Goal: Task Accomplishment & Management: Complete application form

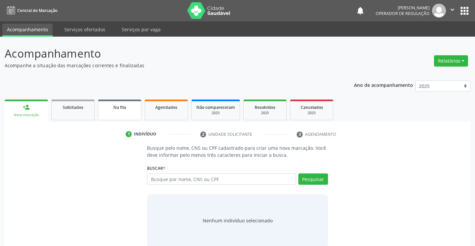
click at [123, 107] on span "Na fila" at bounding box center [119, 108] width 13 height 6
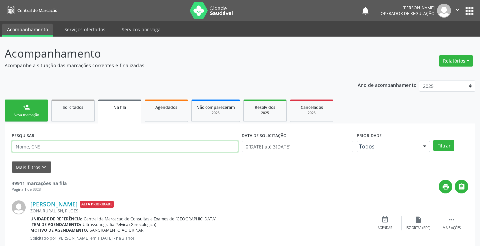
click at [42, 141] on input "text" at bounding box center [125, 146] width 227 height 11
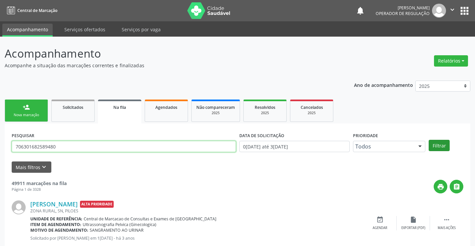
type input "706301682589480"
click at [435, 145] on button "Filtrar" at bounding box center [439, 145] width 21 height 11
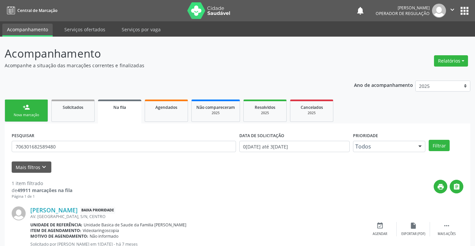
scroll to position [24, 0]
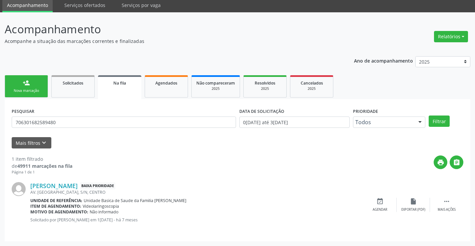
click at [23, 83] on div "person_add" at bounding box center [26, 82] width 7 height 7
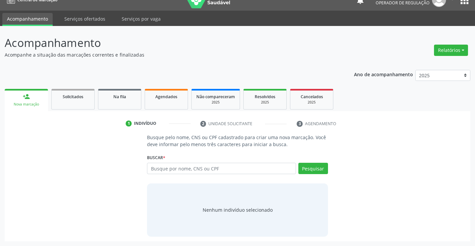
scroll to position [11, 0]
click at [162, 169] on input "text" at bounding box center [221, 168] width 149 height 11
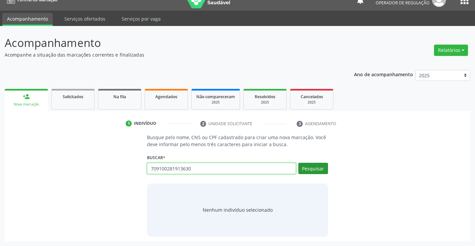
type input "709100281913630"
click at [306, 170] on button "Pesquisar" at bounding box center [313, 168] width 30 height 11
type input "709100281913630"
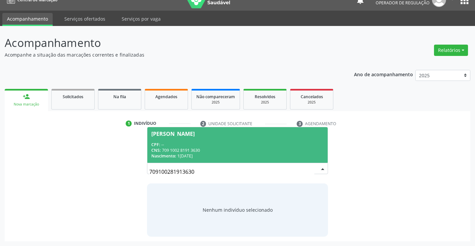
click at [178, 138] on span "Naum Tomaz da Silva CPF: -- CNS: 709 1002 8191 3630 Nascimento: 12/02/1958" at bounding box center [237, 145] width 180 height 36
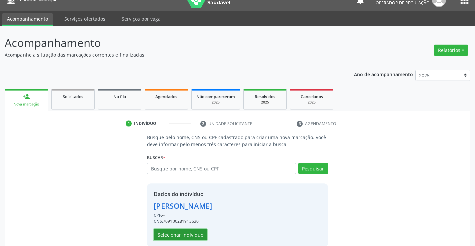
click at [181, 236] on button "Selecionar indivíduo" at bounding box center [180, 234] width 53 height 11
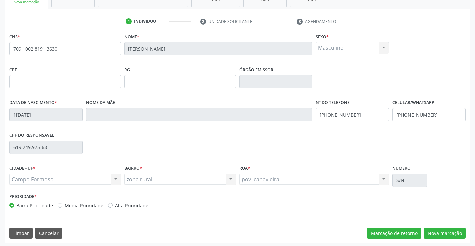
scroll to position [115, 0]
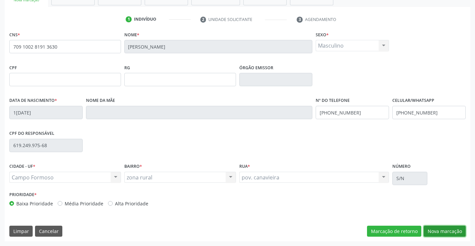
click at [430, 228] on button "Nova marcação" at bounding box center [445, 231] width 42 height 11
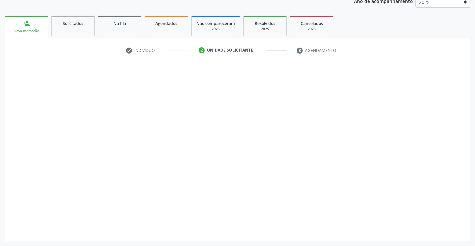
scroll to position [84, 0]
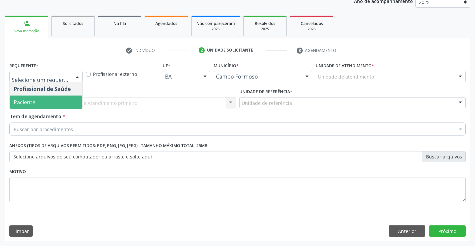
click at [24, 99] on span "Paciente" at bounding box center [25, 102] width 22 height 7
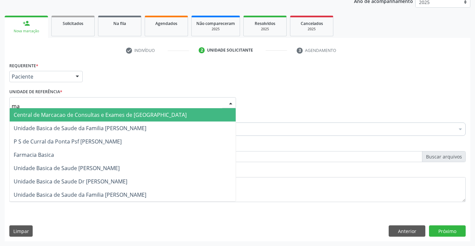
type input "man"
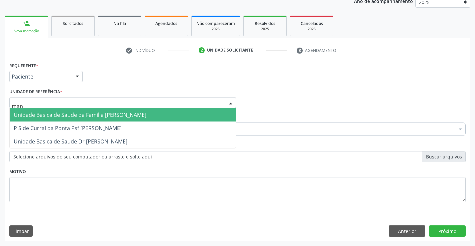
click at [34, 114] on span "Unidade Basica de Saude da Familia [PERSON_NAME]" at bounding box center [80, 114] width 133 height 7
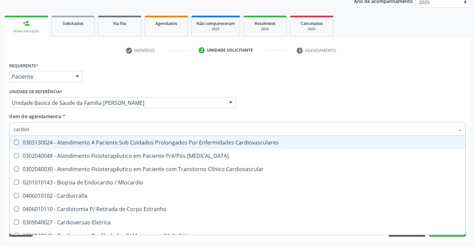
type input "cardiolo"
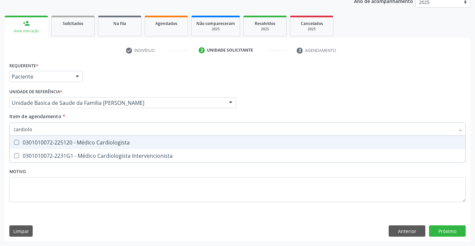
click at [31, 146] on span "0301010072-225120 - Médico Cardiologista" at bounding box center [238, 142] width 456 height 13
checkbox Cardiologista "true"
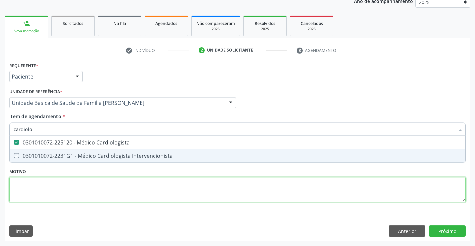
click at [37, 194] on div "Requerente * Paciente Profissional de Saúde Paciente Nenhum resultado encontrad…" at bounding box center [237, 136] width 456 height 151
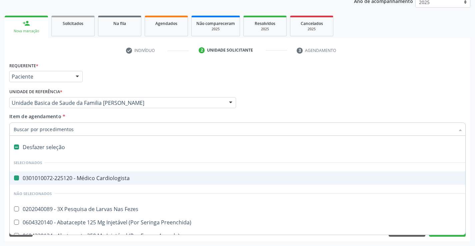
type input "e"
checkbox Cardiologista "false"
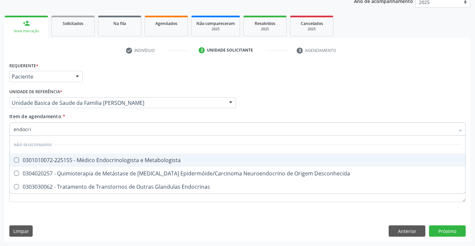
type input "endocrin"
click at [81, 155] on span "0301010072-225155 - Médico Endocrinologista e Metabologista" at bounding box center [238, 160] width 456 height 13
checkbox Metabologista "true"
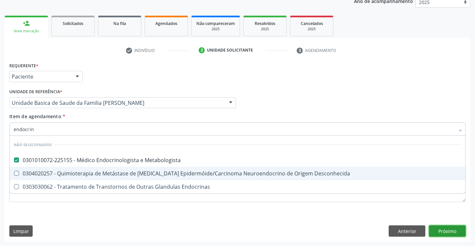
click at [438, 234] on div "Requerente * Paciente Profissional de Saúde Paciente Nenhum resultado encontrad…" at bounding box center [238, 151] width 466 height 181
checkbox Desconhecida "true"
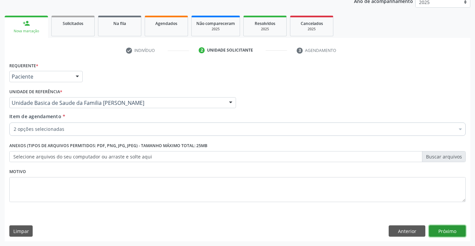
click at [435, 229] on button "Próximo" at bounding box center [447, 231] width 37 height 11
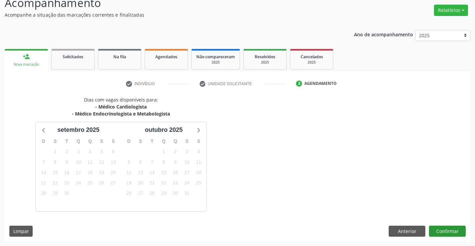
scroll to position [70, 0]
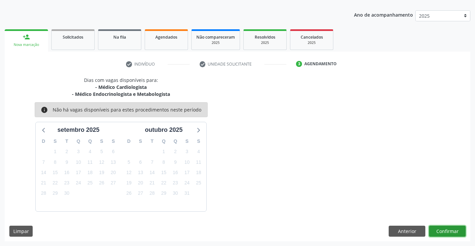
click at [448, 232] on button "Confirmar" at bounding box center [447, 231] width 37 height 11
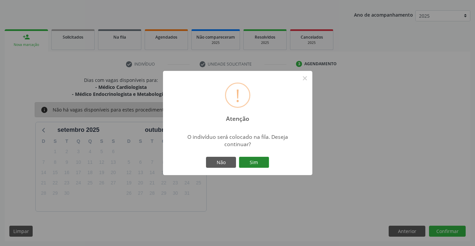
click at [263, 165] on button "Sim" at bounding box center [254, 162] width 30 height 11
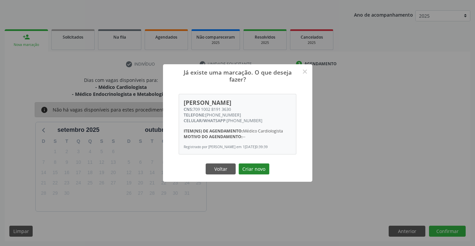
click at [262, 171] on button "Criar novo" at bounding box center [254, 169] width 31 height 11
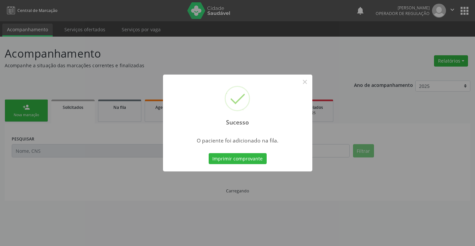
scroll to position [0, 0]
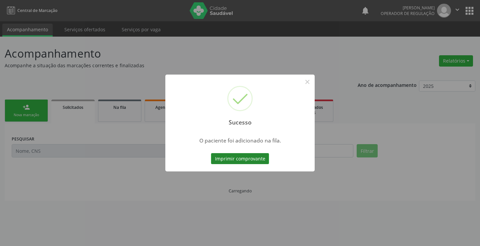
click at [259, 163] on button "Imprimir comprovante" at bounding box center [240, 158] width 58 height 11
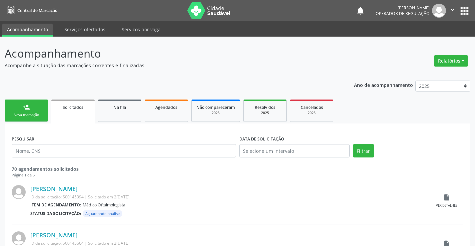
click at [41, 110] on link "person_add Nova marcação" at bounding box center [26, 111] width 43 height 22
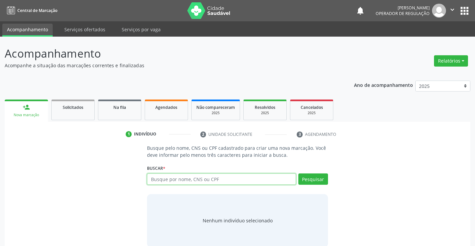
click at [255, 184] on input "text" at bounding box center [221, 179] width 149 height 11
type input "705001034515352"
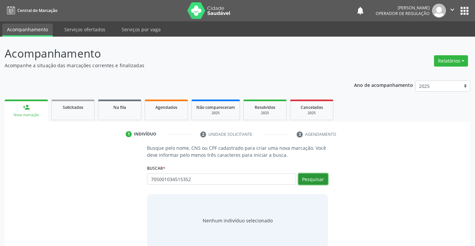
click at [313, 178] on button "Pesquisar" at bounding box center [313, 179] width 30 height 11
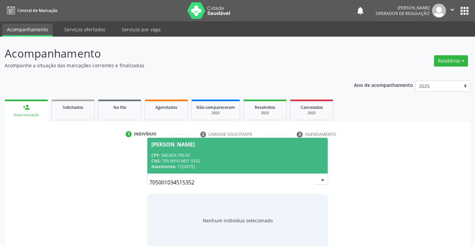
click at [265, 154] on div "CPF: 040.859.795-07" at bounding box center [237, 156] width 172 height 6
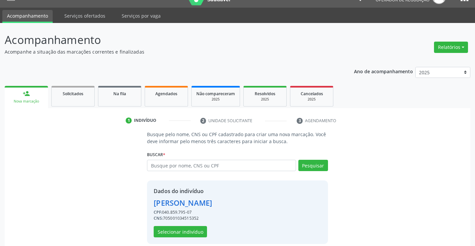
scroll to position [21, 0]
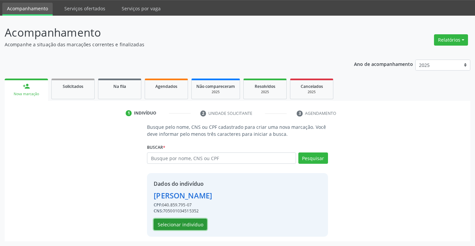
click at [195, 219] on button "Selecionar indivíduo" at bounding box center [180, 224] width 53 height 11
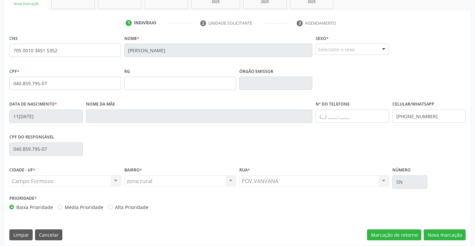
scroll to position [115, 0]
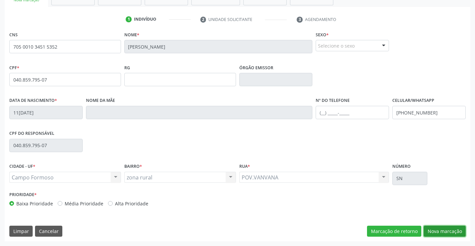
click at [440, 230] on button "Nova marcação" at bounding box center [445, 231] width 42 height 11
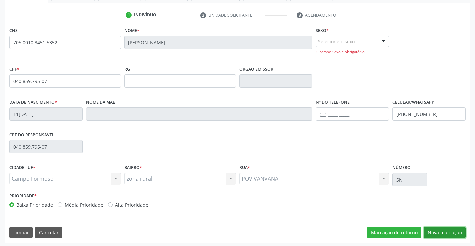
scroll to position [121, 0]
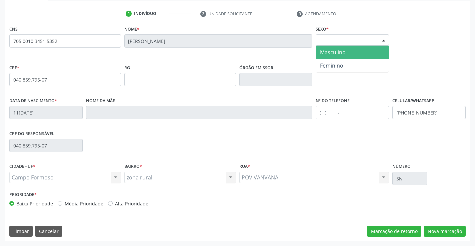
click at [329, 41] on div "Selecione o sexo" at bounding box center [352, 39] width 73 height 11
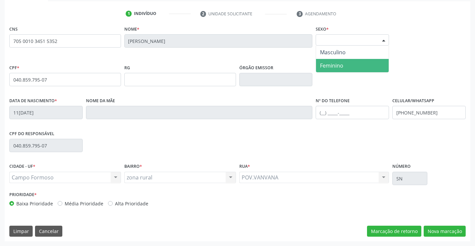
click at [331, 67] on span "Feminino" at bounding box center [331, 65] width 23 height 7
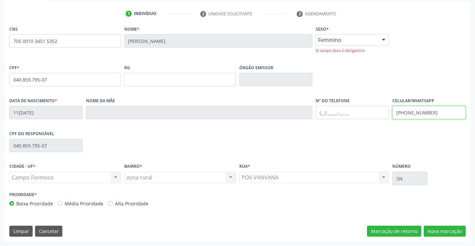
click at [407, 114] on input "(00) 00000-0000" at bounding box center [428, 112] width 73 height 13
drag, startPoint x: 438, startPoint y: 113, endPoint x: 394, endPoint y: 111, distance: 44.0
click at [377, 109] on div "Data de nascimento * 11/01/1984 Nome da mãe Nº do Telefone Celular/WhatsApp (00…" at bounding box center [238, 112] width 460 height 33
type input "(74) 99148-5879"
click at [443, 225] on div "CNS 705 0010 3451 5352 Nome * Juciane da Silva Sexo * Feminino Masculino Femini…" at bounding box center [238, 133] width 466 height 218
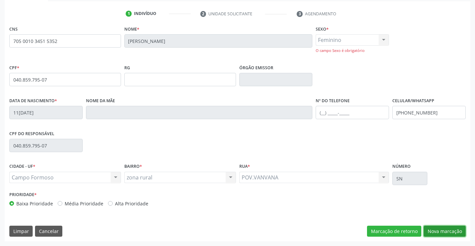
click at [440, 228] on button "Nova marcação" at bounding box center [445, 231] width 42 height 11
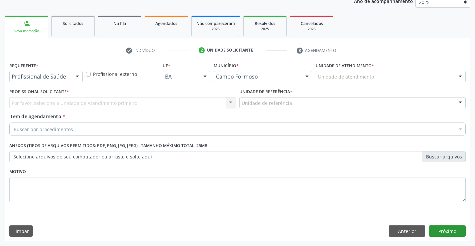
scroll to position [84, 0]
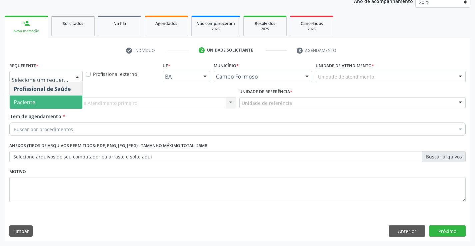
click at [36, 100] on span "Paciente" at bounding box center [46, 102] width 73 height 13
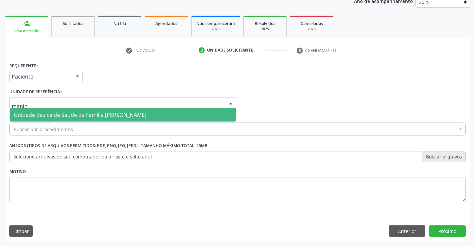
type input "maninh"
click at [39, 112] on span "Unidade Basica de Saude da Familia [PERSON_NAME]" at bounding box center [80, 114] width 133 height 7
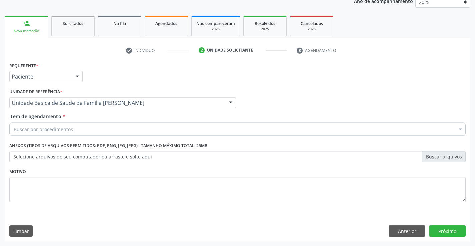
click at [36, 125] on div "Buscar por procedimentos" at bounding box center [237, 129] width 456 height 13
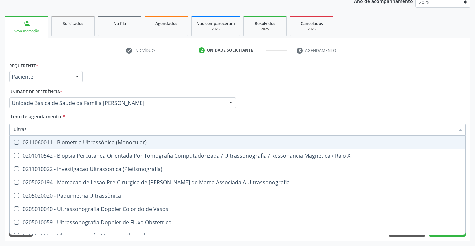
type input "ultrass"
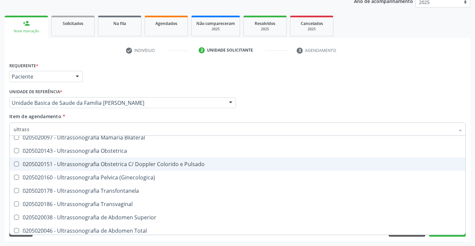
scroll to position [100, 0]
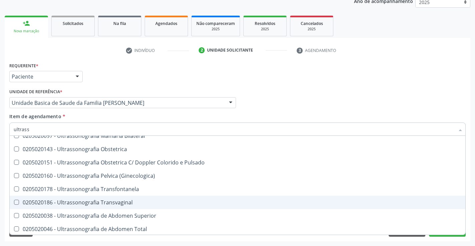
click at [160, 197] on span "0205020186 - Ultrassonografia Transvaginal" at bounding box center [238, 202] width 456 height 13
checkbox Transvaginal "true"
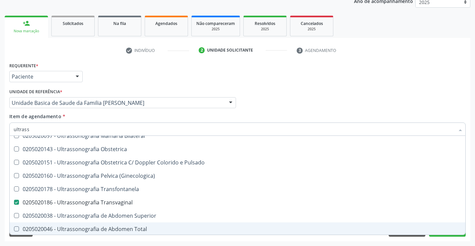
click at [454, 235] on div "Desfazer seleção 0211060011 - Biometria Ultrassônica (Monocular) 0201010542 - B…" at bounding box center [237, 185] width 456 height 99
click at [448, 237] on div "Requerente * Paciente Profissional de Saúde Paciente Nenhum resultado encontrad…" at bounding box center [238, 151] width 466 height 181
checkbox X "true"
checkbox Transvaginal "false"
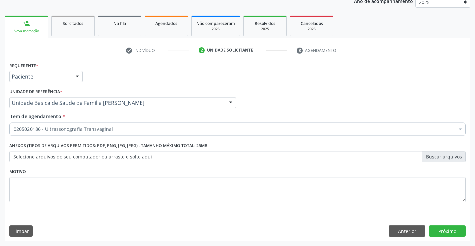
scroll to position [0, 0]
click at [447, 231] on button "Próximo" at bounding box center [447, 231] width 37 height 11
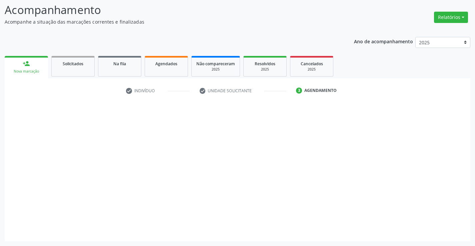
scroll to position [44, 0]
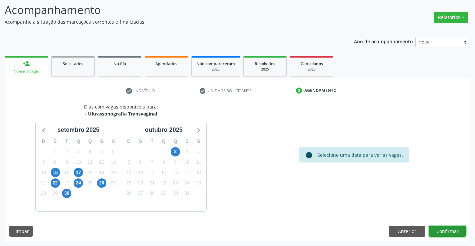
click at [448, 231] on button "Confirmar" at bounding box center [447, 231] width 37 height 11
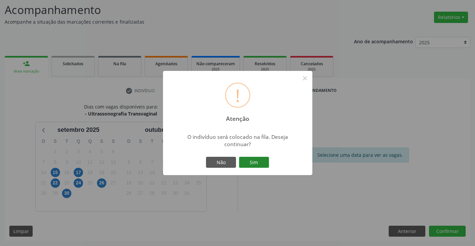
click at [260, 163] on button "Sim" at bounding box center [254, 162] width 30 height 11
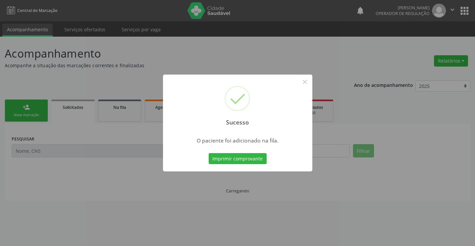
scroll to position [0, 0]
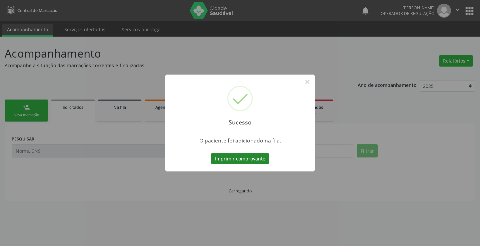
click at [253, 163] on button "Imprimir comprovante" at bounding box center [240, 158] width 58 height 11
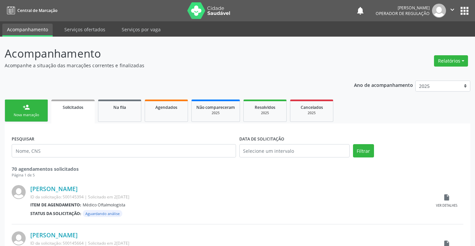
click at [34, 118] on div "Nova marcação" at bounding box center [26, 115] width 33 height 5
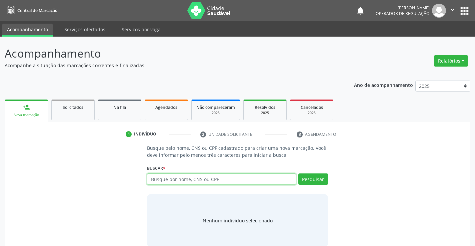
click at [191, 179] on input "text" at bounding box center [221, 179] width 149 height 11
type input "709507670892270"
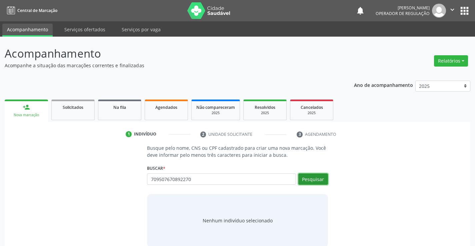
click at [315, 179] on button "Pesquisar" at bounding box center [313, 179] width 30 height 11
type input "709507670892270"
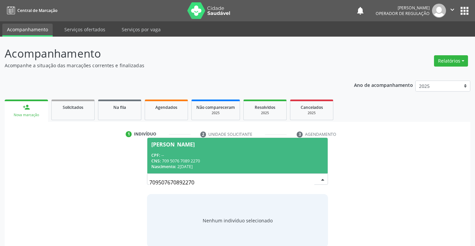
click at [204, 159] on div "CNS: 709 5076 7089 2270" at bounding box center [237, 161] width 172 height 6
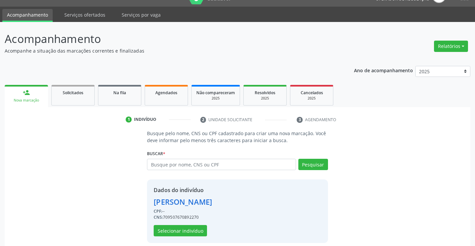
scroll to position [21, 0]
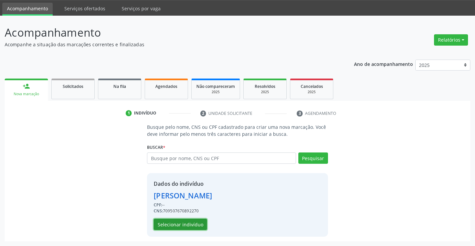
click at [179, 223] on button "Selecionar indivíduo" at bounding box center [180, 224] width 53 height 11
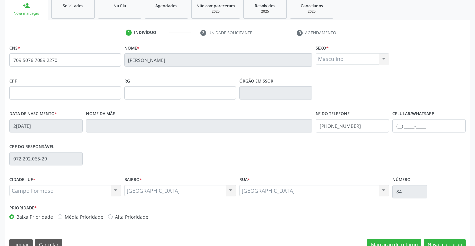
scroll to position [115, 0]
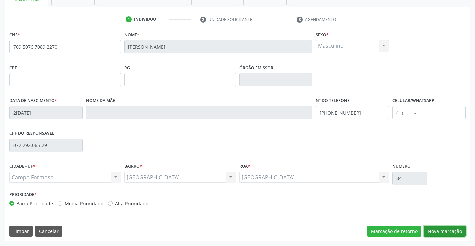
click at [442, 232] on button "Nova marcação" at bounding box center [445, 231] width 42 height 11
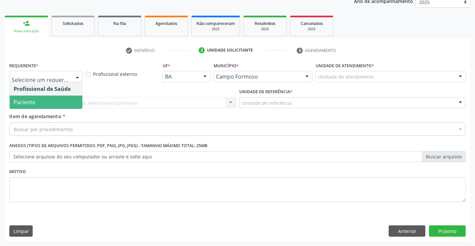
click at [42, 101] on span "Paciente" at bounding box center [46, 102] width 73 height 13
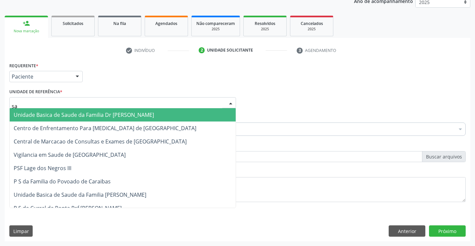
type input "sao"
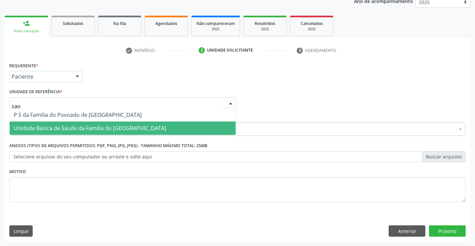
click at [98, 125] on span "Unidade Basica de Saude da Familia do [GEOGRAPHIC_DATA]" at bounding box center [90, 128] width 152 height 7
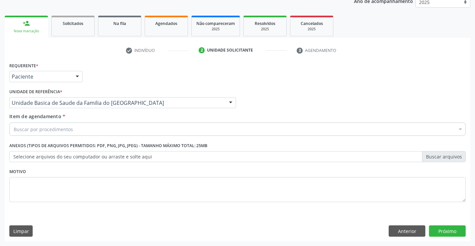
click at [87, 133] on div "Buscar por procedimentos" at bounding box center [237, 129] width 456 height 13
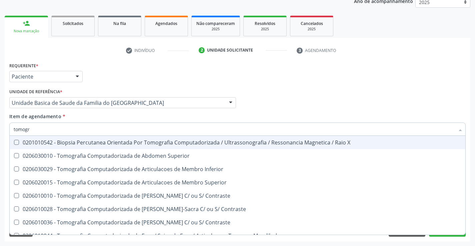
type input "tomogra"
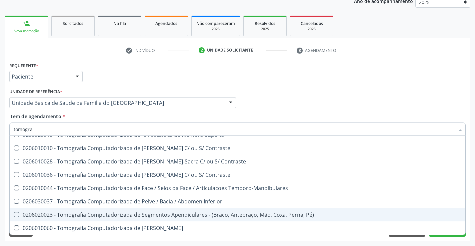
scroll to position [14, 0]
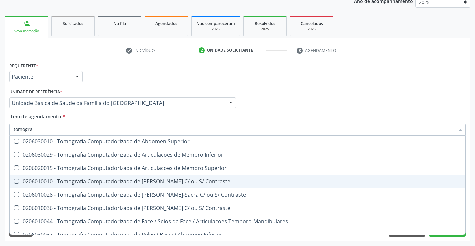
click at [196, 182] on div "0206010010 - Tomografia Computadorizada de Coluna Cervical C/ ou S/ Contraste" at bounding box center [238, 181] width 448 height 5
checkbox Contraste "true"
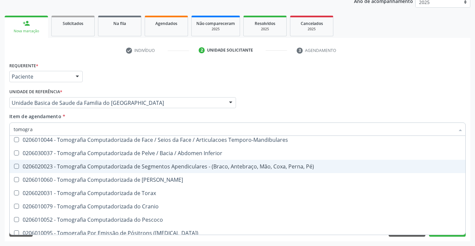
scroll to position [114, 0]
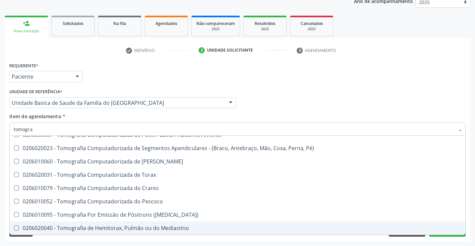
click at [434, 239] on div "Requerente * Paciente Profissional de Saúde Paciente Nenhum resultado encontrad…" at bounding box center [238, 151] width 466 height 181
checkbox Superior "true"
checkbox Contraste "false"
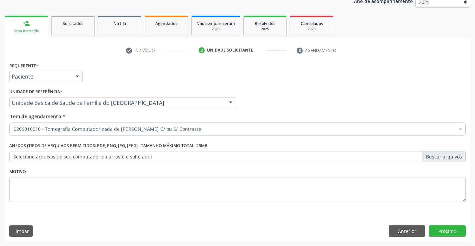
scroll to position [0, 0]
click at [436, 232] on button "Próximo" at bounding box center [447, 231] width 37 height 11
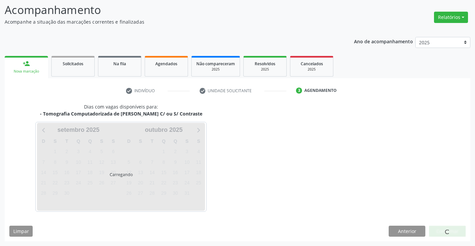
scroll to position [63, 0]
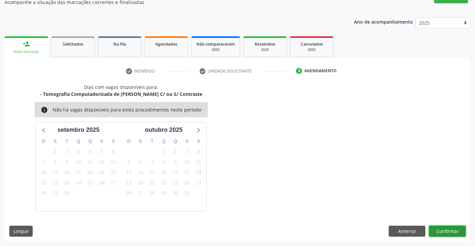
click at [440, 231] on button "Confirmar" at bounding box center [447, 231] width 37 height 11
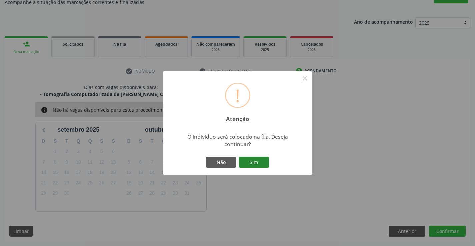
click at [265, 165] on button "Sim" at bounding box center [254, 162] width 30 height 11
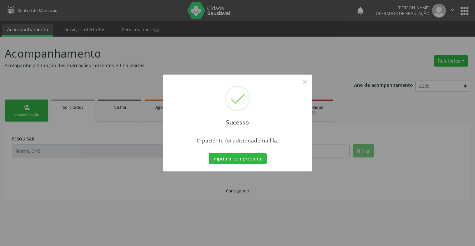
scroll to position [0, 0]
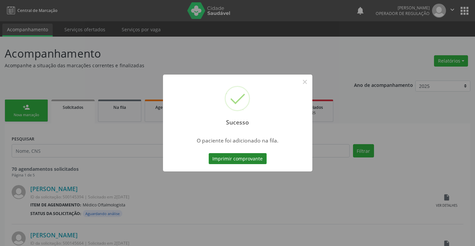
click at [251, 161] on button "Imprimir comprovante" at bounding box center [238, 158] width 58 height 11
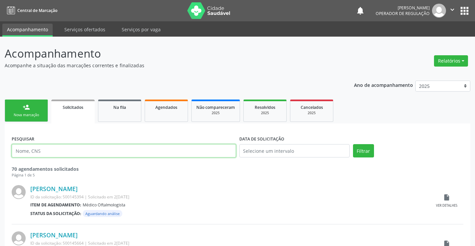
click at [132, 149] on input "text" at bounding box center [124, 150] width 224 height 13
type input "700808924268586"
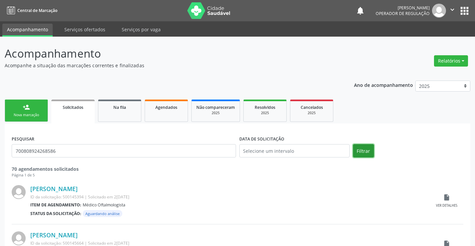
click at [360, 154] on button "Filtrar" at bounding box center [363, 150] width 21 height 13
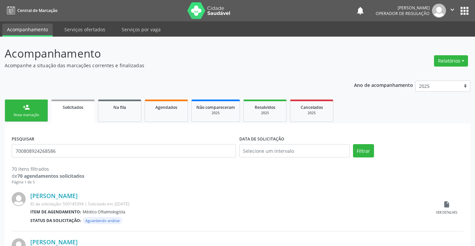
click at [23, 109] on div "person_add" at bounding box center [26, 107] width 7 height 7
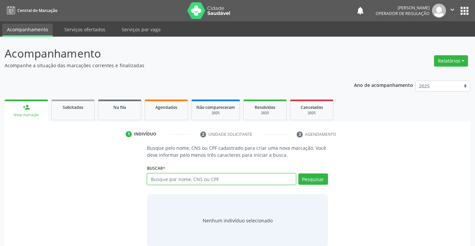
click at [179, 180] on input "text" at bounding box center [221, 179] width 149 height 11
type input "70808924268586"
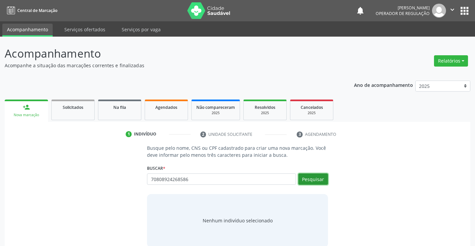
click at [312, 180] on button "Pesquisar" at bounding box center [313, 179] width 30 height 11
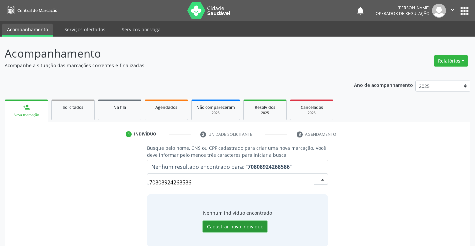
click at [249, 224] on button "Cadastrar novo indivíduo" at bounding box center [235, 226] width 64 height 11
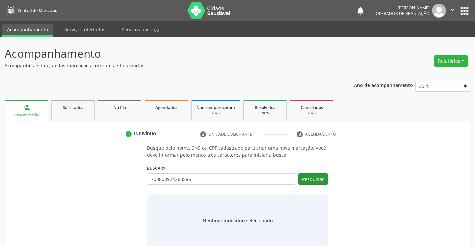
type input "700808924268586"
click at [309, 182] on button "Pesquisar" at bounding box center [313, 179] width 30 height 11
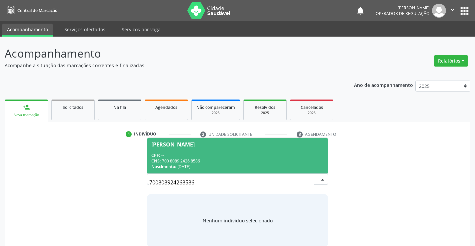
click at [215, 158] on div "CPF: --" at bounding box center [237, 156] width 172 height 6
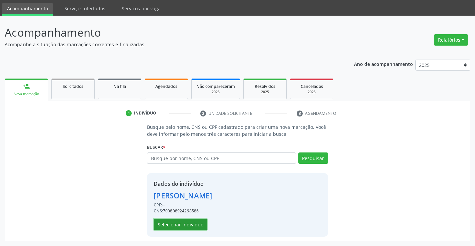
click at [183, 225] on button "Selecionar indivíduo" at bounding box center [180, 224] width 53 height 11
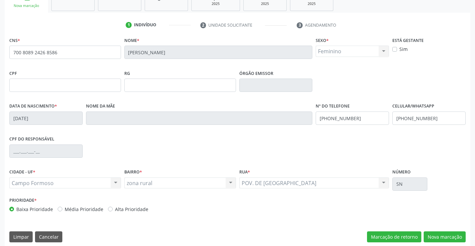
scroll to position [115, 0]
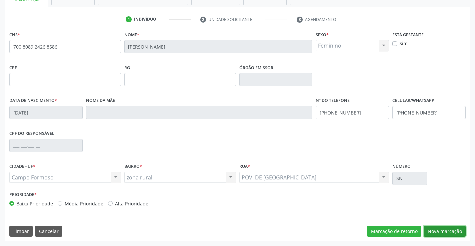
click at [437, 234] on button "Nova marcação" at bounding box center [445, 231] width 42 height 11
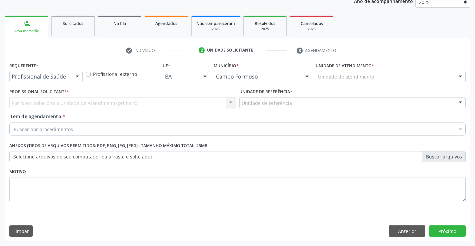
scroll to position [84, 0]
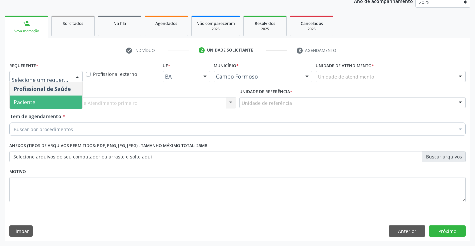
click at [39, 99] on span "Paciente" at bounding box center [46, 102] width 73 height 13
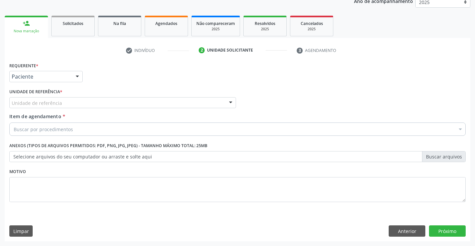
click at [43, 99] on div "Unidade de referência" at bounding box center [122, 102] width 227 height 11
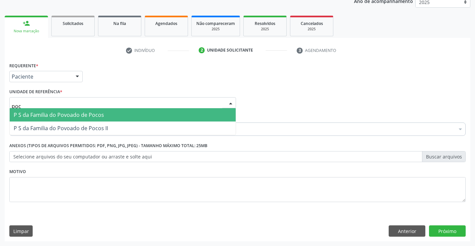
type input "poco"
click at [57, 115] on span "P S da Familia do Povoado de Pocos" at bounding box center [59, 114] width 90 height 7
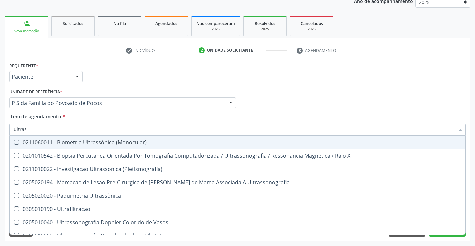
type input "ultrass"
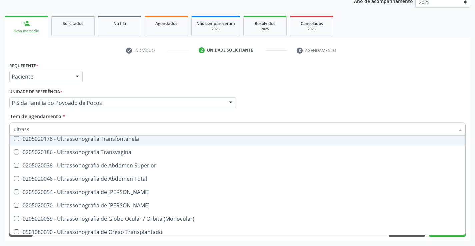
scroll to position [167, 0]
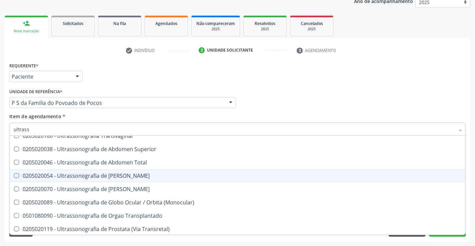
click at [112, 176] on div "0205020054 - Ultrassonografia de [PERSON_NAME]" at bounding box center [238, 175] width 448 height 5
checkbox Urinario "true"
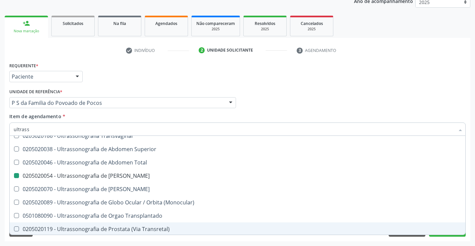
click at [462, 237] on div "Requerente * Paciente Profissional de Saúde Paciente Nenhum resultado encontrad…" at bounding box center [238, 151] width 466 height 181
checkbox X "true"
checkbox Urinario "false"
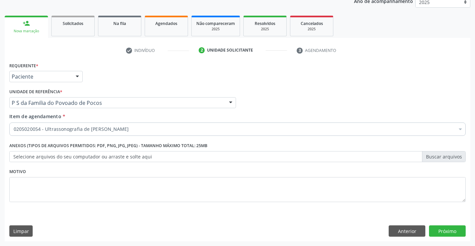
scroll to position [0, 0]
click at [458, 232] on button "Próximo" at bounding box center [447, 231] width 37 height 11
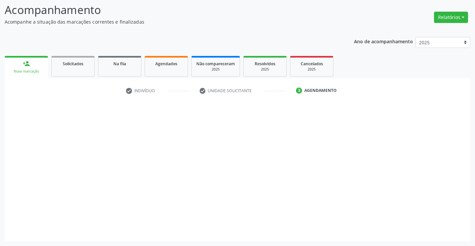
scroll to position [44, 0]
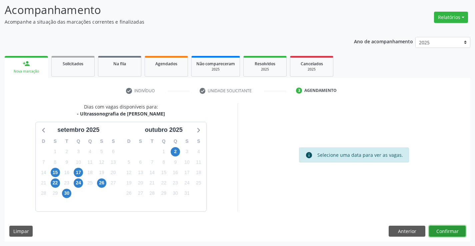
click at [454, 232] on button "Confirmar" at bounding box center [447, 231] width 37 height 11
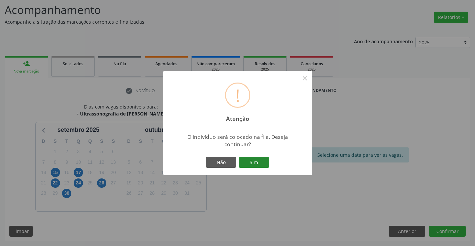
click at [264, 163] on button "Sim" at bounding box center [254, 162] width 30 height 11
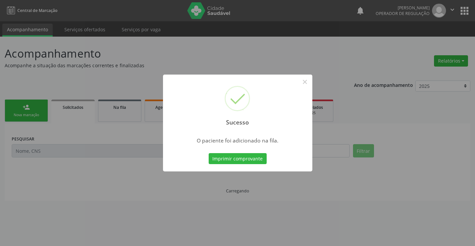
scroll to position [0, 0]
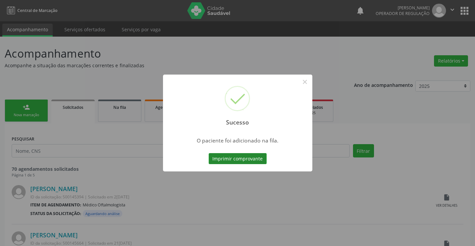
click at [254, 159] on button "Imprimir comprovante" at bounding box center [238, 158] width 58 height 11
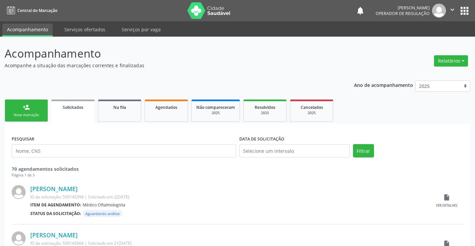
click at [32, 108] on link "person_add Nova marcação" at bounding box center [26, 111] width 43 height 22
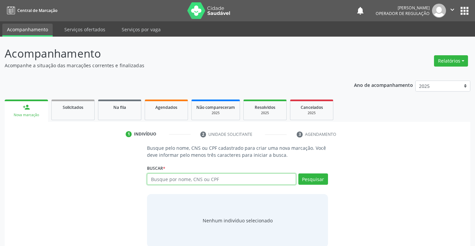
click at [217, 179] on input "text" at bounding box center [221, 179] width 149 height 11
type input "706004894700046"
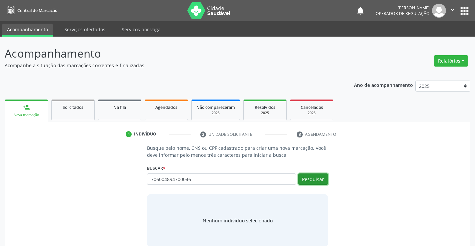
click at [315, 179] on button "Pesquisar" at bounding box center [313, 179] width 30 height 11
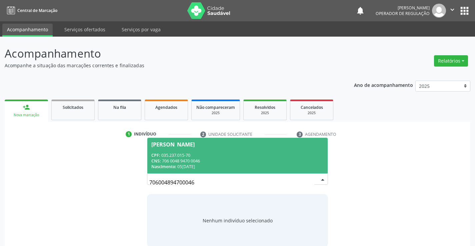
click at [239, 155] on div "CPF: 035.237.015-70" at bounding box center [237, 156] width 172 height 6
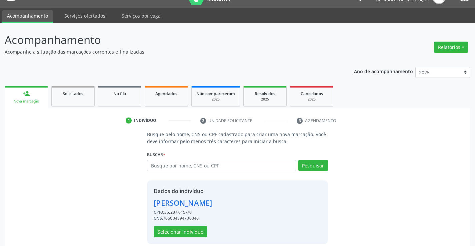
scroll to position [21, 0]
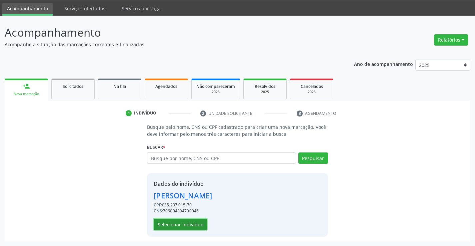
click at [181, 224] on button "Selecionar indivíduo" at bounding box center [180, 224] width 53 height 11
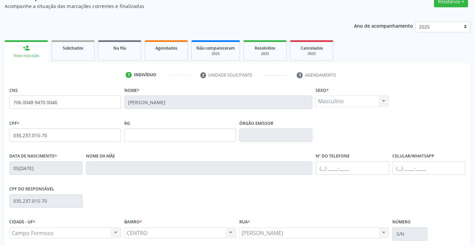
scroll to position [115, 0]
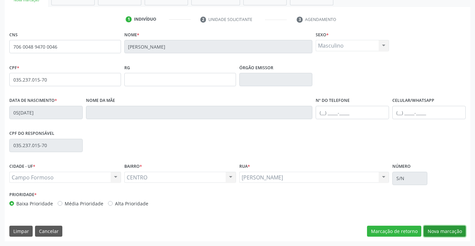
click at [436, 228] on button "Nova marcação" at bounding box center [445, 231] width 42 height 11
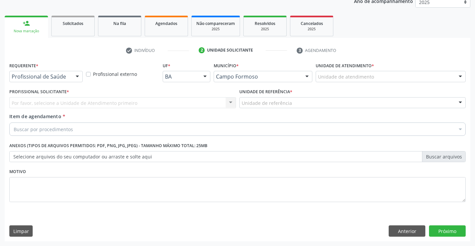
scroll to position [84, 0]
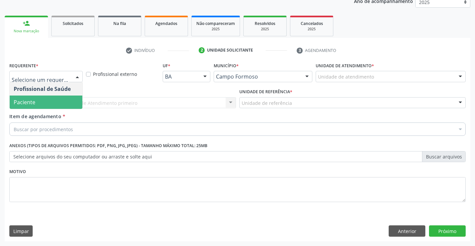
click at [34, 102] on span "Paciente" at bounding box center [25, 102] width 22 height 7
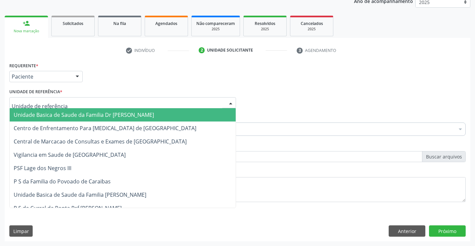
click at [66, 115] on span "Unidade Basica de Saude da Familia Dr [PERSON_NAME]" at bounding box center [84, 114] width 140 height 7
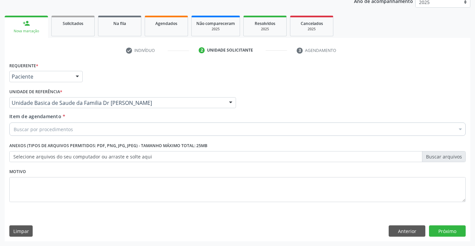
click at [110, 131] on div "Buscar por procedimentos" at bounding box center [237, 129] width 456 height 13
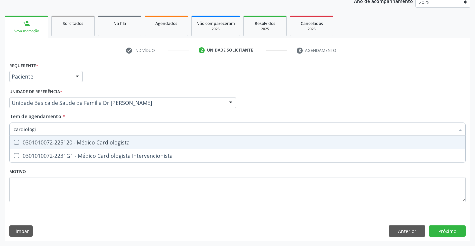
type input "cardiologis"
click at [123, 144] on div "0301010072-225120 - Médico Cardiologista" at bounding box center [238, 142] width 448 height 5
checkbox Cardiologista "true"
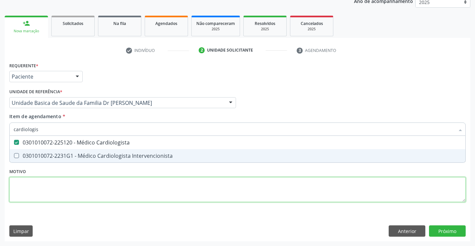
click at [83, 191] on div "Requerente * Paciente Profissional de Saúde Paciente Nenhum resultado encontrad…" at bounding box center [237, 136] width 456 height 151
checkbox Intervencionista "true"
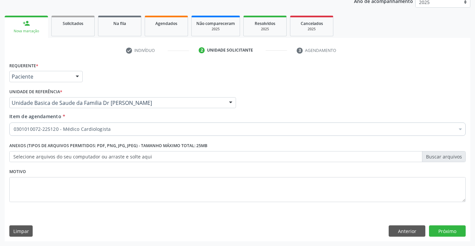
click at [70, 134] on div "0301010072-225120 - Médico Cardiologista" at bounding box center [237, 129] width 456 height 13
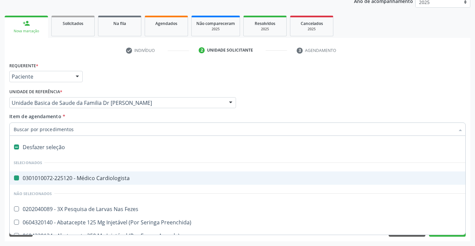
type input "e"
checkbox Cardiologista "false"
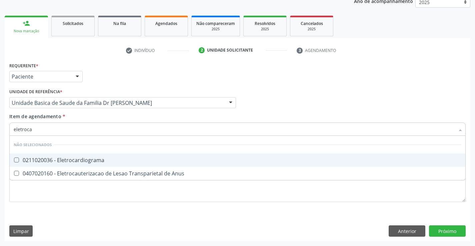
type input "eletrocar"
click at [87, 160] on div "0211020036 - Eletrocardiograma" at bounding box center [238, 160] width 448 height 5
checkbox Eletrocardiograma "true"
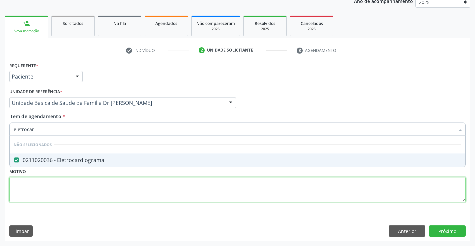
click at [78, 196] on div "Requerente * Paciente Profissional de Saúde Paciente Nenhum resultado encontrad…" at bounding box center [237, 136] width 456 height 151
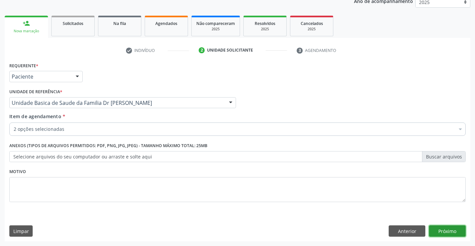
click at [439, 230] on button "Próximo" at bounding box center [447, 231] width 37 height 11
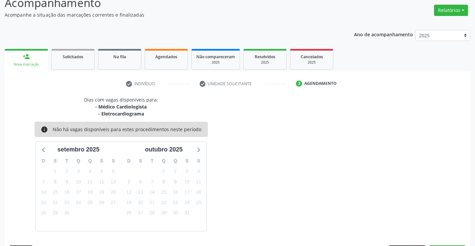
scroll to position [70, 0]
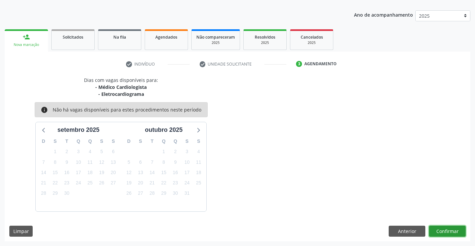
click at [438, 232] on button "Confirmar" at bounding box center [447, 231] width 37 height 11
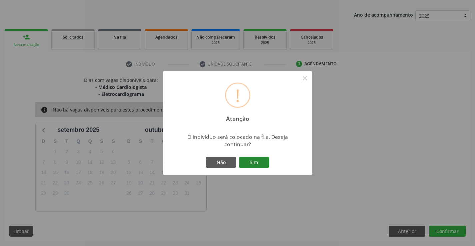
click at [254, 164] on button "Sim" at bounding box center [254, 162] width 30 height 11
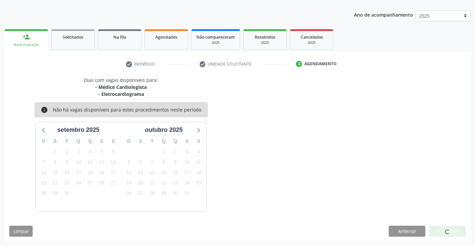
scroll to position [0, 0]
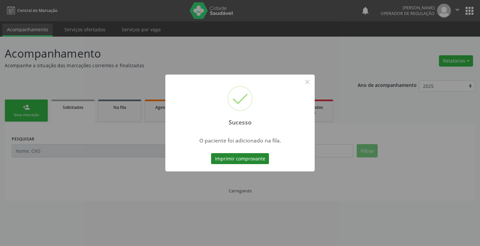
click at [256, 158] on button "Imprimir comprovante" at bounding box center [240, 158] width 58 height 11
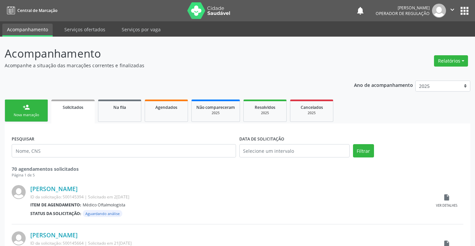
click at [32, 113] on div "Nova marcação" at bounding box center [26, 115] width 33 height 5
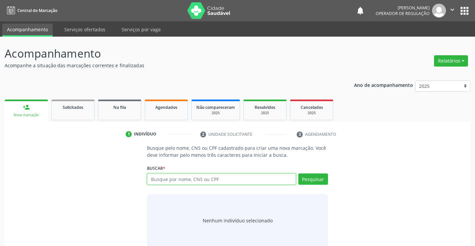
click at [183, 181] on input "text" at bounding box center [221, 179] width 149 height 11
type input "703400221139015"
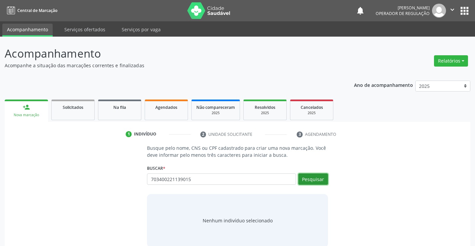
click at [306, 176] on button "Pesquisar" at bounding box center [313, 179] width 30 height 11
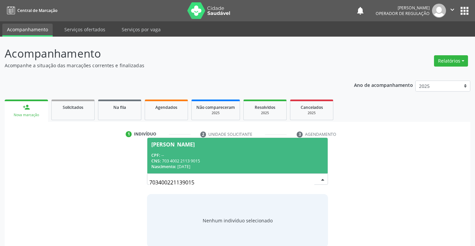
click at [180, 158] on div "CNS: 703 4002 2113 9015" at bounding box center [237, 161] width 172 height 6
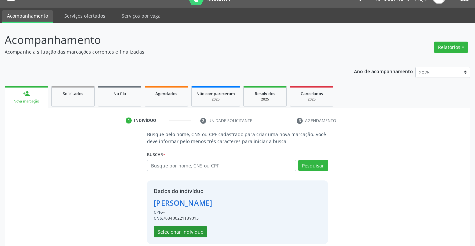
scroll to position [21, 0]
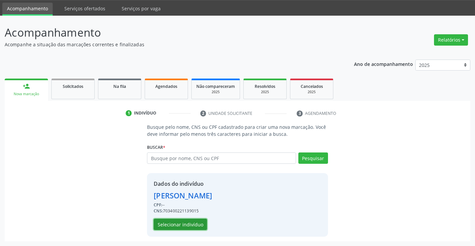
click at [179, 227] on button "Selecionar indivíduo" at bounding box center [180, 224] width 53 height 11
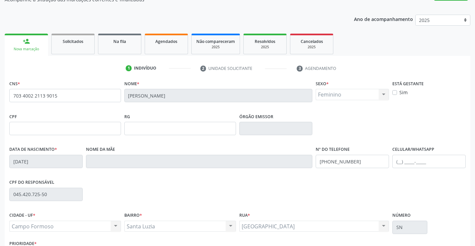
scroll to position [115, 0]
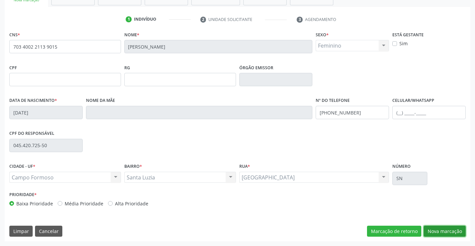
click at [443, 228] on button "Nova marcação" at bounding box center [445, 231] width 42 height 11
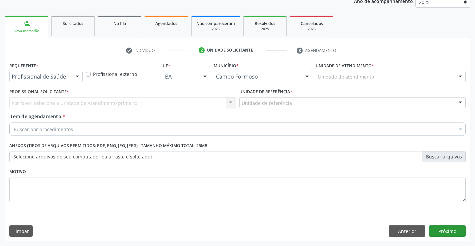
scroll to position [84, 0]
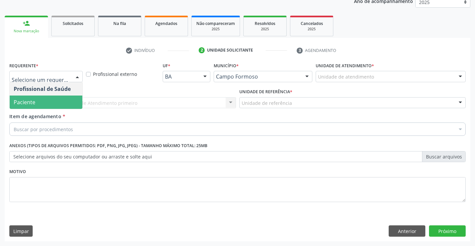
click at [44, 102] on span "Paciente" at bounding box center [46, 102] width 73 height 13
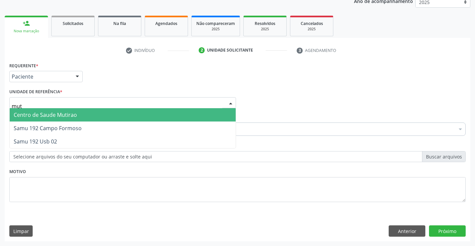
type input "muti"
click at [63, 111] on span "Centro de Saude Mutirao" at bounding box center [123, 114] width 226 height 13
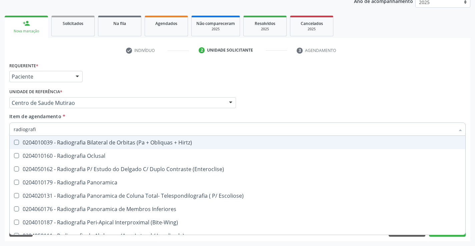
type input "radiografia"
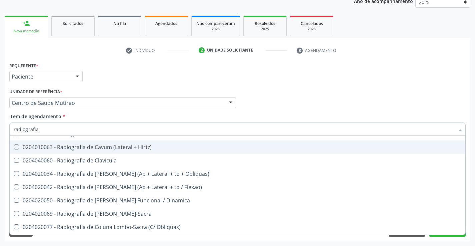
scroll to position [300, 0]
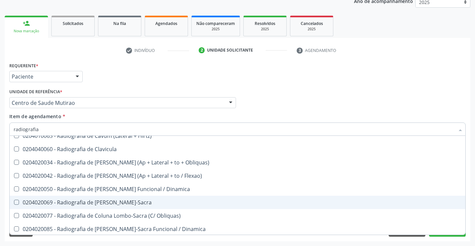
click at [185, 197] on span "0204020069 - Radiografia de Coluna Lombo-Sacra" at bounding box center [238, 202] width 456 height 13
checkbox Lombo-Sacra "true"
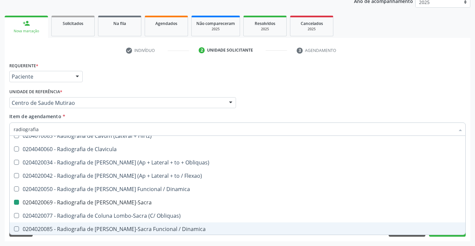
click at [430, 241] on div "Requerente * Paciente Profissional de Saúde Paciente Nenhum resultado encontrad…" at bounding box center [238, 151] width 466 height 181
checkbox Oclusal "true"
checkbox Lombo-Sacra "false"
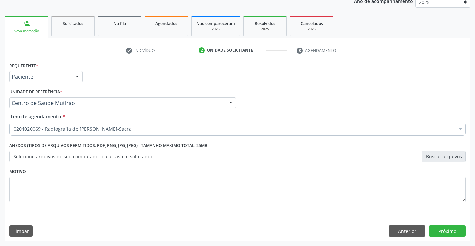
scroll to position [0, 0]
click at [441, 230] on button "Próximo" at bounding box center [447, 231] width 37 height 11
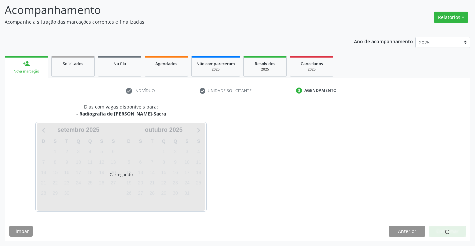
scroll to position [44, 0]
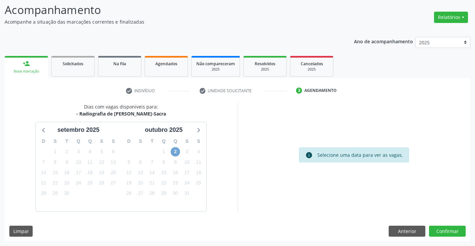
click at [174, 150] on span "2" at bounding box center [175, 151] width 9 height 9
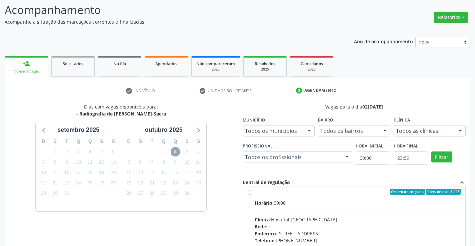
scroll to position [0, 0]
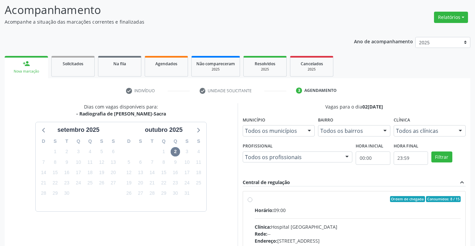
click at [255, 201] on label "Ordem de chegada Consumidos: 8 / 15 Horário: 09:00 Clínica: Hospital Sao Franci…" at bounding box center [358, 247] width 206 height 102
click at [249, 201] on input "Ordem de chegada Consumidos: 8 / 15 Horário: 09:00 Clínica: Hospital Sao Franci…" at bounding box center [250, 199] width 5 height 6
radio input "true"
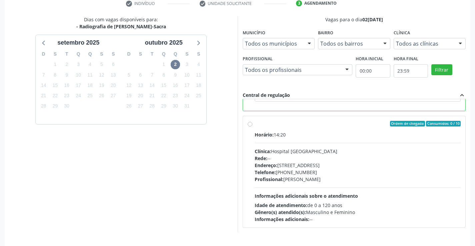
scroll to position [152, 0]
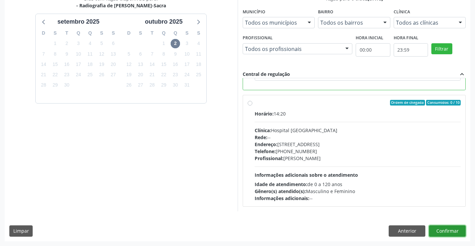
click at [443, 229] on button "Confirmar" at bounding box center [447, 231] width 37 height 11
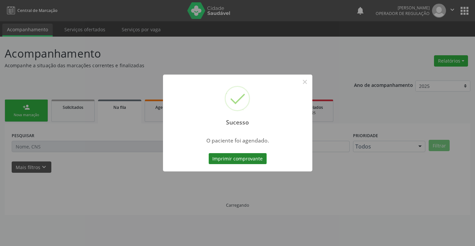
scroll to position [0, 0]
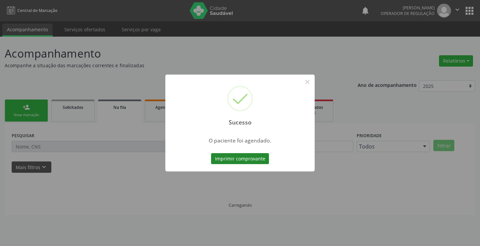
click at [231, 156] on button "Imprimir comprovante" at bounding box center [240, 158] width 58 height 11
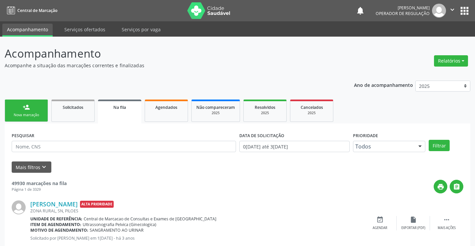
click at [29, 105] on div "person_add" at bounding box center [26, 107] width 7 height 7
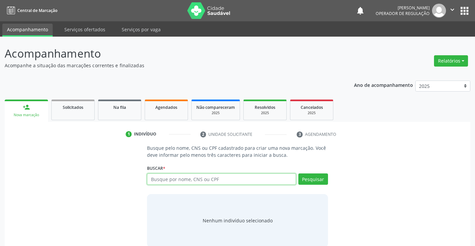
click at [194, 177] on input "text" at bounding box center [221, 179] width 149 height 11
type input "707404091025070"
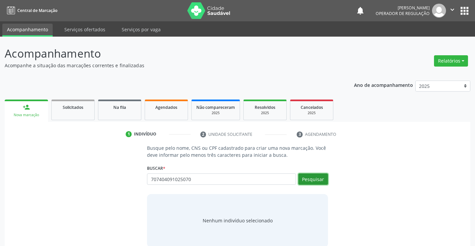
click at [315, 180] on button "Pesquisar" at bounding box center [313, 179] width 30 height 11
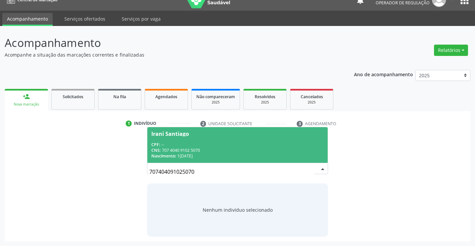
click at [229, 144] on div "CPF: --" at bounding box center [237, 145] width 172 height 6
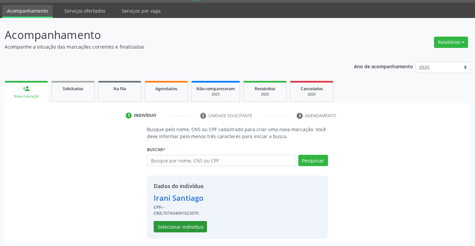
scroll to position [21, 0]
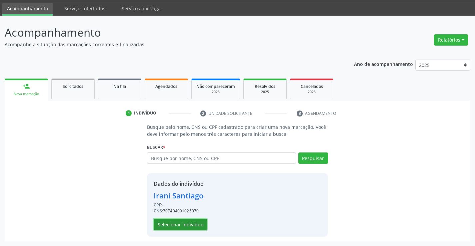
click at [188, 222] on button "Selecionar indivíduo" at bounding box center [180, 224] width 53 height 11
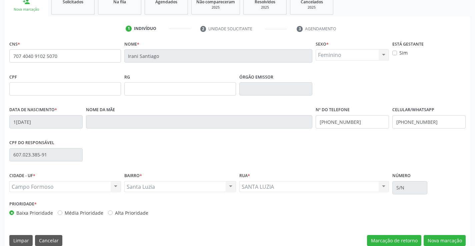
scroll to position [115, 0]
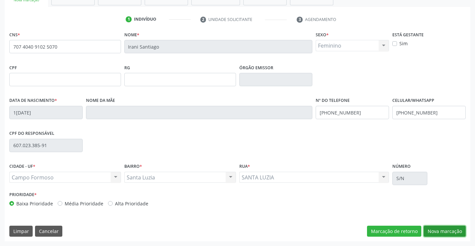
click at [434, 232] on button "Nova marcação" at bounding box center [445, 231] width 42 height 11
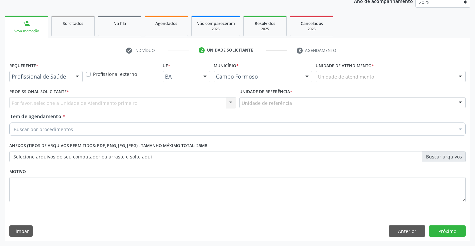
scroll to position [84, 0]
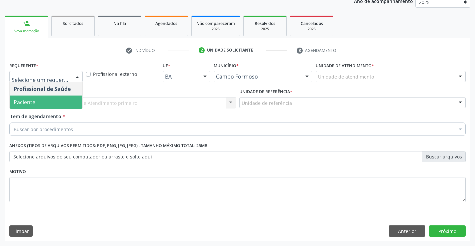
click at [36, 100] on span "Paciente" at bounding box center [46, 102] width 73 height 13
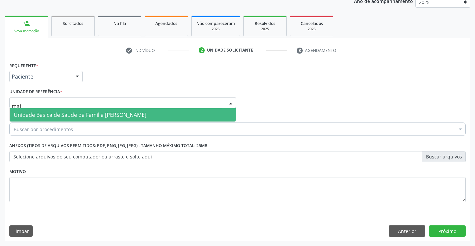
type input "maia"
click at [74, 114] on span "Unidade Basica de Saude da Familia [PERSON_NAME]" at bounding box center [80, 114] width 133 height 7
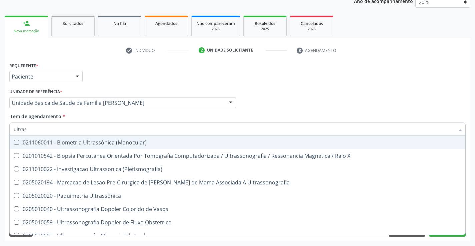
type input "ultrass"
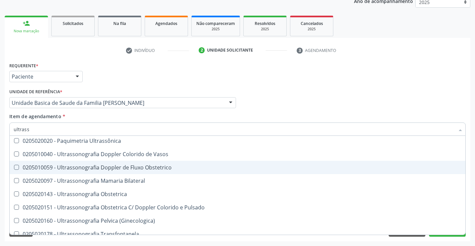
scroll to position [67, 0]
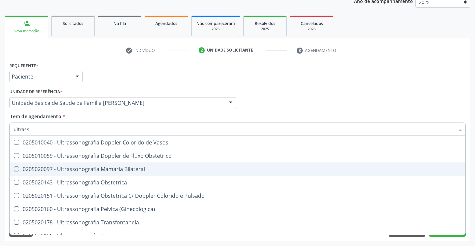
click at [158, 170] on div "0205020097 - Ultrassonografia Mamaria Bilateral" at bounding box center [238, 169] width 448 height 5
checkbox Bilateral "true"
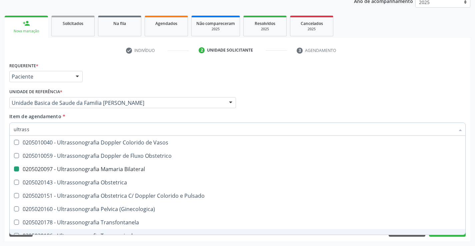
click at [451, 238] on div "Requerente * Paciente Profissional de Saúde Paciente Nenhum resultado encontrad…" at bounding box center [238, 151] width 466 height 181
checkbox X "true"
checkbox Bilateral "false"
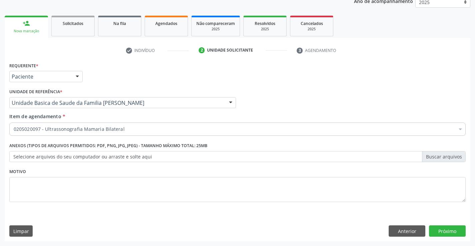
scroll to position [0, 0]
click at [451, 234] on button "Próximo" at bounding box center [447, 231] width 37 height 11
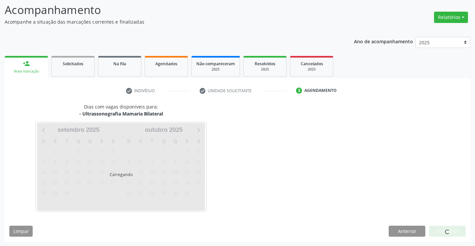
scroll to position [44, 0]
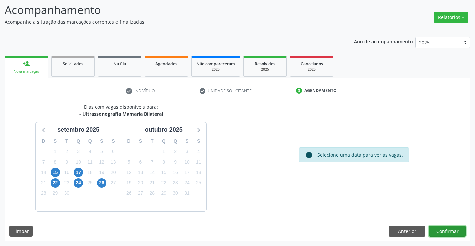
click at [446, 234] on button "Confirmar" at bounding box center [447, 231] width 37 height 11
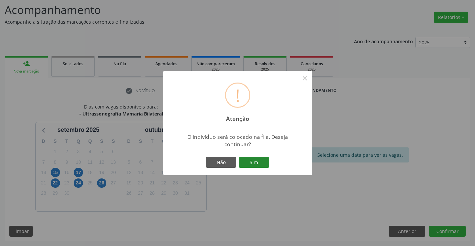
click at [255, 162] on button "Sim" at bounding box center [254, 162] width 30 height 11
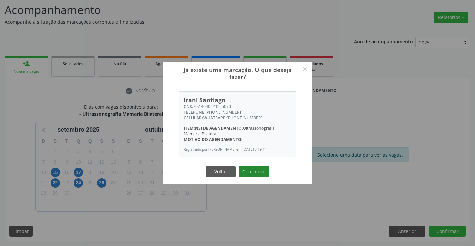
click at [249, 172] on button "Criar novo" at bounding box center [254, 171] width 31 height 11
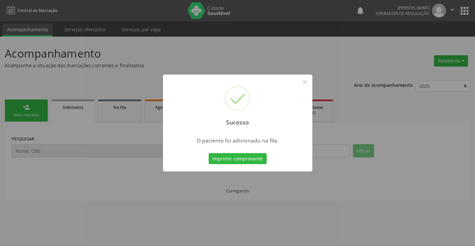
scroll to position [0, 0]
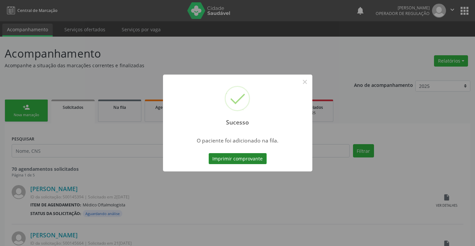
click at [244, 163] on button "Imprimir comprovante" at bounding box center [238, 158] width 58 height 11
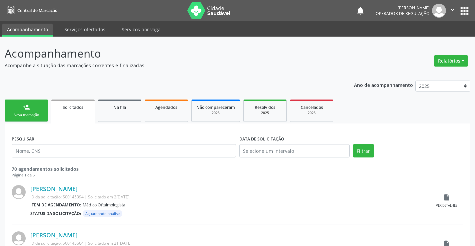
click at [29, 107] on div "person_add" at bounding box center [26, 107] width 7 height 7
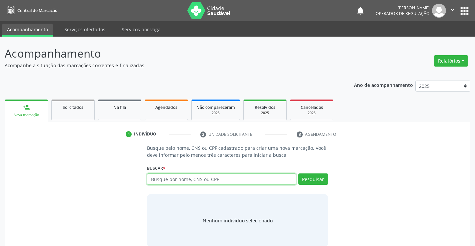
click at [175, 184] on input "text" at bounding box center [221, 179] width 149 height 11
type input "700408740180450"
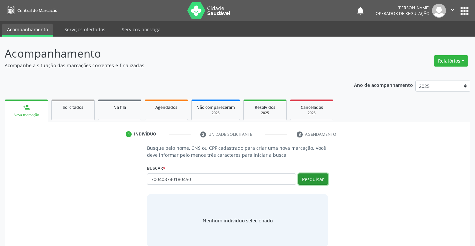
click at [307, 178] on button "Pesquisar" at bounding box center [313, 179] width 30 height 11
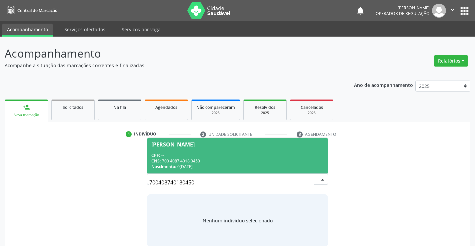
click at [194, 162] on div "CNS: 700 4087 4018 0450" at bounding box center [237, 161] width 172 height 6
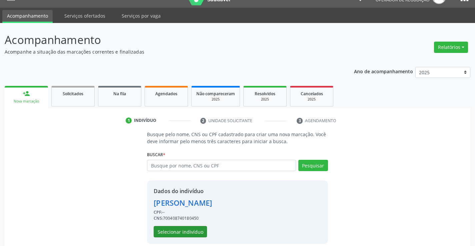
scroll to position [21, 0]
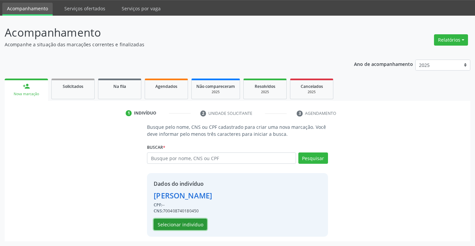
click at [175, 226] on button "Selecionar indivíduo" at bounding box center [180, 224] width 53 height 11
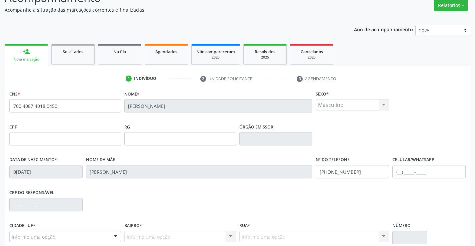
scroll to position [115, 0]
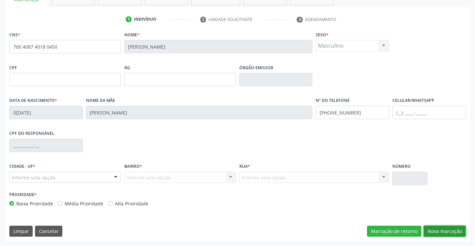
click at [447, 234] on button "Nova marcação" at bounding box center [445, 231] width 42 height 11
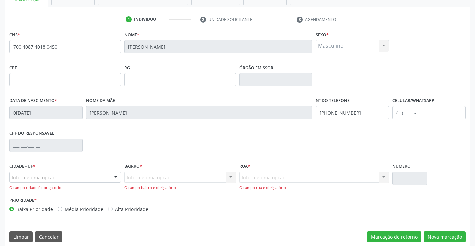
click at [92, 176] on div "Informe uma opção" at bounding box center [65, 177] width 112 height 11
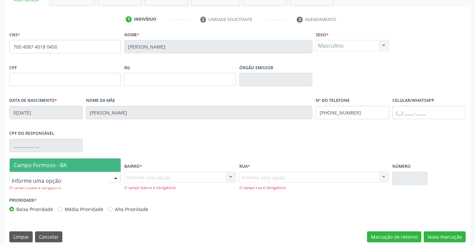
click at [86, 163] on span "Campo Formoso - BA" at bounding box center [65, 165] width 111 height 13
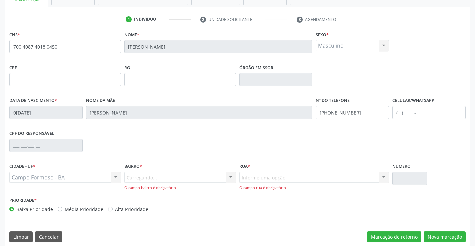
click at [145, 180] on div "Carregando... Nenhum resultado encontrado para: " " Nenhuma opção encontrada. D…" at bounding box center [180, 181] width 112 height 19
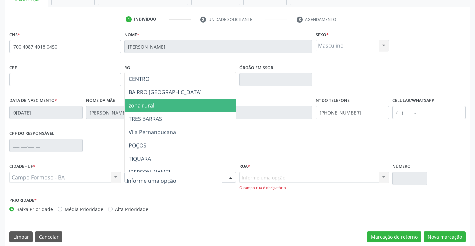
click at [163, 108] on span "zona rural" at bounding box center [197, 105] width 144 height 13
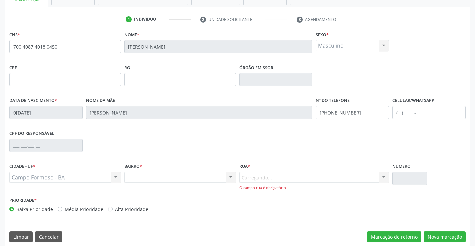
click at [257, 180] on div "Carregando... Nenhum resultado encontrado para: " " Nenhuma opção encontrada. D…" at bounding box center [314, 181] width 150 height 19
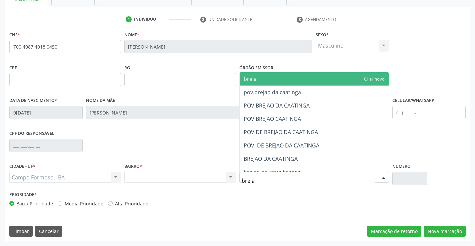
type input "brejao"
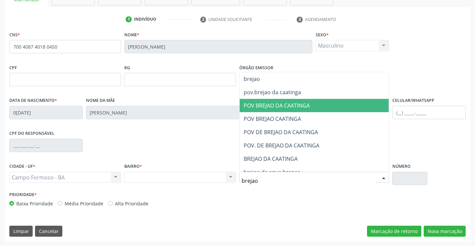
click at [285, 108] on span "POV BREJAO DA CAATINGA" at bounding box center [277, 105] width 66 height 7
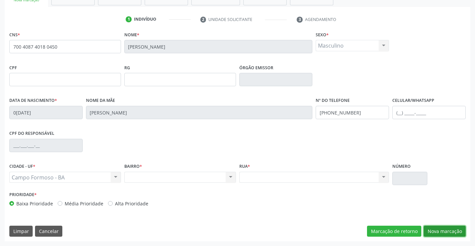
click at [453, 233] on button "Nova marcação" at bounding box center [445, 231] width 42 height 11
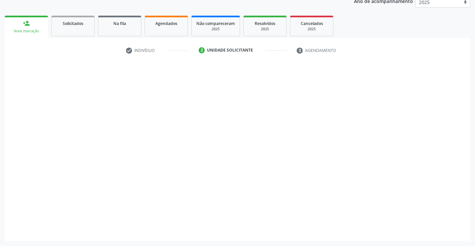
scroll to position [84, 0]
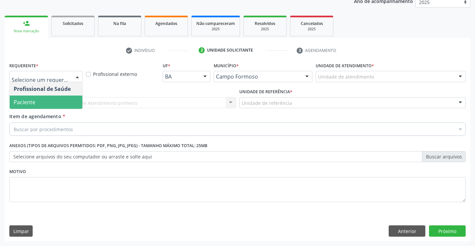
click at [35, 106] on span "Paciente" at bounding box center [46, 102] width 73 height 13
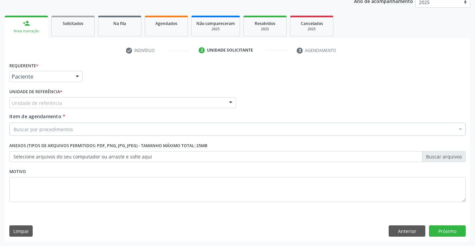
click at [34, 107] on div "Unidade de referência" at bounding box center [122, 102] width 227 height 11
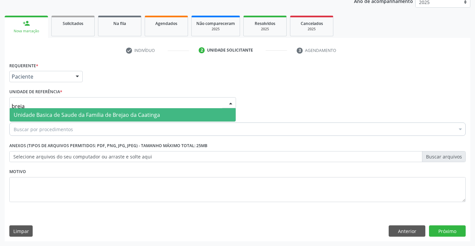
type input "brejao"
click at [65, 112] on span "Unidade Basica de Saude da Familia de Brejao da Caatinga" at bounding box center [87, 114] width 146 height 7
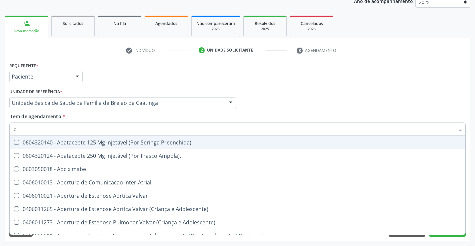
type input "ca"
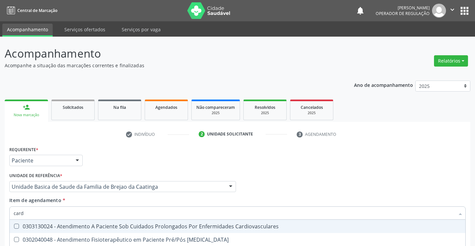
scroll to position [84, 0]
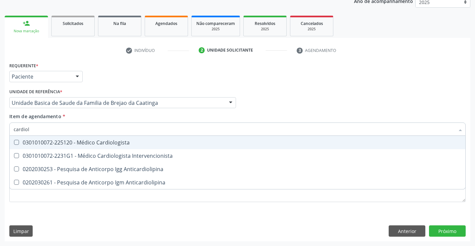
type input "cardiolo"
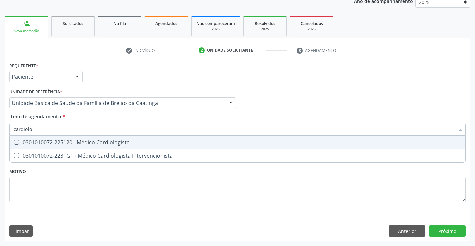
click at [63, 143] on div "0301010072-225120 - Médico Cardiologista" at bounding box center [238, 142] width 448 height 5
checkbox Cardiologista "true"
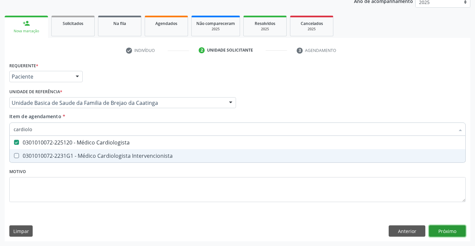
click at [437, 229] on div "Requerente * Paciente Profissional de Saúde Paciente Nenhum resultado encontrad…" at bounding box center [238, 151] width 466 height 181
checkbox Intervencionista "true"
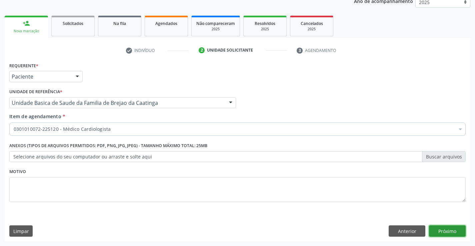
click at [432, 234] on button "Próximo" at bounding box center [447, 231] width 37 height 11
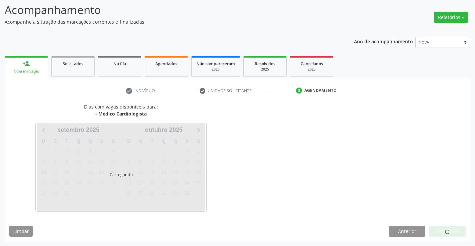
scroll to position [44, 0]
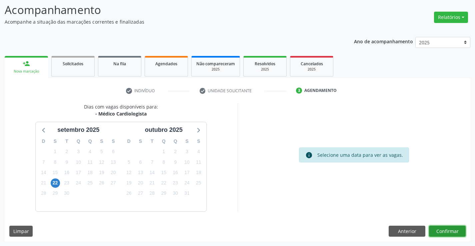
click at [449, 232] on button "Confirmar" at bounding box center [447, 231] width 37 height 11
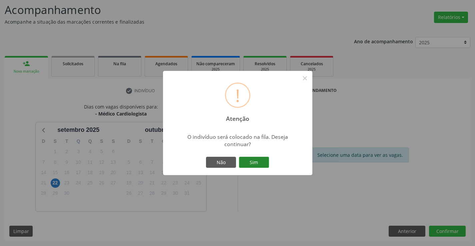
click at [261, 164] on button "Sim" at bounding box center [254, 162] width 30 height 11
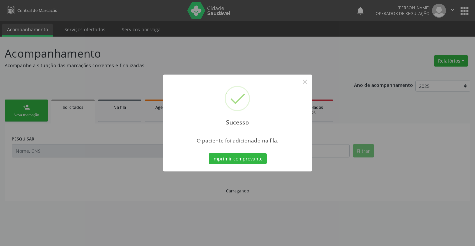
scroll to position [0, 0]
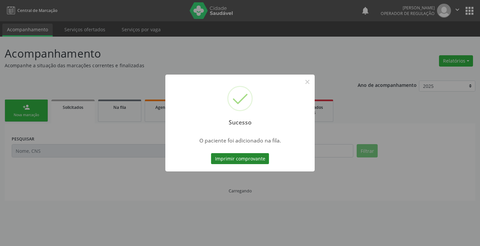
click at [252, 162] on button "Imprimir comprovante" at bounding box center [240, 158] width 58 height 11
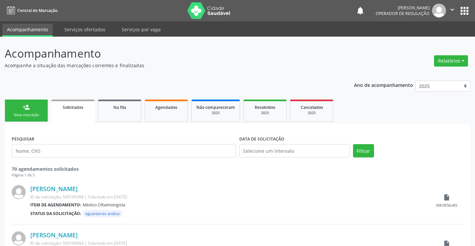
click at [37, 110] on link "person_add Nova marcação" at bounding box center [26, 111] width 43 height 22
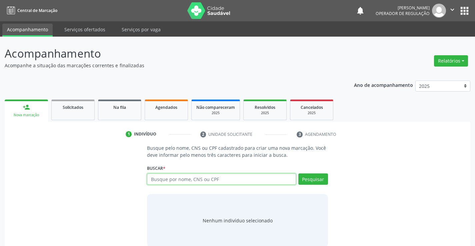
click at [186, 181] on input "text" at bounding box center [221, 179] width 149 height 11
paste input "700 4087 4018 0450"
type input "700 4087 4018 0450"
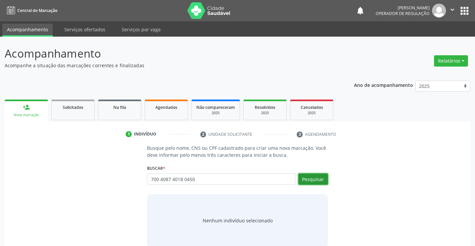
click at [314, 178] on button "Pesquisar" at bounding box center [313, 179] width 30 height 11
type input "700 4087 4018 0450"
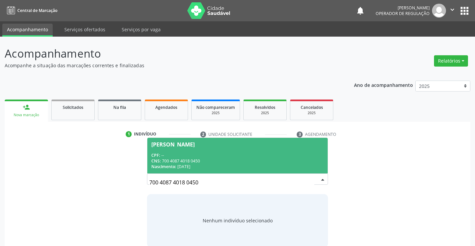
click at [256, 153] on div "CPF: --" at bounding box center [237, 156] width 172 height 6
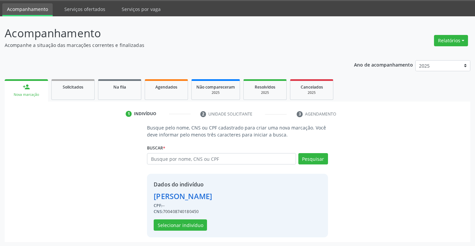
scroll to position [21, 0]
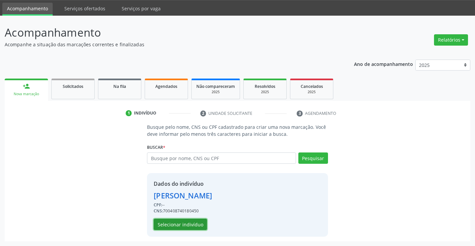
click at [178, 221] on button "Selecionar indivíduo" at bounding box center [180, 224] width 53 height 11
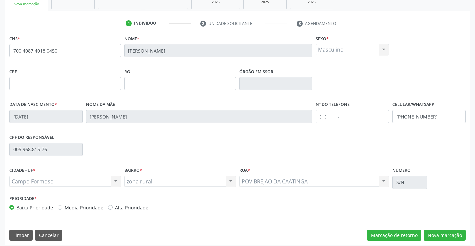
scroll to position [115, 0]
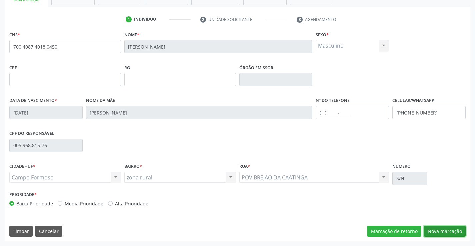
click at [443, 230] on button "Nova marcação" at bounding box center [445, 231] width 42 height 11
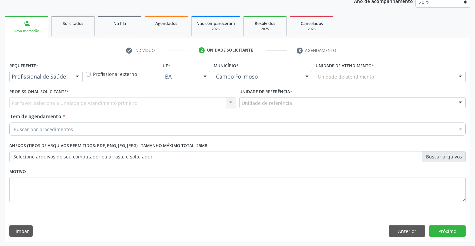
scroll to position [84, 0]
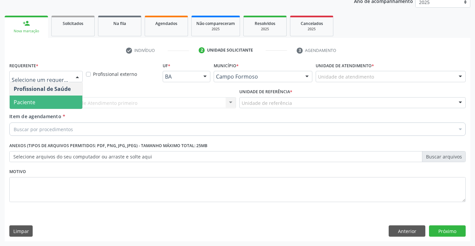
click at [42, 103] on span "Paciente" at bounding box center [46, 102] width 73 height 13
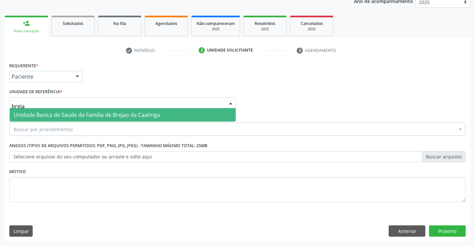
type input "brejao"
click at [49, 112] on span "Unidade Basica de Saude da Familia de Brejao da Caatinga" at bounding box center [87, 114] width 146 height 7
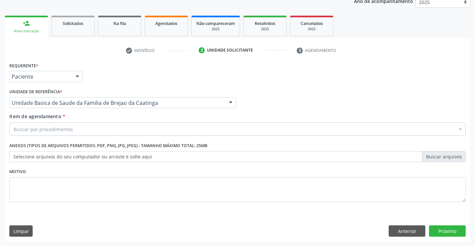
click at [50, 133] on div "Buscar por procedimentos" at bounding box center [237, 129] width 456 height 13
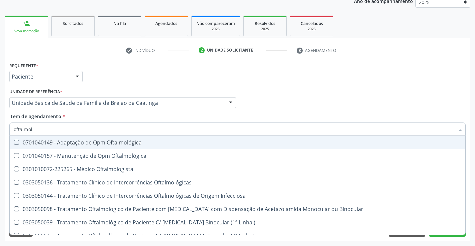
type input "oftalmolo"
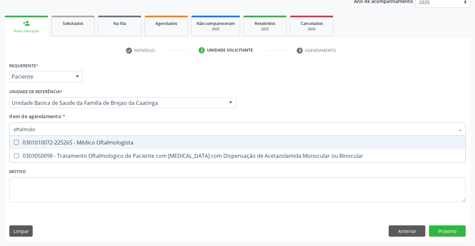
click at [55, 145] on div "0301010072-225265 - Médico Oftalmologista" at bounding box center [238, 142] width 448 height 5
checkbox Oftalmologista "true"
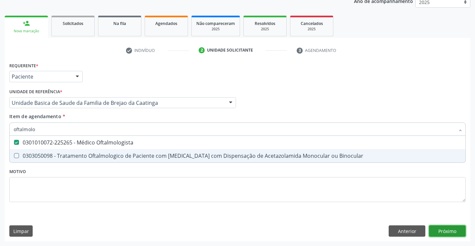
click at [438, 230] on div "Requerente * Paciente Profissional de Saúde Paciente Nenhum resultado encontrad…" at bounding box center [238, 151] width 466 height 181
checkbox Binocular "true"
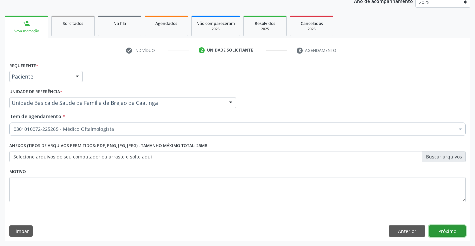
click at [438, 230] on button "Próximo" at bounding box center [447, 231] width 37 height 11
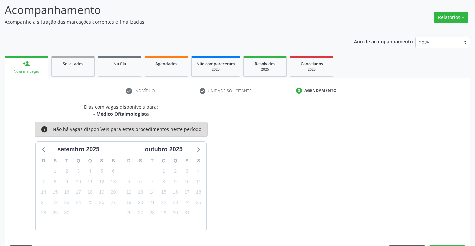
scroll to position [63, 0]
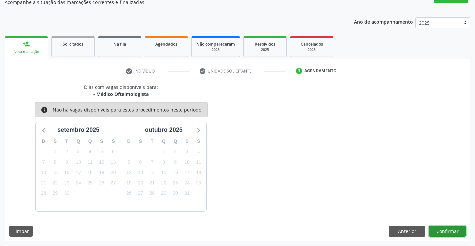
click at [451, 231] on button "Confirmar" at bounding box center [447, 231] width 37 height 11
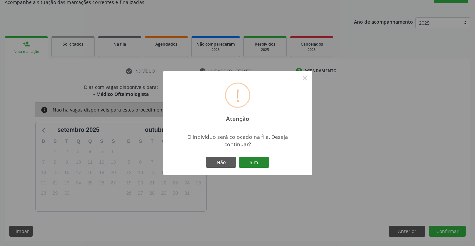
click at [259, 164] on button "Sim" at bounding box center [254, 162] width 30 height 11
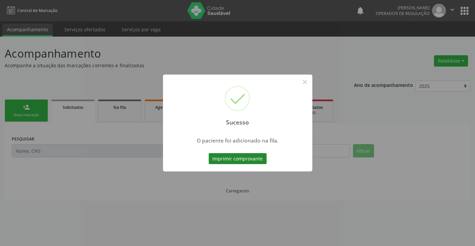
scroll to position [0, 0]
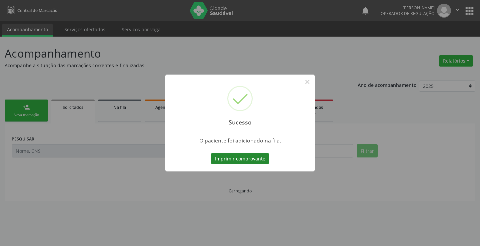
click at [227, 156] on button "Imprimir comprovante" at bounding box center [240, 158] width 58 height 11
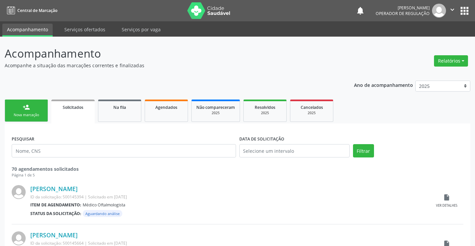
click at [35, 107] on link "person_add Nova marcação" at bounding box center [26, 111] width 43 height 22
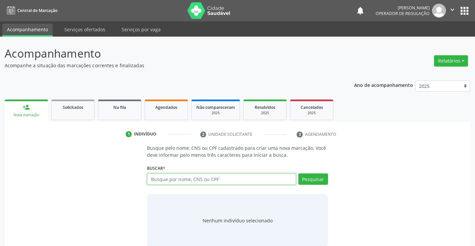
click at [173, 180] on input "text" at bounding box center [221, 179] width 149 height 11
type input "706307742563674"
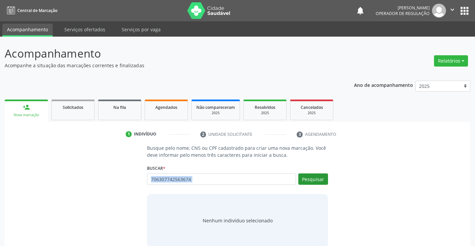
click at [308, 175] on div "Buscar * Busque por nome, CNS ou CPF Nenhum resultado encontrado para: " " Não …" at bounding box center [237, 176] width 181 height 26
click at [308, 178] on button "Pesquisar" at bounding box center [313, 179] width 30 height 11
click at [125, 198] on div "Busque pelo nome, CNS ou CPF cadastrado para criar uma nova marcação. Você deve…" at bounding box center [237, 196] width 456 height 103
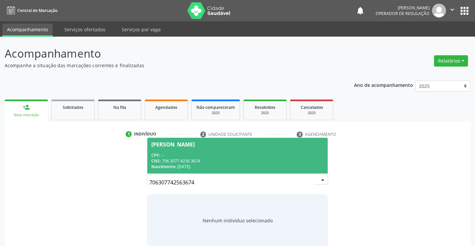
click at [246, 157] on div "CPF: --" at bounding box center [237, 156] width 172 height 6
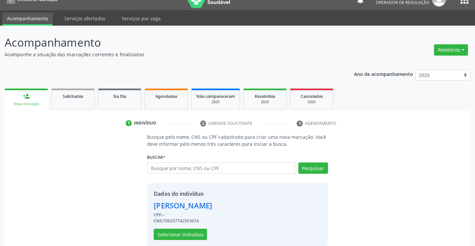
scroll to position [21, 0]
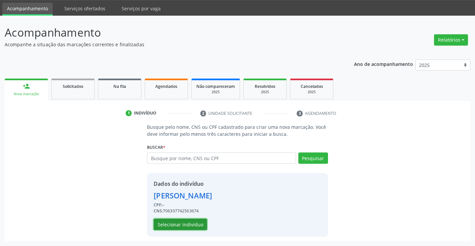
click at [194, 227] on button "Selecionar indivíduo" at bounding box center [180, 224] width 53 height 11
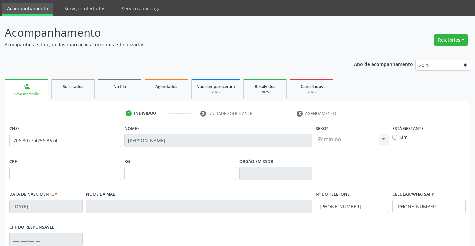
scroll to position [115, 0]
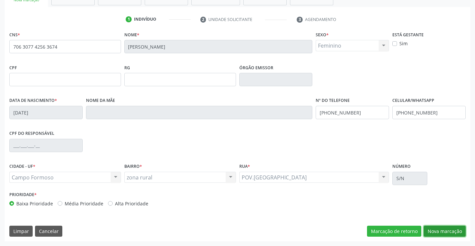
click at [449, 233] on button "Nova marcação" at bounding box center [445, 231] width 42 height 11
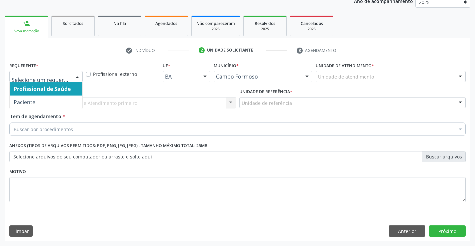
click at [36, 81] on div at bounding box center [45, 76] width 73 height 11
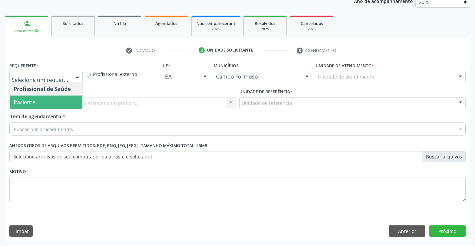
click at [35, 103] on span "Paciente" at bounding box center [25, 102] width 22 height 7
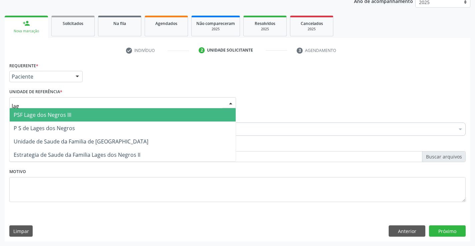
type input "lago"
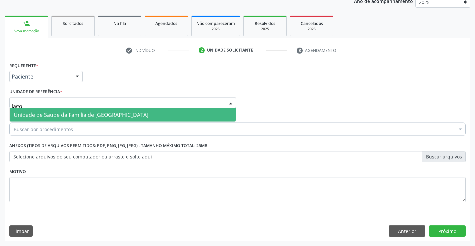
click at [50, 112] on span "Unidade de Saude da Familia de [GEOGRAPHIC_DATA]" at bounding box center [81, 114] width 135 height 7
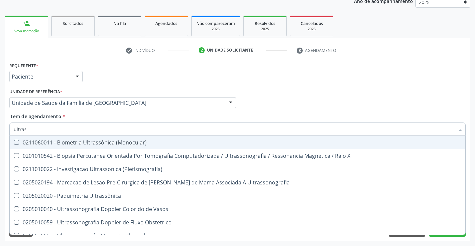
type input "ultrass"
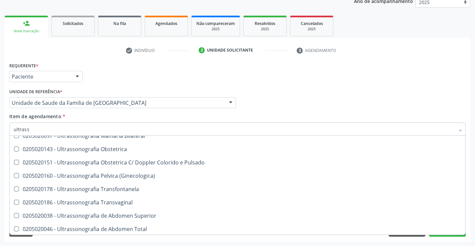
scroll to position [133, 0]
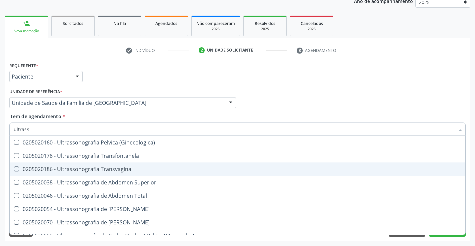
click at [143, 168] on div "0205020186 - Ultrassonografia Transvaginal" at bounding box center [238, 169] width 448 height 5
checkbox Transvaginal "true"
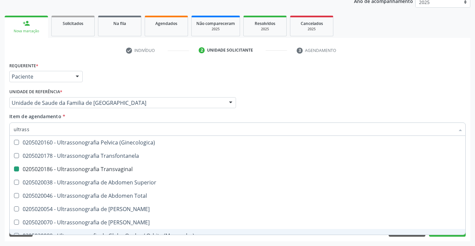
click at [450, 239] on div "Requerente * Paciente Profissional de Saúde Paciente Nenhum resultado encontrad…" at bounding box center [238, 151] width 466 height 181
checkbox X "true"
checkbox Transvaginal "false"
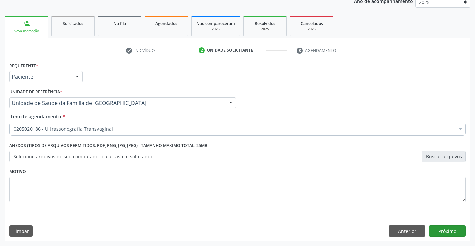
scroll to position [0, 0]
click at [445, 231] on button "Próximo" at bounding box center [447, 231] width 37 height 11
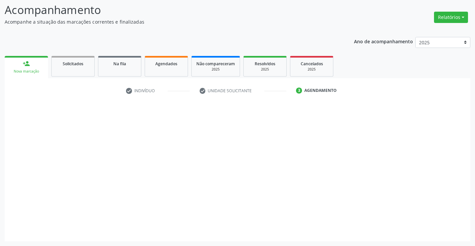
scroll to position [44, 0]
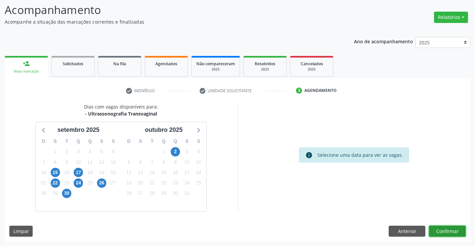
click at [438, 229] on button "Confirmar" at bounding box center [447, 231] width 37 height 11
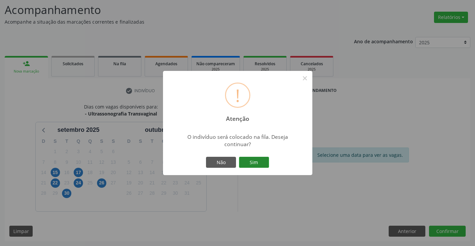
click at [252, 160] on button "Sim" at bounding box center [254, 162] width 30 height 11
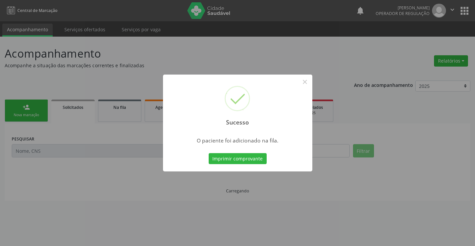
scroll to position [0, 0]
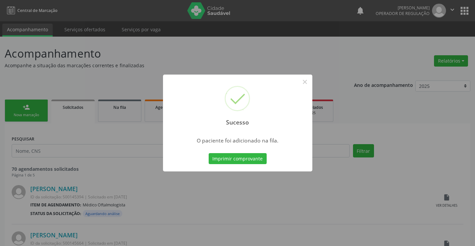
click at [253, 160] on button "Imprimir comprovante" at bounding box center [238, 158] width 58 height 11
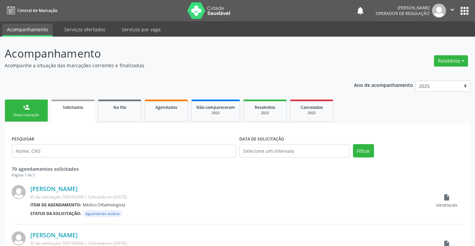
click at [40, 115] on div "Nova marcação" at bounding box center [26, 115] width 33 height 5
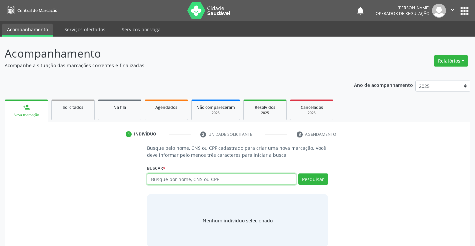
click at [162, 179] on input "text" at bounding box center [221, 179] width 149 height 11
type input "706903117651034"
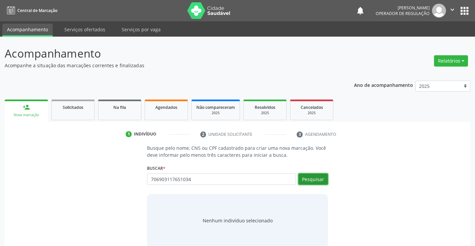
click at [319, 176] on button "Pesquisar" at bounding box center [313, 179] width 30 height 11
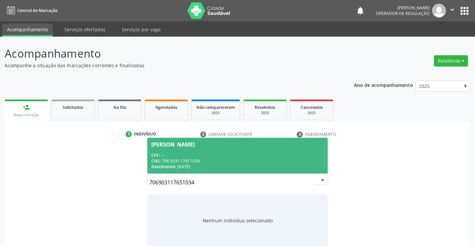
click at [249, 149] on span "Tatiane da Silva Souza CPF: -- CNS: 706 9031 1765 1034 Nascimento: 30/03/1988" at bounding box center [237, 156] width 180 height 36
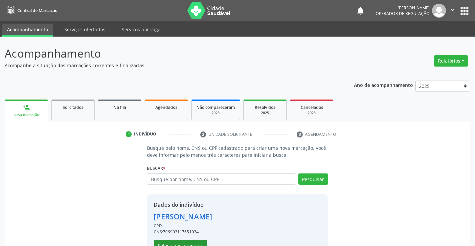
scroll to position [21, 0]
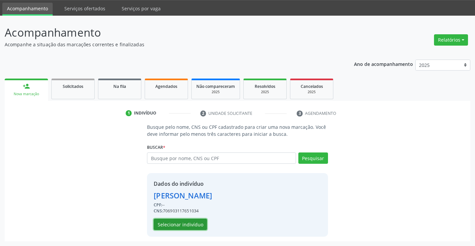
click at [191, 226] on button "Selecionar indivíduo" at bounding box center [180, 224] width 53 height 11
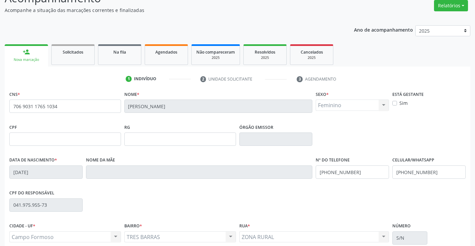
scroll to position [115, 0]
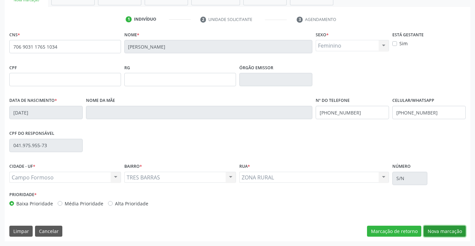
click at [438, 227] on button "Nova marcação" at bounding box center [445, 231] width 42 height 11
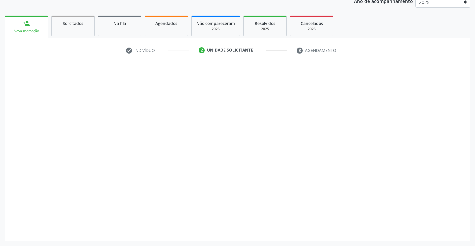
scroll to position [84, 0]
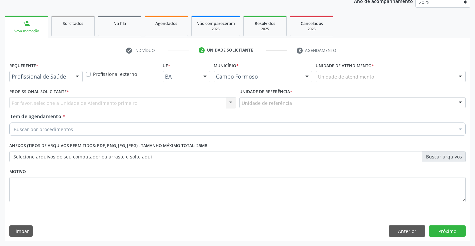
click at [48, 80] on div "Profissional de Saúde" at bounding box center [45, 76] width 73 height 11
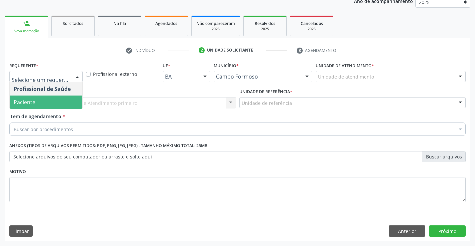
click at [39, 102] on span "Paciente" at bounding box center [46, 102] width 73 height 13
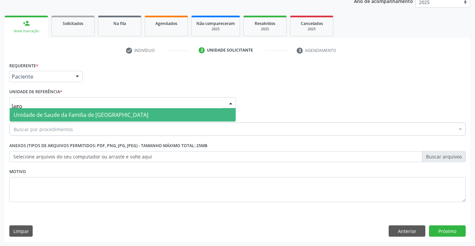
type input "lagoa"
click at [58, 115] on span "Unidade de Saude da Familia de [GEOGRAPHIC_DATA]" at bounding box center [81, 114] width 135 height 7
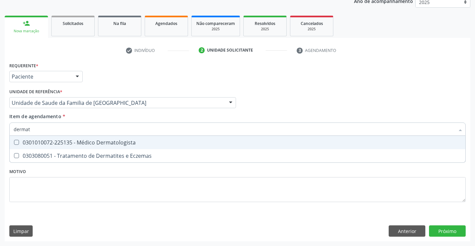
type input "dermato"
click at [57, 145] on div "0301010072-225135 - Médico Dermatologista" at bounding box center [238, 142] width 448 height 5
checkbox Dermatologista "true"
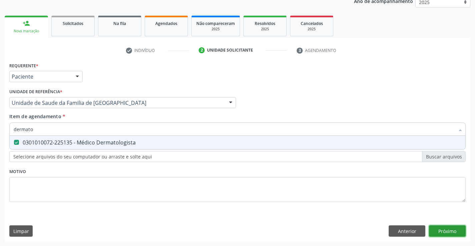
click at [437, 232] on div "Requerente * Paciente Profissional de Saúde Paciente Nenhum resultado encontrad…" at bounding box center [238, 151] width 466 height 181
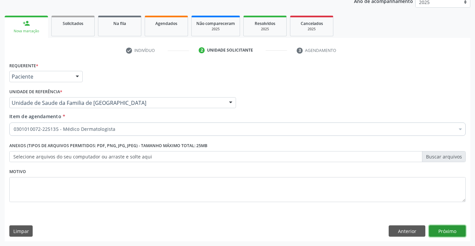
click at [437, 232] on button "Próximo" at bounding box center [447, 231] width 37 height 11
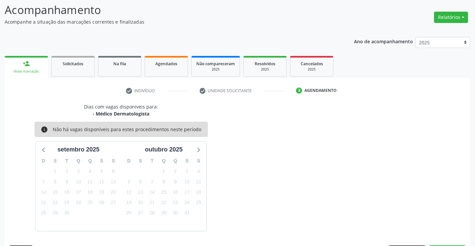
scroll to position [63, 0]
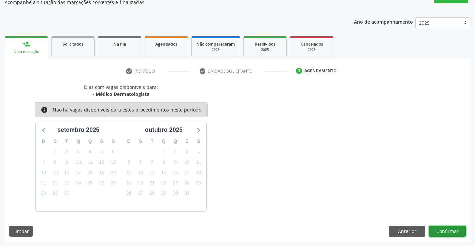
click at [447, 232] on button "Confirmar" at bounding box center [447, 231] width 37 height 11
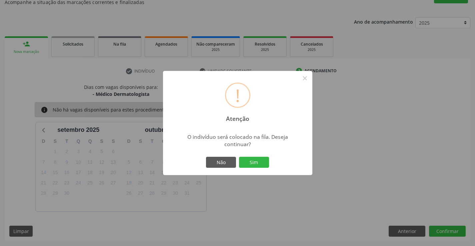
click at [247, 154] on div "! Atenção × O indivíduo será colocado na fila. Deseja continuar? Não Sim" at bounding box center [237, 123] width 149 height 105
click at [255, 164] on button "Sim" at bounding box center [254, 162] width 30 height 11
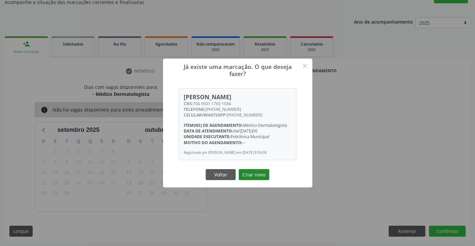
click at [261, 173] on button "Criar novo" at bounding box center [254, 174] width 31 height 11
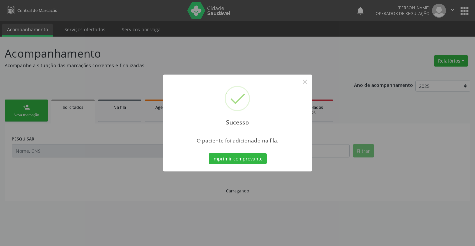
scroll to position [0, 0]
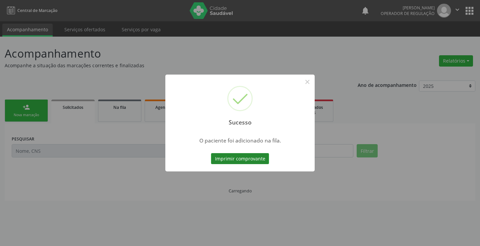
click at [262, 155] on button "Imprimir comprovante" at bounding box center [240, 158] width 58 height 11
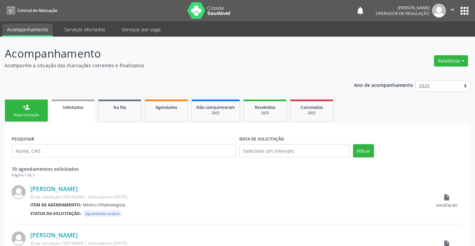
click at [31, 115] on div "Nova marcação" at bounding box center [26, 115] width 33 height 5
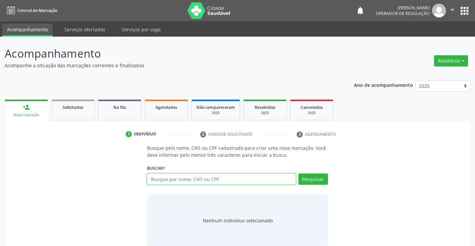
click at [248, 178] on input "text" at bounding box center [221, 179] width 149 height 11
type input "702401082411121"
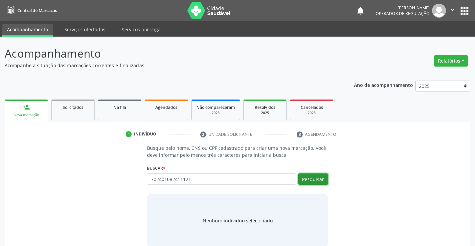
click at [308, 174] on button "Pesquisar" at bounding box center [313, 179] width 30 height 11
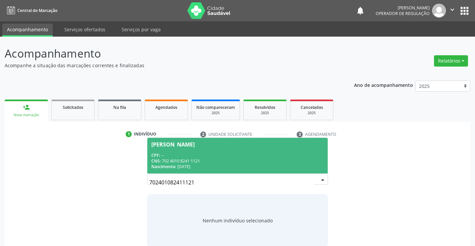
click at [206, 161] on div "CNS: 702 4010 8241 1121" at bounding box center [237, 161] width 172 height 6
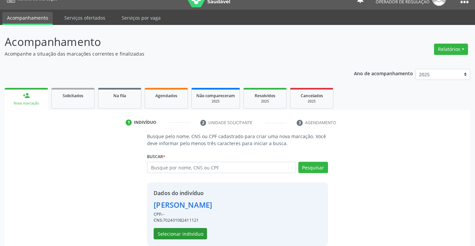
scroll to position [21, 0]
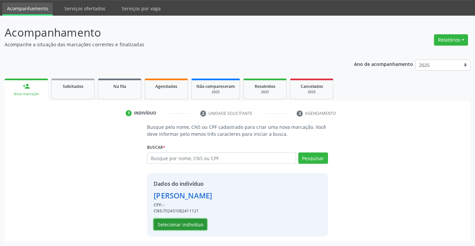
click at [188, 226] on button "Selecionar indivíduo" at bounding box center [180, 224] width 53 height 11
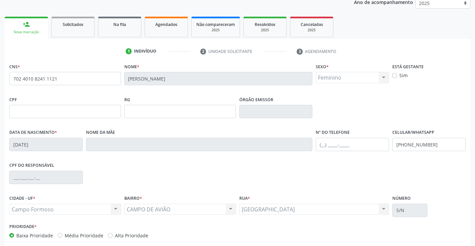
scroll to position [115, 0]
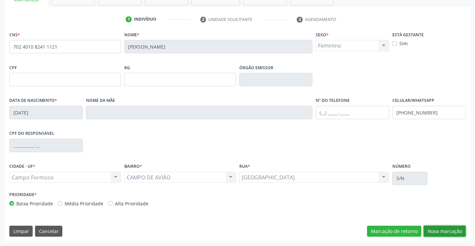
click at [438, 231] on button "Nova marcação" at bounding box center [445, 231] width 42 height 11
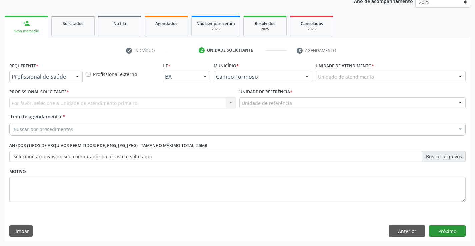
scroll to position [84, 0]
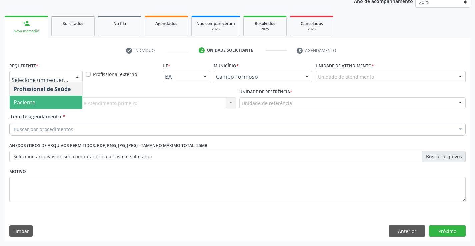
click at [36, 99] on span "Paciente" at bounding box center [46, 102] width 73 height 13
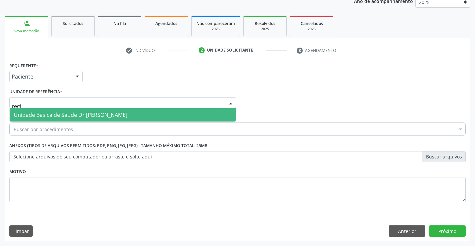
type input "regis"
click at [59, 112] on span "Unidade Basica de Saude Dr [PERSON_NAME]" at bounding box center [71, 114] width 114 height 7
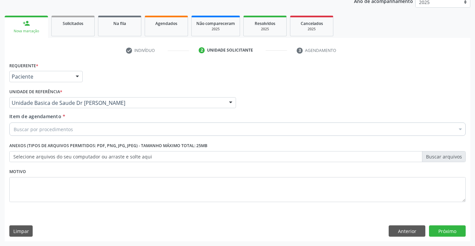
click at [55, 135] on div "Buscar por procedimentos" at bounding box center [237, 129] width 456 height 13
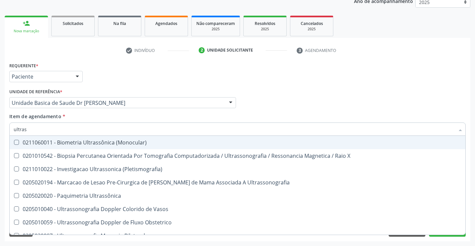
type input "ultrass"
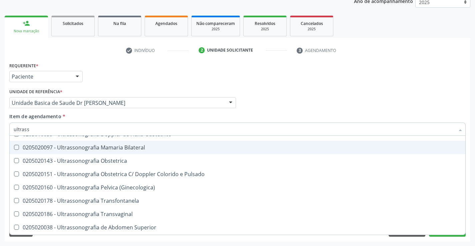
scroll to position [100, 0]
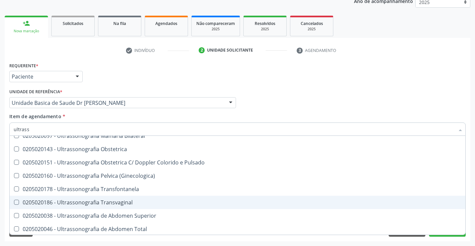
click at [148, 201] on div "0205020186 - Ultrassonografia Transvaginal" at bounding box center [238, 202] width 448 height 5
checkbox Transvaginal "true"
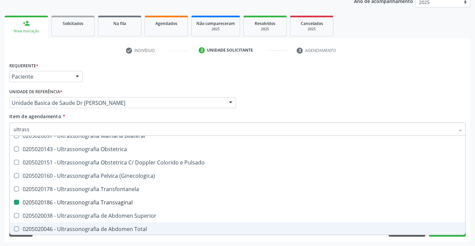
click at [445, 239] on div "Requerente * Paciente Profissional de Saúde Paciente Nenhum resultado encontrad…" at bounding box center [238, 151] width 466 height 181
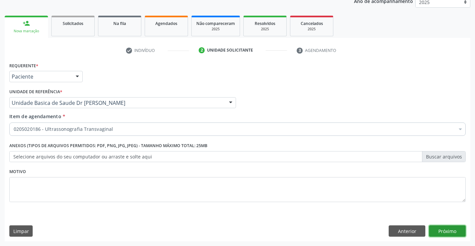
scroll to position [0, 0]
click at [445, 234] on button "Próximo" at bounding box center [447, 231] width 37 height 11
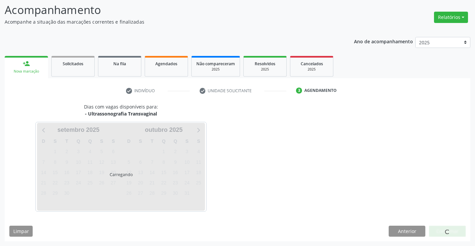
scroll to position [44, 0]
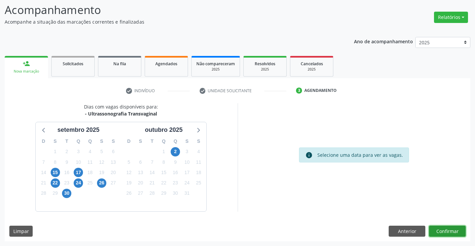
click at [446, 234] on button "Confirmar" at bounding box center [447, 231] width 37 height 11
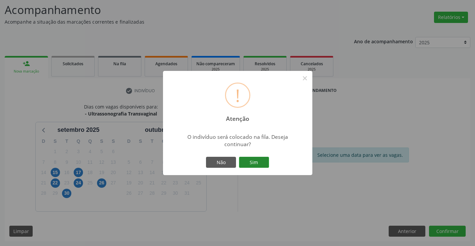
click at [253, 159] on button "Sim" at bounding box center [254, 162] width 30 height 11
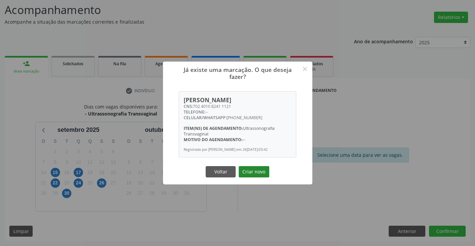
click at [248, 171] on button "Criar novo" at bounding box center [254, 171] width 31 height 11
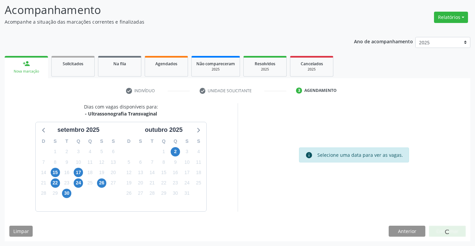
scroll to position [0, 0]
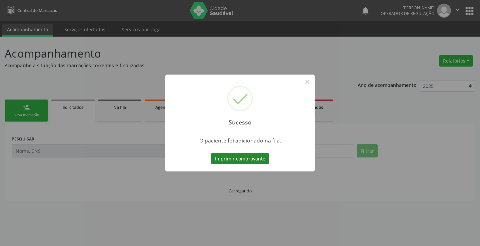
click at [263, 160] on button "Imprimir comprovante" at bounding box center [240, 158] width 58 height 11
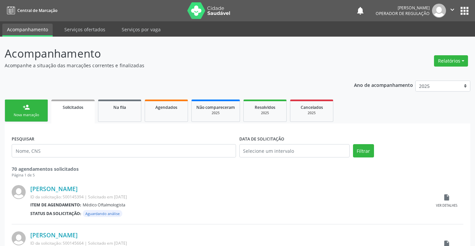
click at [21, 108] on link "person_add Nova marcação" at bounding box center [26, 111] width 43 height 22
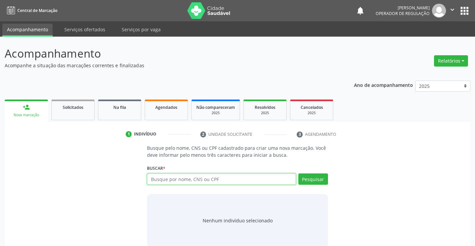
click at [185, 181] on input "text" at bounding box center [221, 179] width 149 height 11
type input "706204019397866"
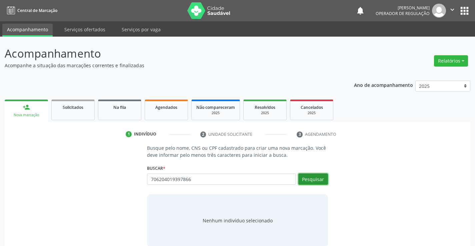
click at [308, 177] on button "Pesquisar" at bounding box center [313, 179] width 30 height 11
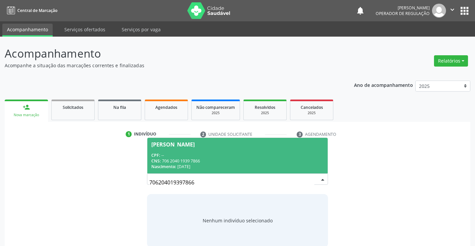
click at [202, 158] on div "CNS: 706 2040 1939 7866" at bounding box center [237, 161] width 172 height 6
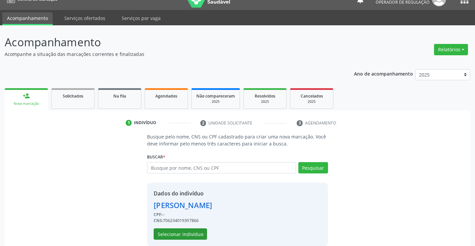
scroll to position [21, 0]
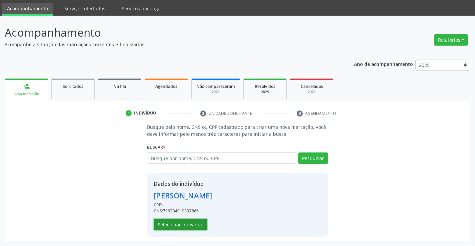
click at [195, 223] on button "Selecionar indivíduo" at bounding box center [180, 224] width 53 height 11
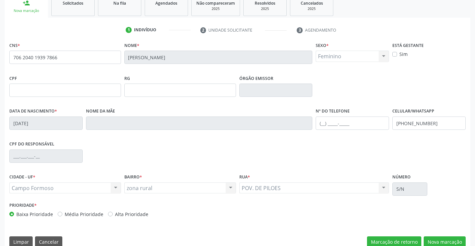
scroll to position [115, 0]
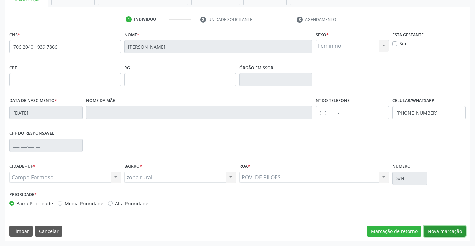
click at [449, 229] on button "Nova marcação" at bounding box center [445, 231] width 42 height 11
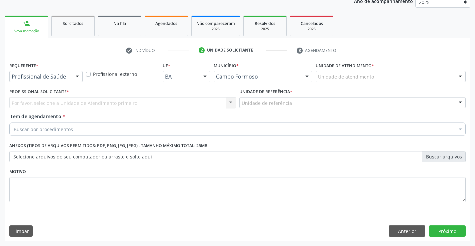
scroll to position [84, 0]
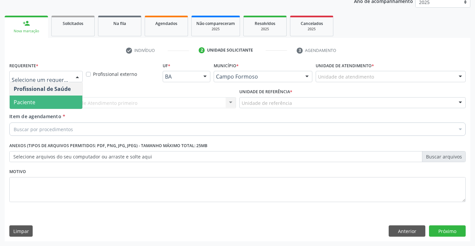
click at [57, 98] on span "Paciente" at bounding box center [46, 102] width 73 height 13
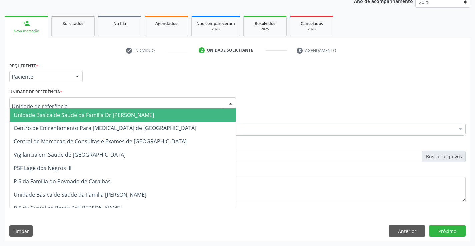
click at [73, 110] on span "Unidade Basica de Saude da Familia Dr [PERSON_NAME]" at bounding box center [123, 114] width 226 height 13
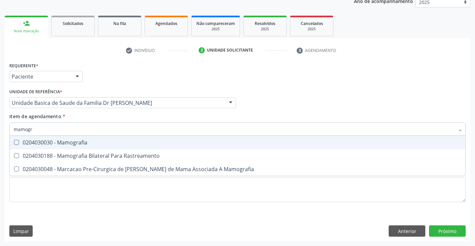
type input "mamogra"
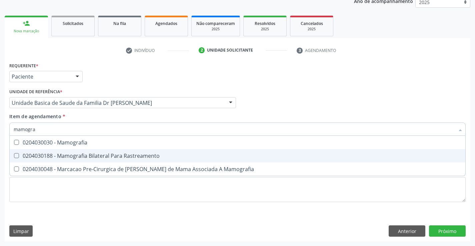
click at [83, 155] on div "0204030188 - Mamografia Bilateral Para Rastreamento" at bounding box center [238, 155] width 448 height 5
checkbox Rastreamento "true"
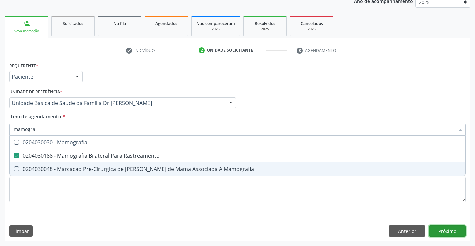
click at [448, 229] on div "Requerente * Paciente Profissional de Saúde Paciente Nenhum resultado encontrad…" at bounding box center [238, 151] width 466 height 181
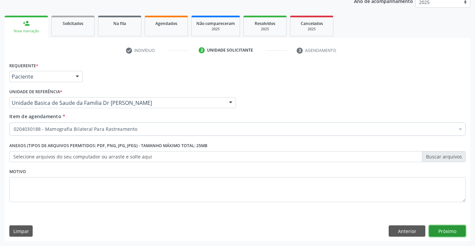
click at [440, 232] on button "Próximo" at bounding box center [447, 231] width 37 height 11
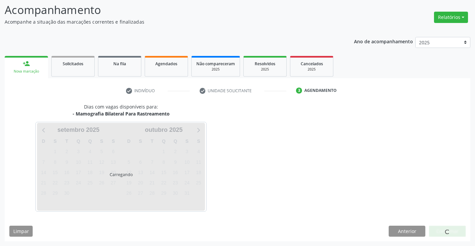
scroll to position [44, 0]
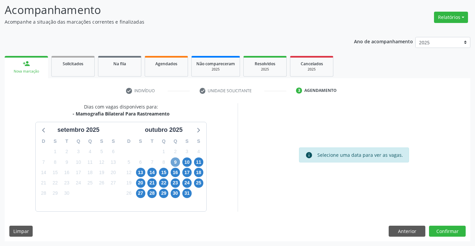
click at [176, 163] on span "9" at bounding box center [175, 162] width 9 height 9
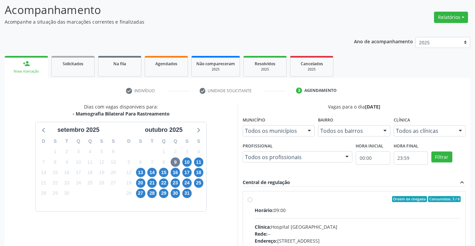
click at [255, 200] on label "Ordem de chegada Consumidos: 3 / 6 Horário: 09:00 Clínica: Hospital Sao Francis…" at bounding box center [358, 247] width 206 height 102
click at [251, 200] on input "Ordem de chegada Consumidos: 3 / 6 Horário: 09:00 Clínica: Hospital Sao Francis…" at bounding box center [250, 199] width 5 height 6
radio input "true"
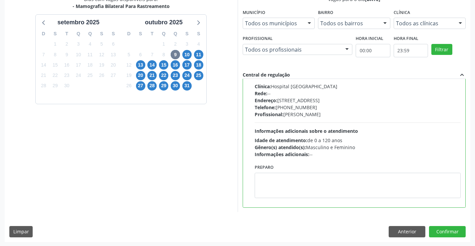
scroll to position [152, 0]
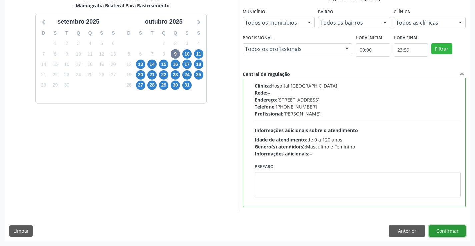
click at [447, 228] on button "Confirmar" at bounding box center [447, 231] width 37 height 11
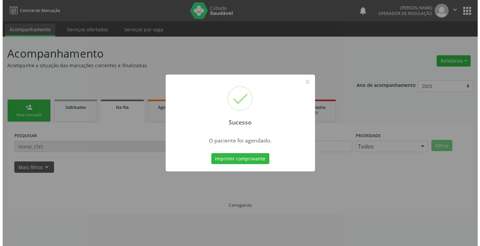
scroll to position [0, 0]
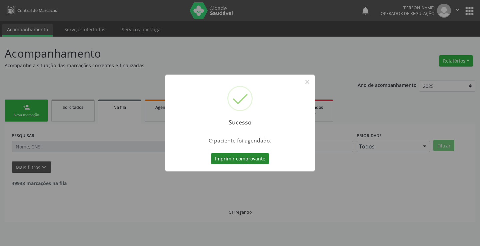
click at [258, 160] on button "Imprimir comprovante" at bounding box center [240, 158] width 58 height 11
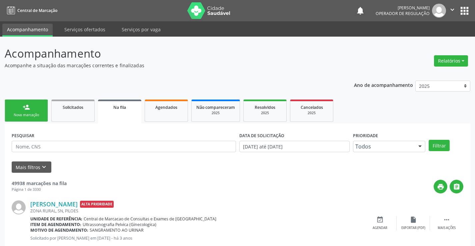
click at [22, 114] on div "Nova marcação" at bounding box center [26, 115] width 33 height 5
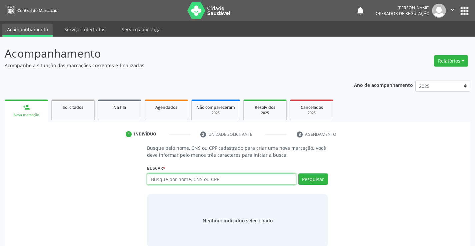
click at [192, 184] on input "text" at bounding box center [221, 179] width 149 height 11
type input "7028099199454061"
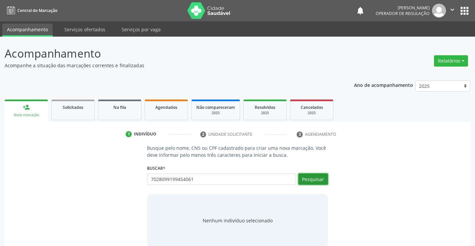
click at [319, 180] on button "Pesquisar" at bounding box center [313, 179] width 30 height 11
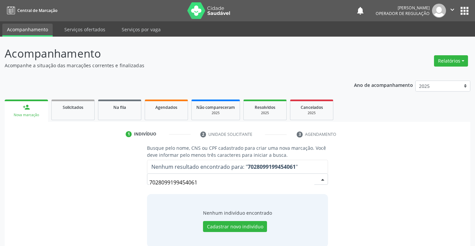
drag, startPoint x: 203, startPoint y: 184, endPoint x: 128, endPoint y: 180, distance: 75.1
click at [140, 180] on div "Busque pelo nome, CNS ou CPF cadastrado para criar uma nova marcação. Você deve…" at bounding box center [237, 196] width 456 height 103
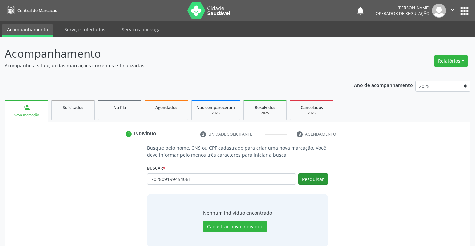
type input "702809199454061"
click at [319, 177] on button "Pesquisar" at bounding box center [313, 179] width 30 height 11
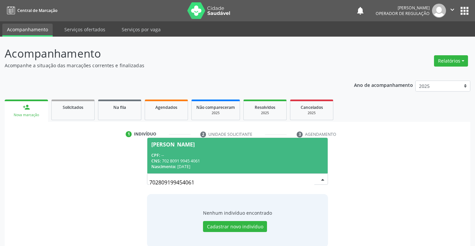
click at [216, 150] on span "[PERSON_NAME] CPF: -- CNS: 702 8091 9945 4061 Nascimento: 0[DATE]" at bounding box center [237, 156] width 180 height 36
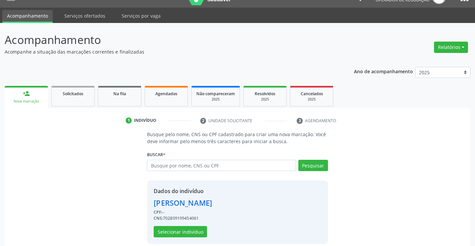
scroll to position [21, 0]
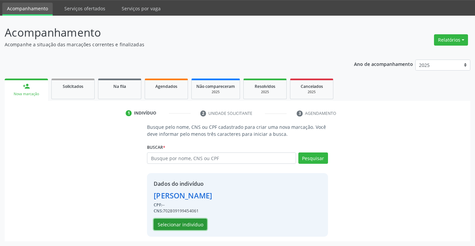
click at [191, 221] on button "Selecionar indivíduo" at bounding box center [180, 224] width 53 height 11
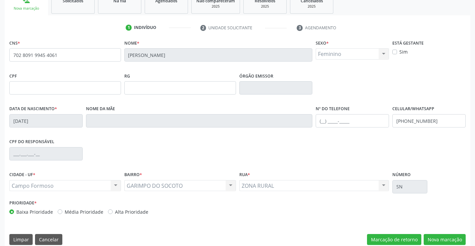
scroll to position [115, 0]
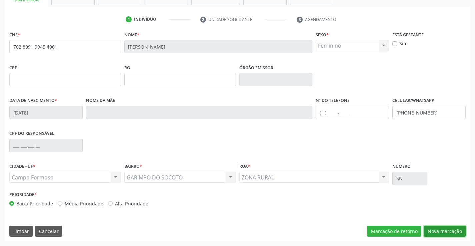
click at [435, 233] on button "Nova marcação" at bounding box center [445, 231] width 42 height 11
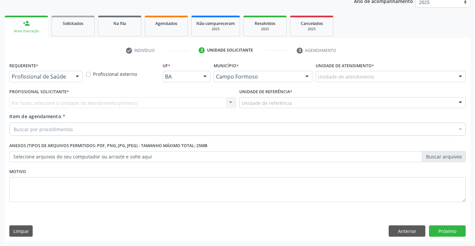
scroll to position [84, 0]
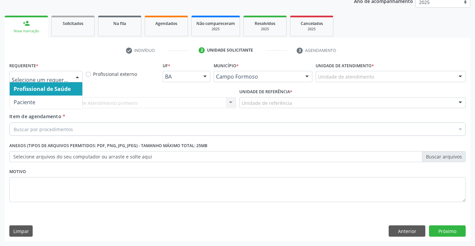
click at [29, 92] on span "Profissional de Saúde" at bounding box center [42, 88] width 57 height 7
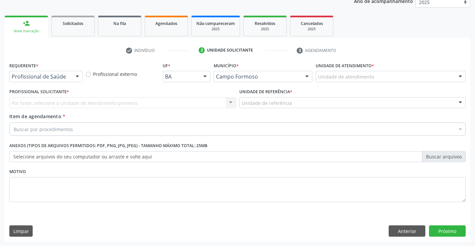
drag, startPoint x: 35, startPoint y: 82, endPoint x: 36, endPoint y: 88, distance: 6.0
click at [36, 82] on div "Requerente * Profissional de Saúde Profissional de Saúde Paciente Nenhum result…" at bounding box center [46, 74] width 77 height 26
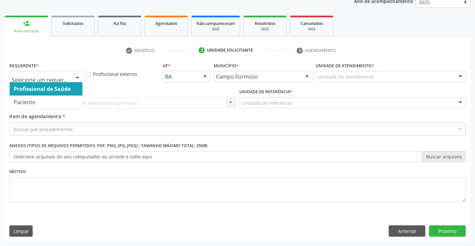
drag, startPoint x: 35, startPoint y: 78, endPoint x: 36, endPoint y: 90, distance: 12.0
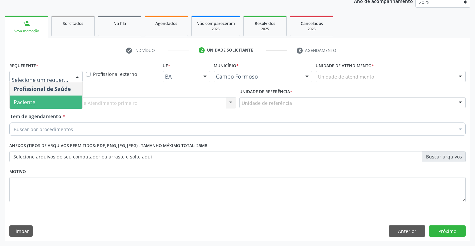
click at [34, 98] on span "Paciente" at bounding box center [46, 102] width 73 height 13
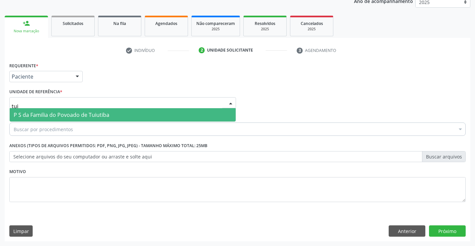
type input "tuiu"
click at [55, 111] on span "P S da Familia do Povoado de Tuiutiba" at bounding box center [123, 114] width 226 height 13
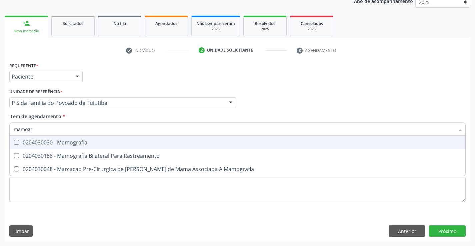
type input "mamogra"
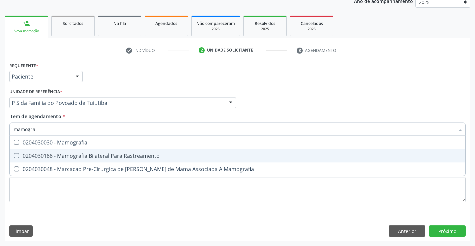
click at [83, 154] on div "0204030188 - Mamografia Bilateral Para Rastreamento" at bounding box center [238, 155] width 448 height 5
checkbox Rastreamento "true"
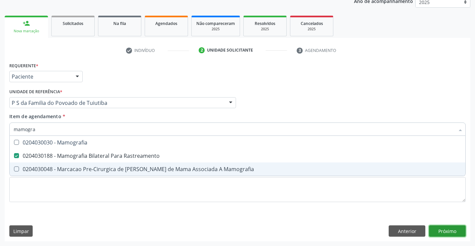
click at [438, 234] on div "Requerente * Paciente Profissional de Saúde Paciente Nenhum resultado encontrad…" at bounding box center [238, 151] width 466 height 181
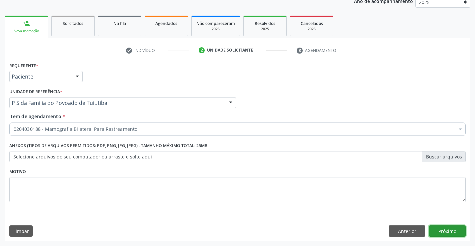
click at [438, 233] on button "Próximo" at bounding box center [447, 231] width 37 height 11
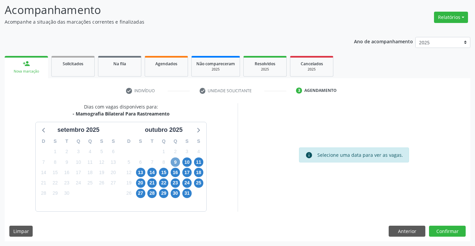
click at [177, 161] on span "9" at bounding box center [175, 162] width 9 height 9
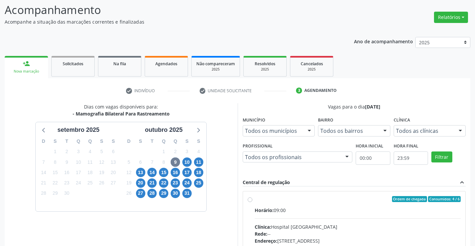
click at [255, 201] on label "Ordem de chegada Consumidos: 4 / 6 Horário: 09:00 Clínica: Hospital Sao Francis…" at bounding box center [358, 247] width 206 height 102
click at [249, 201] on input "Ordem de chegada Consumidos: 4 / 6 Horário: 09:00 Clínica: Hospital Sao Francis…" at bounding box center [250, 199] width 5 height 6
radio input "true"
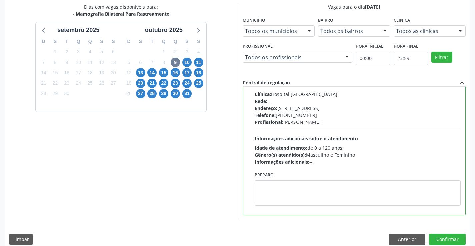
scroll to position [152, 0]
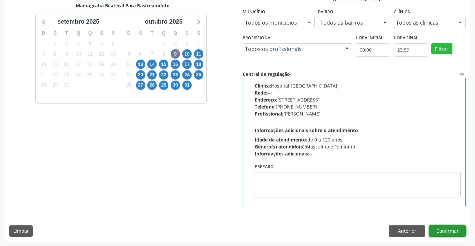
click at [441, 232] on button "Confirmar" at bounding box center [447, 231] width 37 height 11
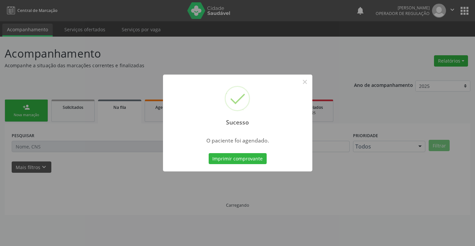
scroll to position [0, 0]
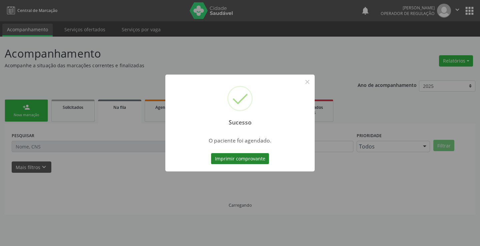
click at [237, 161] on button "Imprimir comprovante" at bounding box center [240, 158] width 58 height 11
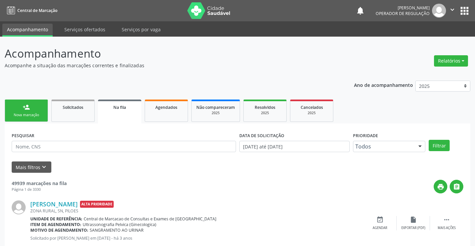
click at [30, 110] on link "person_add Nova marcação" at bounding box center [26, 111] width 43 height 22
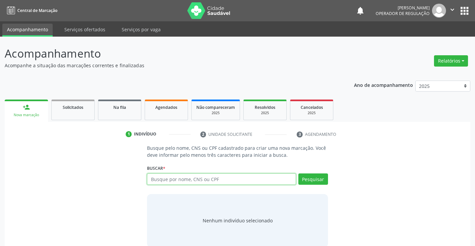
click at [194, 184] on input "text" at bounding box center [221, 179] width 149 height 11
type input "709603609377073"
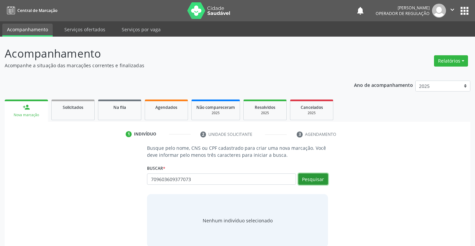
click at [317, 180] on button "Pesquisar" at bounding box center [313, 179] width 30 height 11
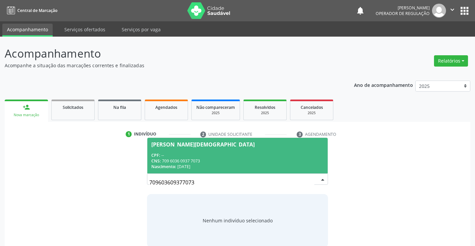
click at [264, 159] on div "CNS: 709 6036 0937 7073" at bounding box center [237, 161] width 172 height 6
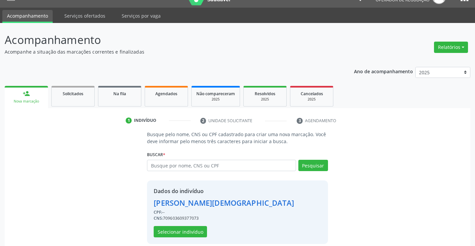
scroll to position [21, 0]
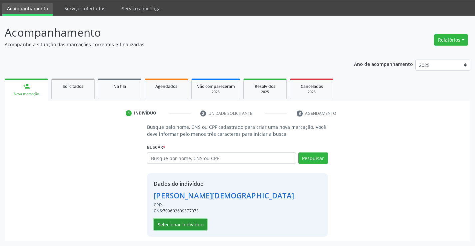
click at [197, 224] on button "Selecionar indivíduo" at bounding box center [180, 224] width 53 height 11
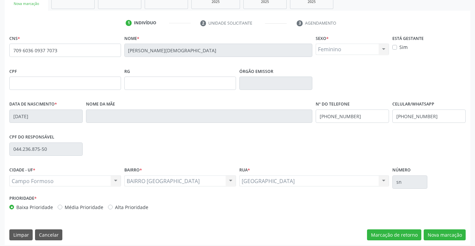
scroll to position [115, 0]
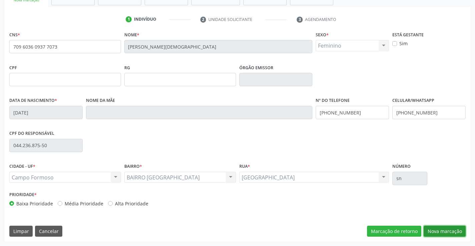
click at [430, 231] on button "Nova marcação" at bounding box center [445, 231] width 42 height 11
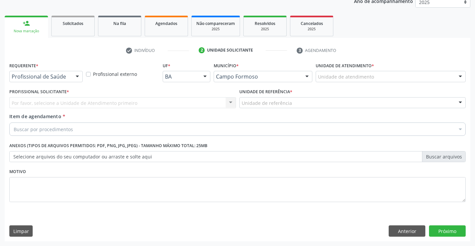
scroll to position [84, 0]
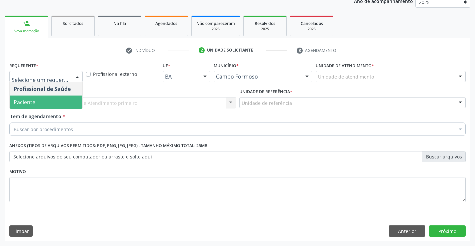
click at [40, 100] on span "Paciente" at bounding box center [46, 102] width 73 height 13
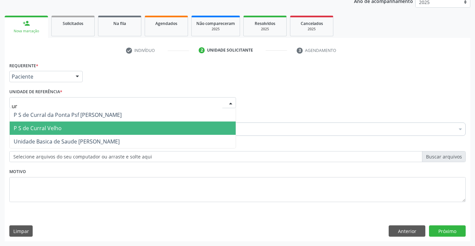
type input "u"
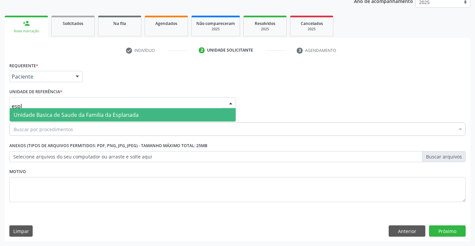
type input "espla"
click at [88, 113] on span "Unidade Basica de Saude da Familia da Esplanada" at bounding box center [76, 114] width 125 height 7
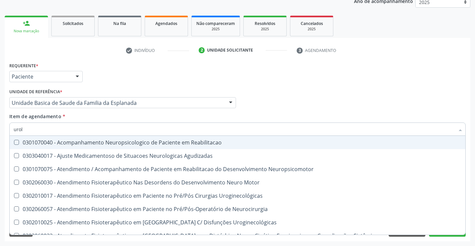
type input "urolo"
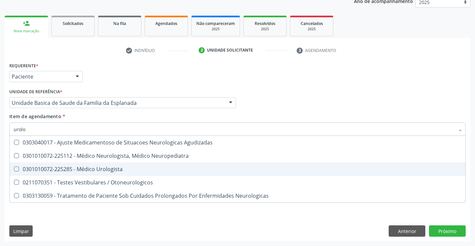
click at [93, 171] on div "0301010072-225285 - Médico Urologista" at bounding box center [238, 169] width 448 height 5
checkbox Urologista "true"
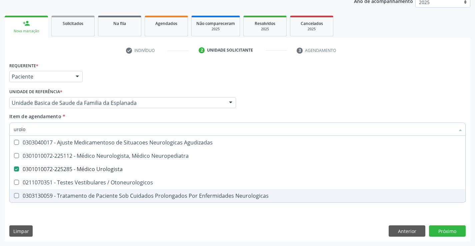
type input "urolo"
click at [76, 214] on div "Requerente * Paciente Profissional de Saúde Paciente Nenhum resultado encontrad…" at bounding box center [238, 151] width 466 height 181
checkbox Neuropediatra "true"
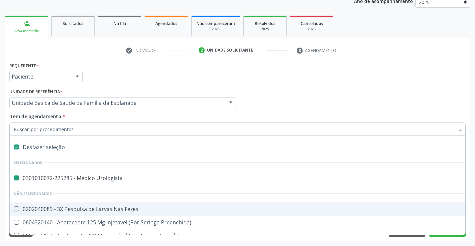
type input "h"
checkbox Urologista "false"
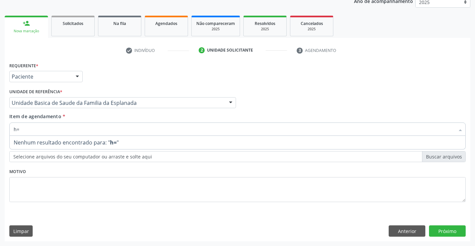
type input "h"
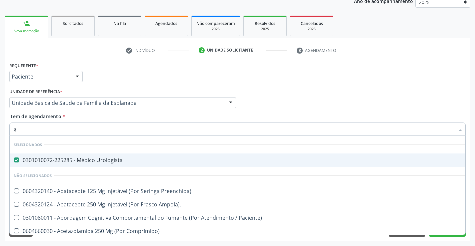
type input "ge"
checkbox Urologista "false"
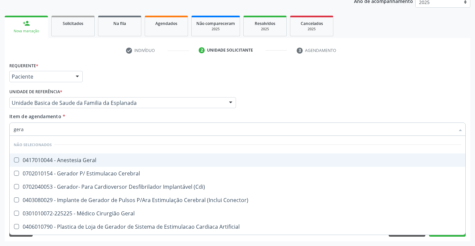
type input "geral"
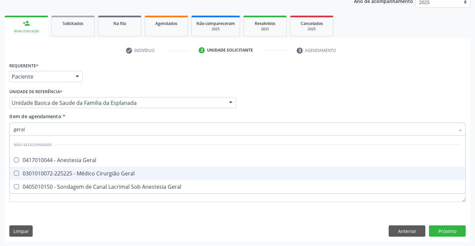
click at [101, 175] on div "0301010072-225225 - Médico Cirurgião Geral" at bounding box center [238, 173] width 448 height 5
checkbox Geral "true"
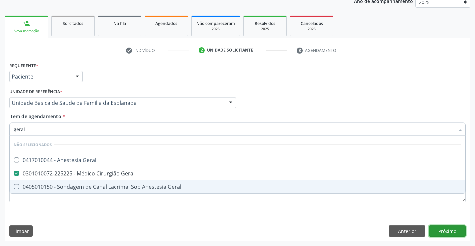
click at [436, 231] on div "Requerente * Paciente Profissional de Saúde Paciente Nenhum resultado encontrad…" at bounding box center [238, 151] width 466 height 181
checkbox Geral "true"
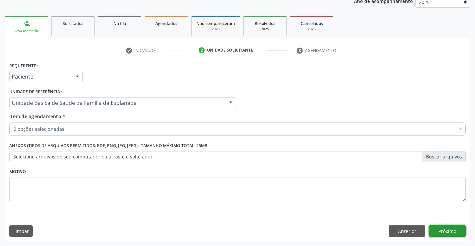
click at [436, 231] on button "Próximo" at bounding box center [447, 231] width 37 height 11
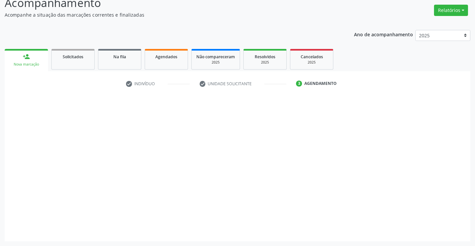
scroll to position [51, 0]
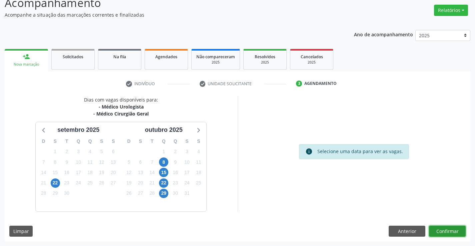
click at [440, 230] on button "Confirmar" at bounding box center [447, 231] width 37 height 11
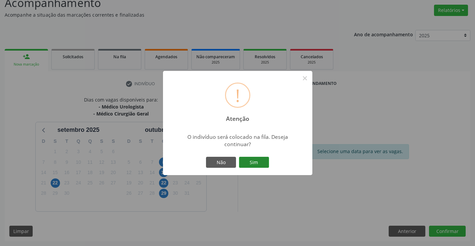
click at [258, 162] on button "Sim" at bounding box center [254, 162] width 30 height 11
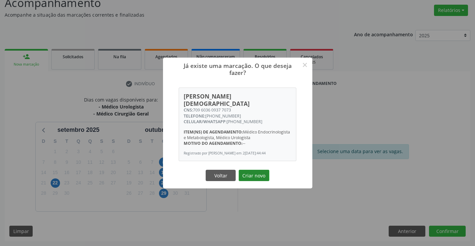
click at [261, 171] on button "Criar novo" at bounding box center [254, 175] width 31 height 11
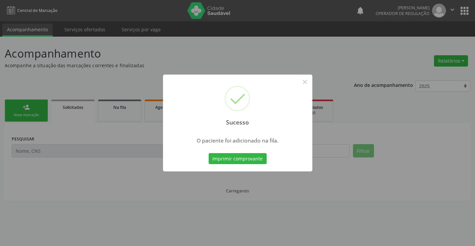
scroll to position [0, 0]
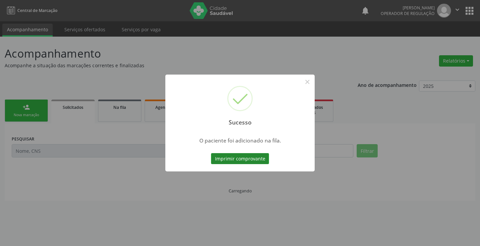
click at [251, 158] on button "Imprimir comprovante" at bounding box center [240, 158] width 58 height 11
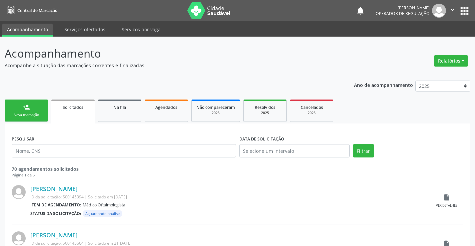
click at [25, 103] on link "person_add Nova marcação" at bounding box center [26, 111] width 43 height 22
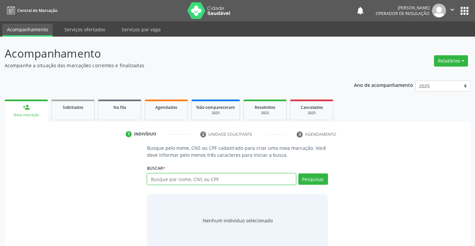
click at [179, 180] on input "text" at bounding box center [221, 179] width 149 height 11
type input "706301764178077"
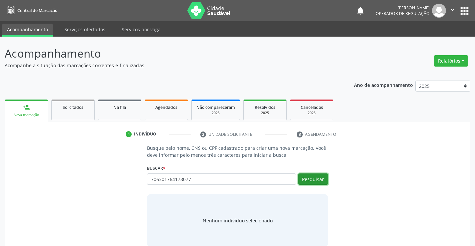
click at [314, 176] on button "Pesquisar" at bounding box center [313, 179] width 30 height 11
type input "706301764178077"
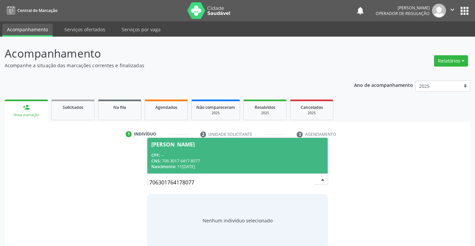
click at [220, 153] on div "CPF: --" at bounding box center [237, 156] width 172 height 6
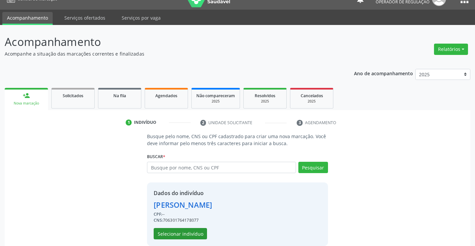
scroll to position [21, 0]
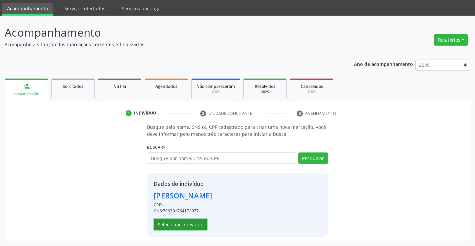
click at [182, 226] on button "Selecionar indivíduo" at bounding box center [180, 224] width 53 height 11
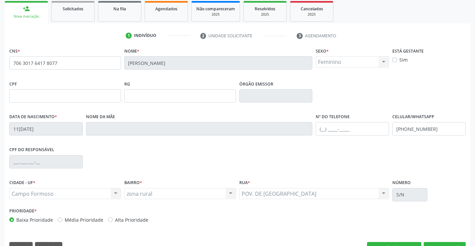
scroll to position [115, 0]
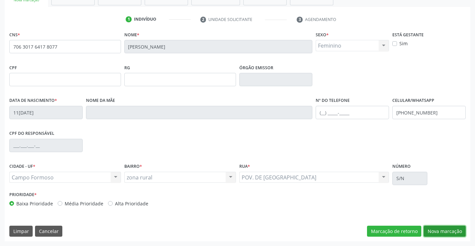
click at [442, 229] on button "Nova marcação" at bounding box center [445, 231] width 42 height 11
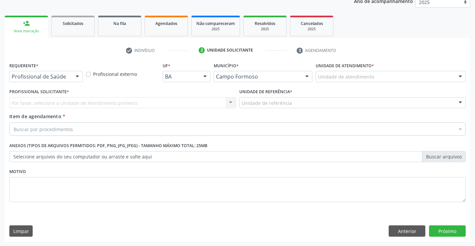
scroll to position [84, 0]
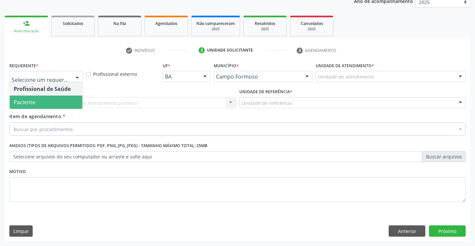
click at [40, 100] on span "Paciente" at bounding box center [46, 102] width 73 height 13
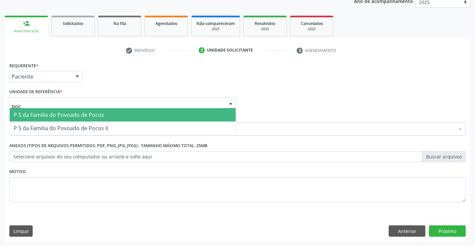
type input "poco"
click at [48, 111] on span "P S da Familia do Povoado de Pocos" at bounding box center [123, 114] width 226 height 13
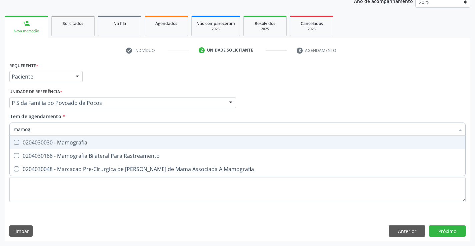
type input "mamogr"
click at [62, 149] on span "0204030030 - Mamografia" at bounding box center [238, 142] width 456 height 13
checkbox Mamografia "true"
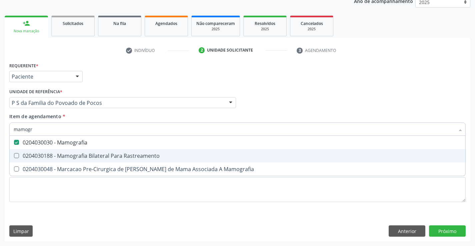
click at [52, 158] on div "0204030188 - Mamografia Bilateral Para Rastreamento" at bounding box center [238, 155] width 448 height 5
checkbox Rastreamento "true"
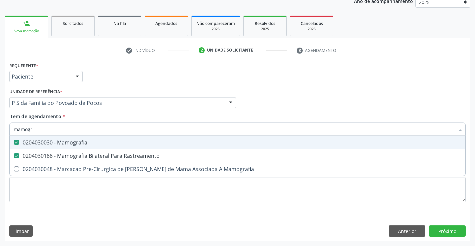
click at [84, 145] on div "0204030030 - Mamografia" at bounding box center [238, 142] width 448 height 5
checkbox Mamografia "false"
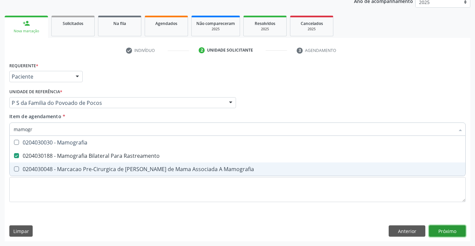
click at [448, 232] on div "Requerente * Paciente Profissional de Saúde Paciente Nenhum resultado encontrad…" at bounding box center [238, 151] width 466 height 181
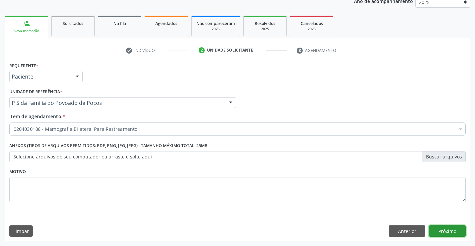
click at [446, 232] on button "Próximo" at bounding box center [447, 231] width 37 height 11
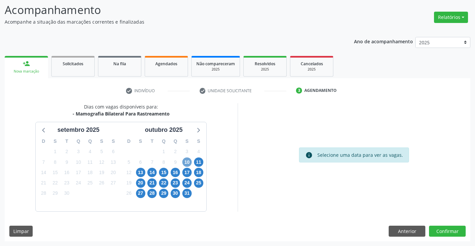
click at [187, 162] on span "10" at bounding box center [186, 162] width 9 height 9
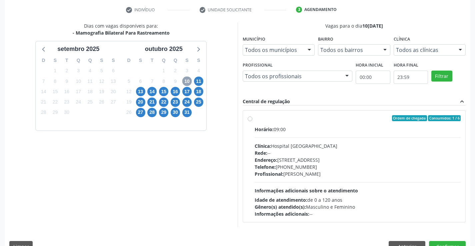
scroll to position [140, 0]
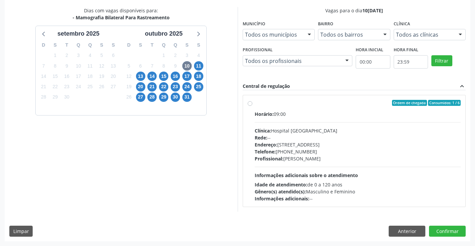
click at [255, 105] on label "Ordem de chegada Consumidos: 1 / 6 Horário: 09:00 Clínica: Hospital Sao Francis…" at bounding box center [358, 151] width 206 height 102
click at [249, 105] on input "Ordem de chegada Consumidos: 1 / 6 Horário: 09:00 Clínica: Hospital Sao Francis…" at bounding box center [250, 103] width 5 height 6
radio input "true"
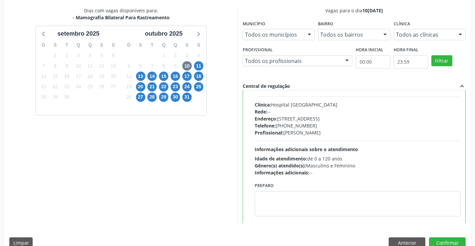
scroll to position [33, 0]
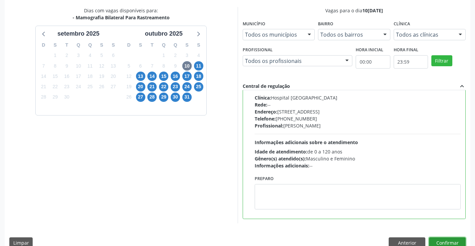
click at [449, 244] on button "Confirmar" at bounding box center [447, 243] width 37 height 11
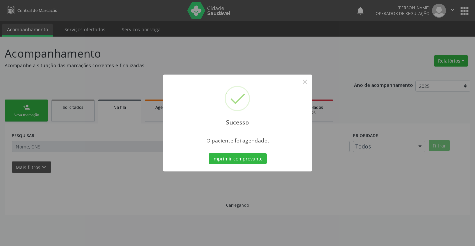
scroll to position [0, 0]
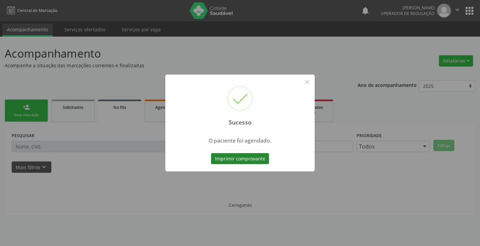
click at [250, 154] on button "Imprimir comprovante" at bounding box center [240, 158] width 58 height 11
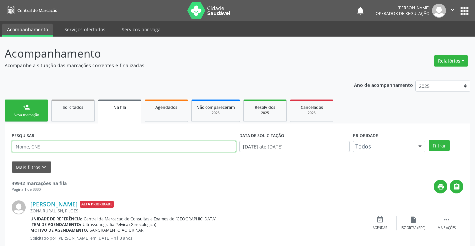
click at [35, 148] on input "text" at bounding box center [124, 146] width 224 height 11
click at [27, 104] on div "person_add" at bounding box center [26, 107] width 7 height 7
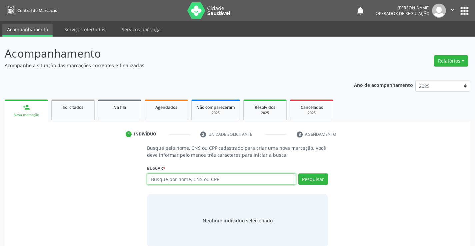
click at [237, 181] on input "text" at bounding box center [221, 179] width 149 height 11
type input "708008321012027"
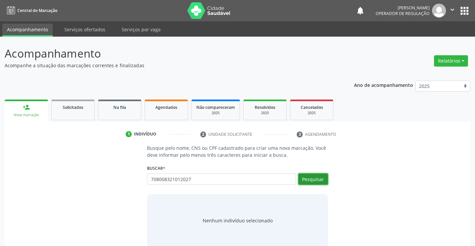
click at [310, 180] on button "Pesquisar" at bounding box center [313, 179] width 30 height 11
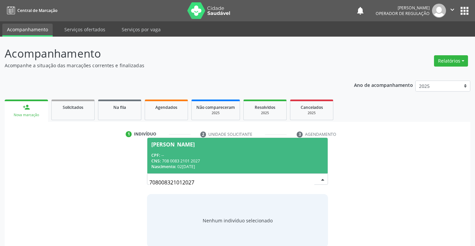
click at [264, 152] on span "Luzia de Souza da Silva CPF: -- CNS: 708 0083 2101 2027 Nascimento: 02/04/1955" at bounding box center [237, 156] width 180 height 36
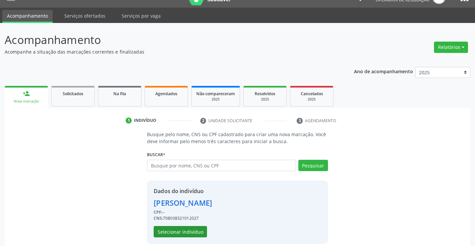
scroll to position [21, 0]
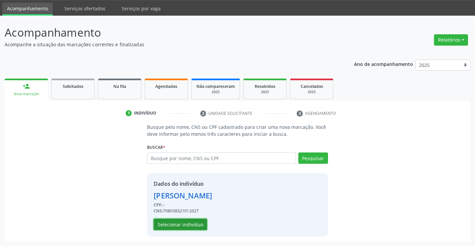
click at [197, 224] on button "Selecionar indivíduo" at bounding box center [180, 224] width 53 height 11
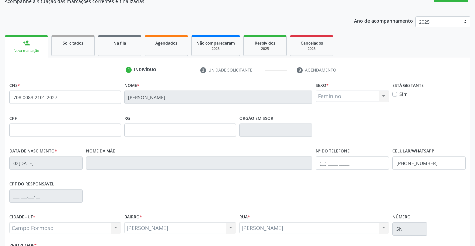
scroll to position [115, 0]
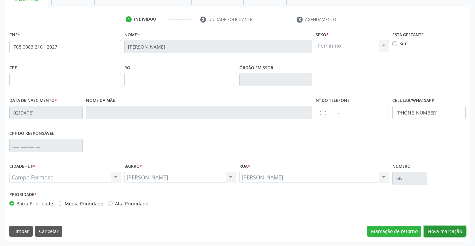
click at [447, 229] on button "Nova marcação" at bounding box center [445, 231] width 42 height 11
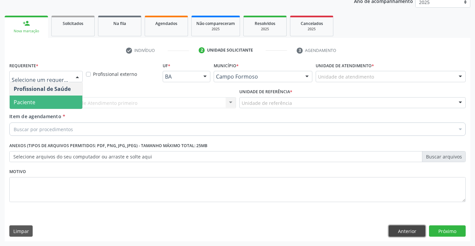
click at [408, 234] on button "Anterior" at bounding box center [407, 231] width 37 height 11
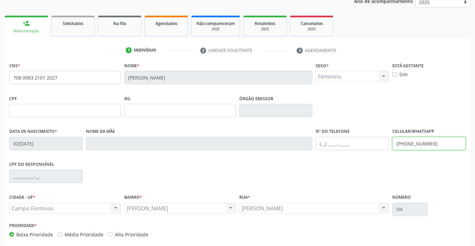
drag, startPoint x: 435, startPoint y: 143, endPoint x: 379, endPoint y: 140, distance: 55.7
click at [379, 140] on div "Data de nascimento * 02/04/1955 Nome da mãe Nº do Telefone Celular/WhatsApp (74…" at bounding box center [238, 143] width 460 height 33
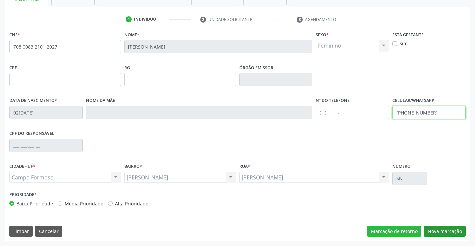
type input "(74) 98143-1641"
click at [436, 229] on button "Nova marcação" at bounding box center [445, 231] width 42 height 11
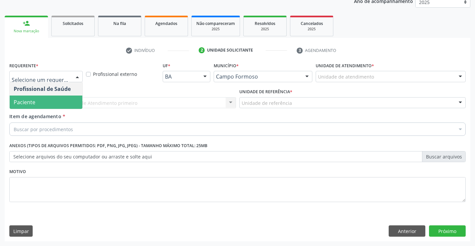
click at [31, 100] on span "Paciente" at bounding box center [25, 102] width 22 height 7
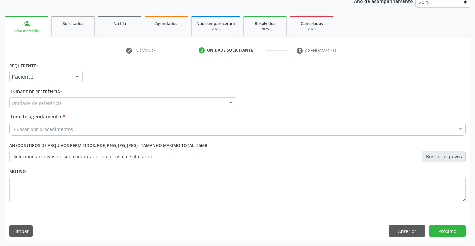
click at [33, 99] on div "Unidade de referência" at bounding box center [122, 102] width 227 height 11
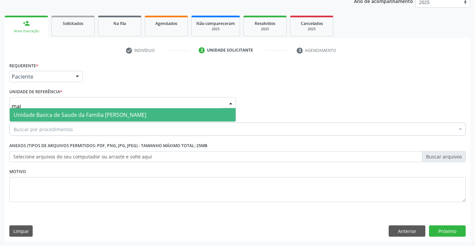
type input "maia"
click at [54, 115] on span "Unidade Basica de Saude da Familia [PERSON_NAME]" at bounding box center [80, 114] width 133 height 7
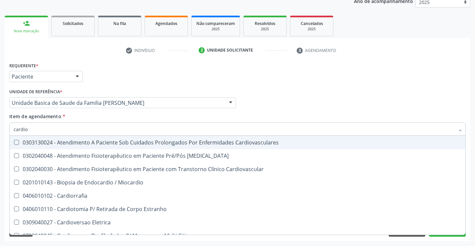
type input "cardiol"
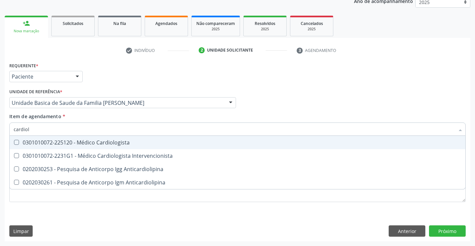
click at [69, 145] on div "0301010072-225120 - Médico Cardiologista" at bounding box center [238, 142] width 448 height 5
checkbox Cardiologista "true"
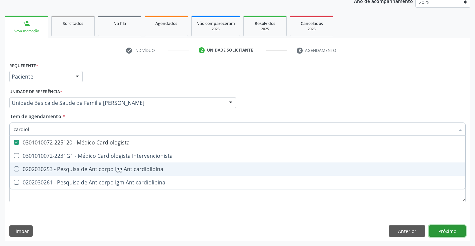
click at [455, 231] on div "Requerente * Paciente Profissional de Saúde Paciente Nenhum resultado encontrad…" at bounding box center [238, 151] width 466 height 181
checkbox Intervencionista "true"
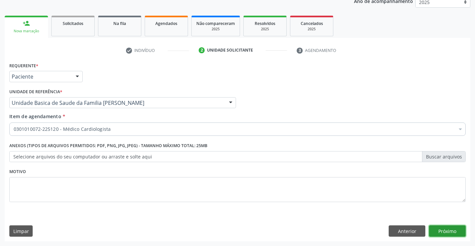
click at [443, 234] on button "Próximo" at bounding box center [447, 231] width 37 height 11
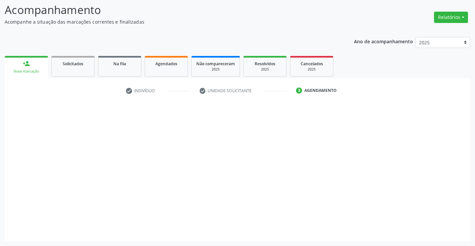
scroll to position [44, 0]
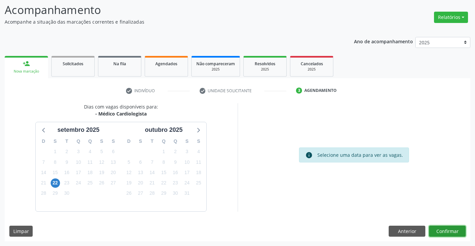
click at [439, 227] on button "Confirmar" at bounding box center [447, 231] width 37 height 11
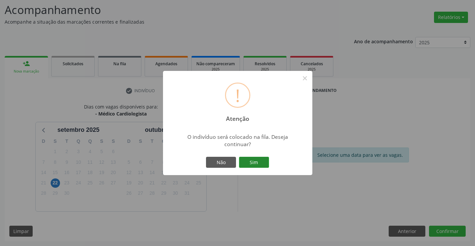
click at [262, 163] on button "Sim" at bounding box center [254, 162] width 30 height 11
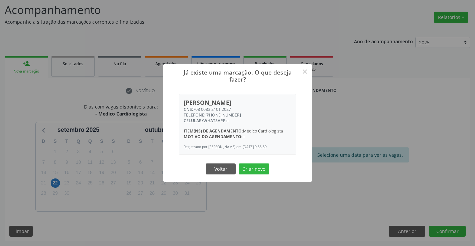
drag, startPoint x: 251, startPoint y: 170, endPoint x: 271, endPoint y: 176, distance: 21.2
click at [251, 170] on button "Criar novo" at bounding box center [254, 169] width 31 height 11
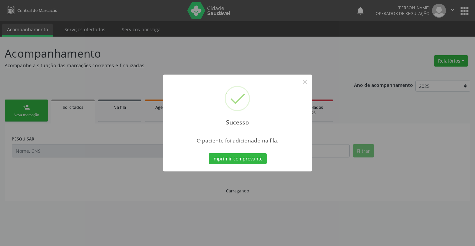
scroll to position [0, 0]
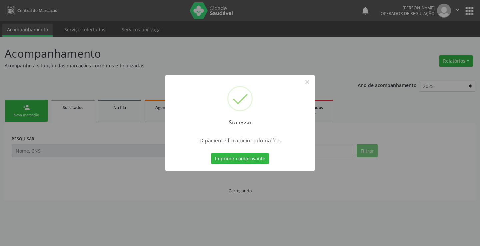
click at [256, 163] on button "Imprimir comprovante" at bounding box center [240, 158] width 58 height 11
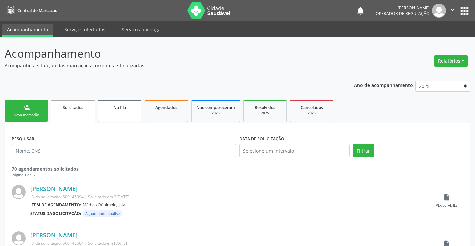
click at [116, 112] on link "Na fila" at bounding box center [119, 111] width 43 height 22
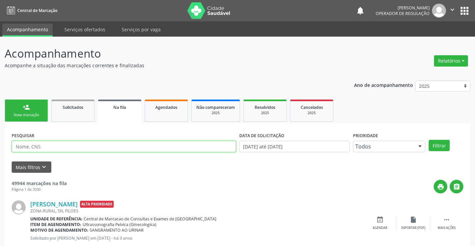
click at [84, 146] on input "text" at bounding box center [124, 146] width 224 height 11
click at [61, 141] on input "text" at bounding box center [124, 146] width 224 height 11
click at [441, 145] on button "Filtrar" at bounding box center [439, 145] width 21 height 11
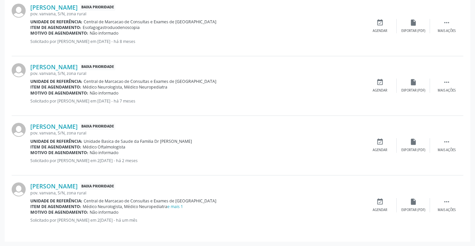
scroll to position [681, 0]
click at [174, 205] on link "e mais 1" at bounding box center [175, 207] width 16 height 6
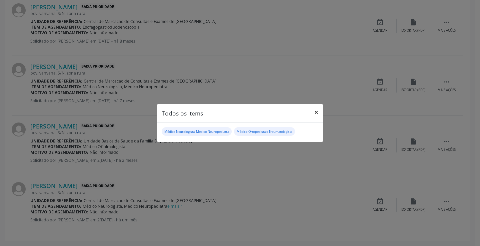
click at [318, 114] on button "×" at bounding box center [316, 112] width 13 height 16
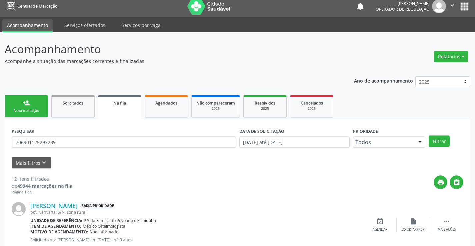
scroll to position [0, 0]
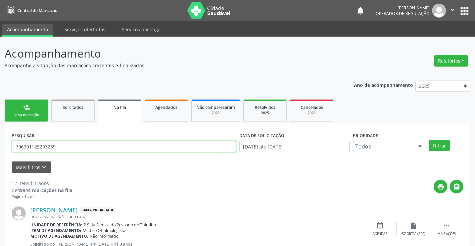
drag, startPoint x: 59, startPoint y: 143, endPoint x: 0, endPoint y: 151, distance: 59.8
type input "709009887244919"
click at [439, 143] on button "Filtrar" at bounding box center [439, 145] width 21 height 11
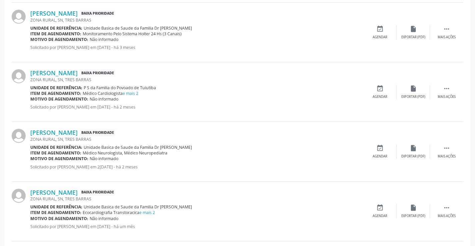
scroll to position [885, 0]
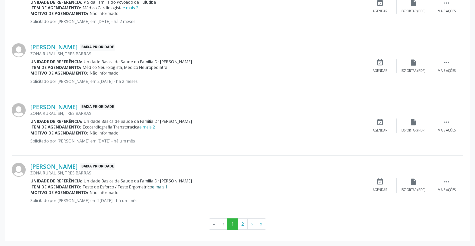
click at [160, 187] on link "e mais 1" at bounding box center [160, 187] width 16 height 6
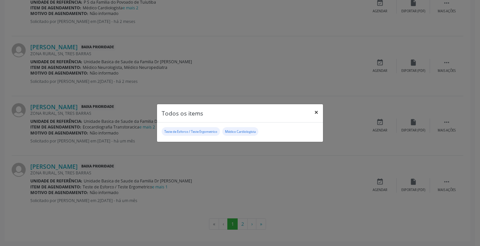
click at [315, 114] on button "×" at bounding box center [316, 112] width 13 height 16
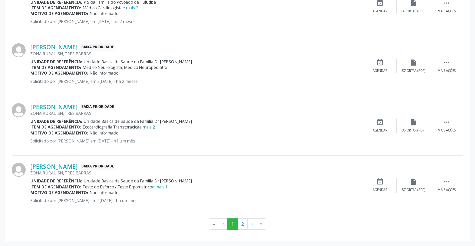
click at [152, 128] on link "e mais 2" at bounding box center [147, 127] width 16 height 6
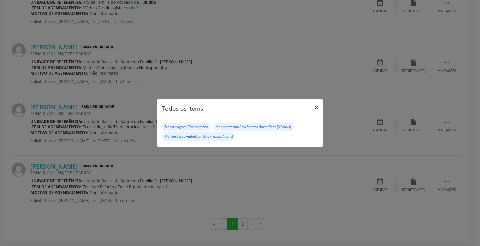
click at [316, 108] on button "×" at bounding box center [316, 107] width 13 height 16
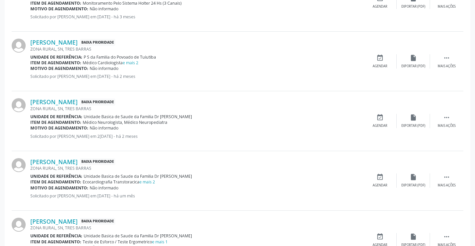
scroll to position [819, 0]
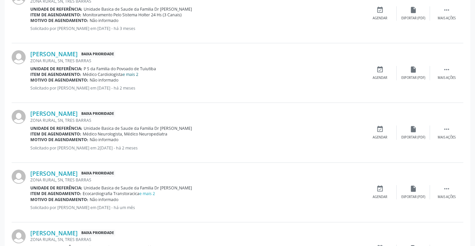
click at [129, 74] on link "e mais 2" at bounding box center [131, 75] width 16 height 6
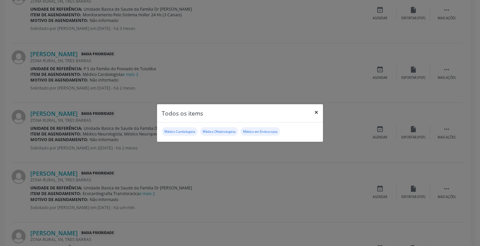
click at [317, 112] on button "×" at bounding box center [316, 112] width 13 height 16
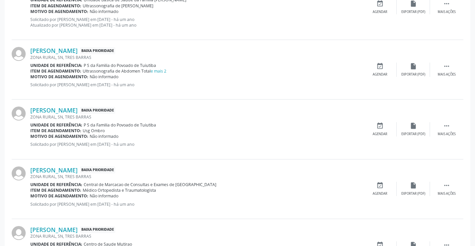
scroll to position [452, 0]
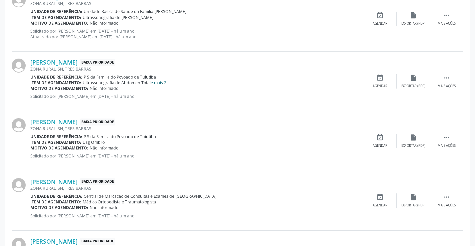
click at [162, 84] on link "e mais 2" at bounding box center [159, 83] width 16 height 6
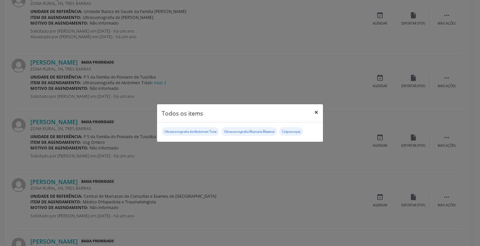
click at [315, 111] on button "×" at bounding box center [316, 112] width 13 height 16
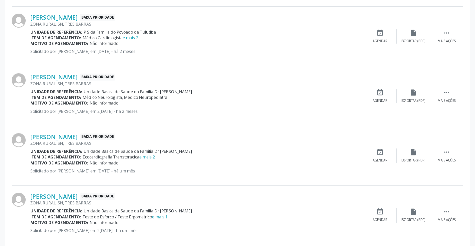
scroll to position [885, 0]
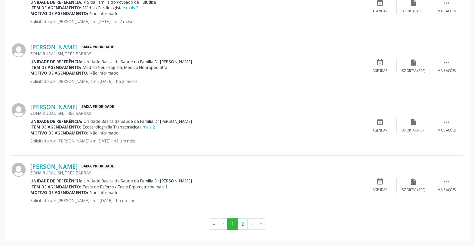
click at [162, 186] on link "e mais 1" at bounding box center [160, 187] width 16 height 6
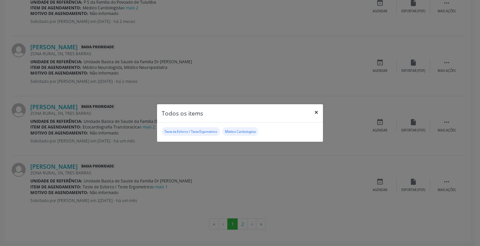
click at [318, 113] on button "×" at bounding box center [316, 112] width 13 height 16
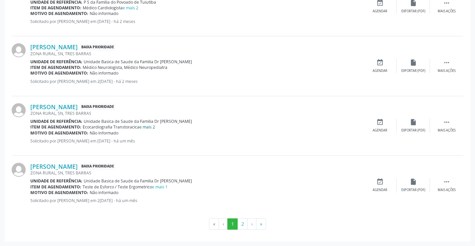
click at [152, 129] on link "e mais 2" at bounding box center [147, 127] width 16 height 6
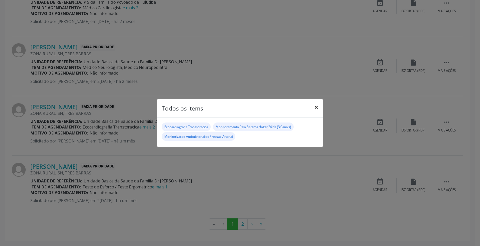
click at [318, 106] on button "×" at bounding box center [316, 107] width 13 height 16
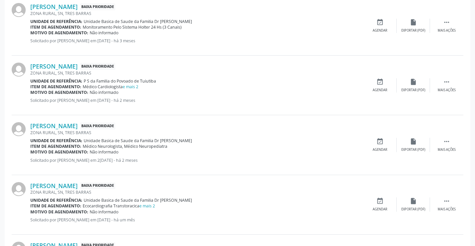
scroll to position [785, 0]
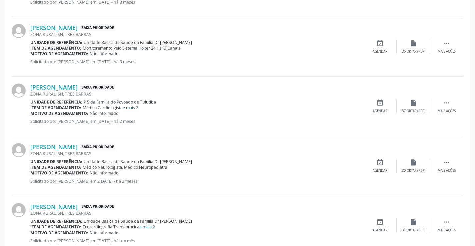
click at [131, 110] on link "e mais 2" at bounding box center [131, 108] width 16 height 6
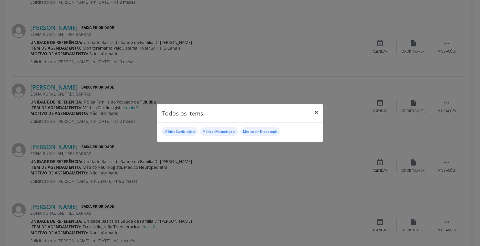
click at [317, 112] on button "×" at bounding box center [316, 112] width 13 height 16
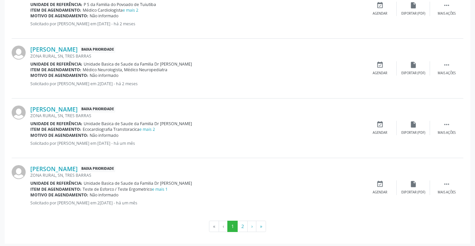
scroll to position [885, 0]
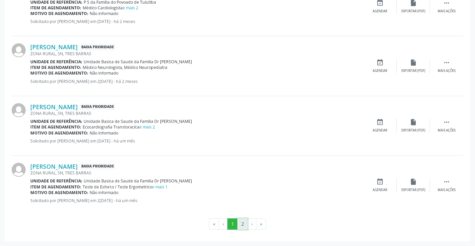
click at [241, 225] on button "2" at bounding box center [242, 224] width 10 height 11
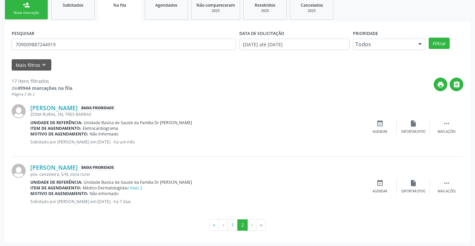
scroll to position [103, 0]
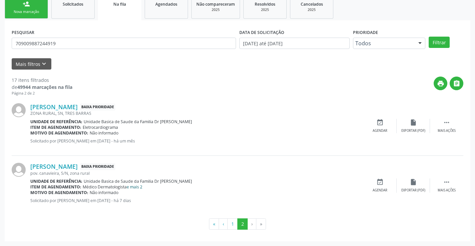
click at [135, 189] on link "e mais 2" at bounding box center [135, 187] width 16 height 6
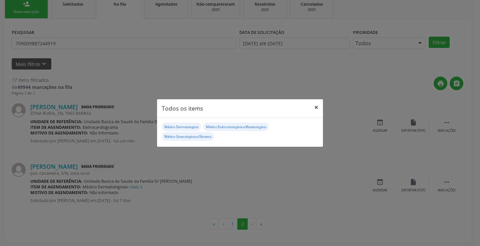
click at [316, 107] on button "×" at bounding box center [316, 107] width 13 height 16
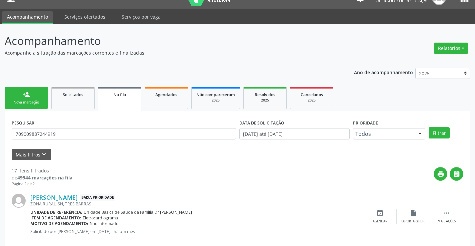
scroll to position [3, 0]
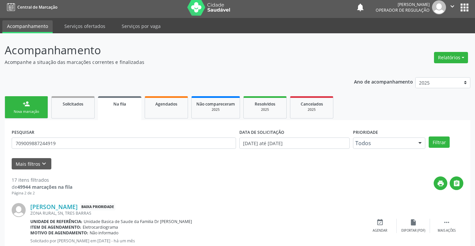
click at [37, 100] on link "person_add Nova marcação" at bounding box center [26, 107] width 43 height 22
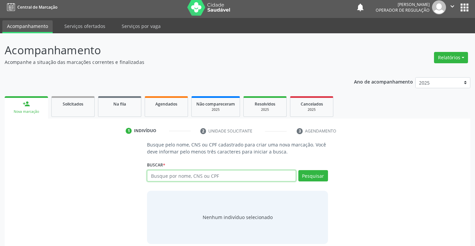
click at [221, 179] on input "text" at bounding box center [221, 175] width 149 height 11
type input "700005280692101"
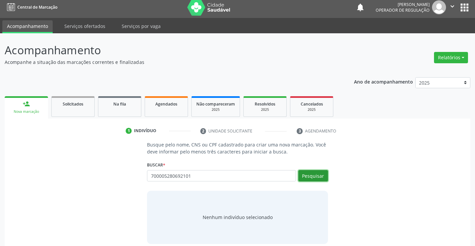
click at [308, 176] on button "Pesquisar" at bounding box center [313, 175] width 30 height 11
type input "700005280692101"
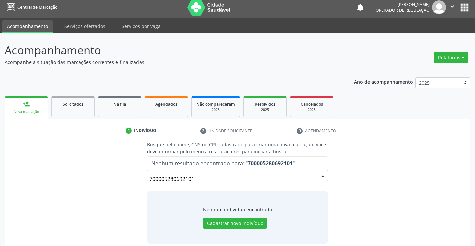
drag, startPoint x: 202, startPoint y: 181, endPoint x: 179, endPoint y: 183, distance: 23.4
click at [119, 179] on div "Busque pelo nome, CNS ou CPF cadastrado para criar uma nova marcação. Você deve…" at bounding box center [237, 192] width 456 height 103
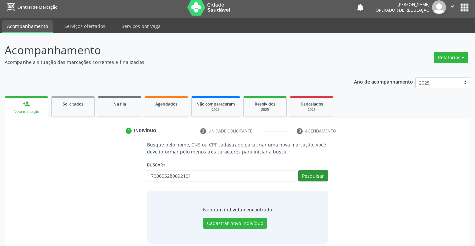
type input "700005280692101"
click at [309, 175] on button "Pesquisar" at bounding box center [313, 175] width 30 height 11
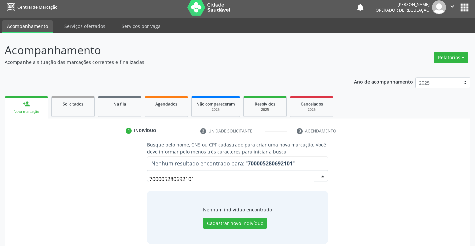
drag, startPoint x: 208, startPoint y: 178, endPoint x: 139, endPoint y: 173, distance: 68.9
click at [141, 173] on div "Busque pelo nome, CNS ou CPF cadastrado para criar uma nova marcação. Você deve…" at bounding box center [237, 192] width 456 height 103
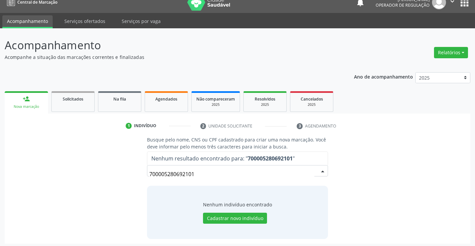
scroll to position [11, 0]
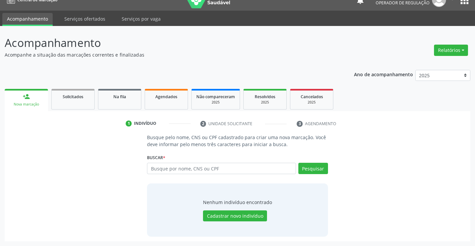
click at [229, 164] on input "text" at bounding box center [221, 168] width 149 height 11
type input "94700680504"
click at [303, 164] on button "Pesquisar" at bounding box center [313, 168] width 30 height 11
type input "94700680504"
click at [259, 216] on button "Cadastrar novo indivíduo" at bounding box center [235, 216] width 64 height 11
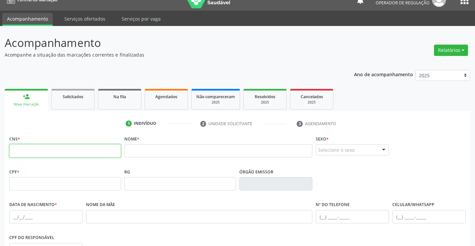
drag, startPoint x: 65, startPoint y: 154, endPoint x: 72, endPoint y: 152, distance: 7.9
click at [65, 154] on input "text" at bounding box center [65, 150] width 112 height 13
type input "700 0052 8069 2101"
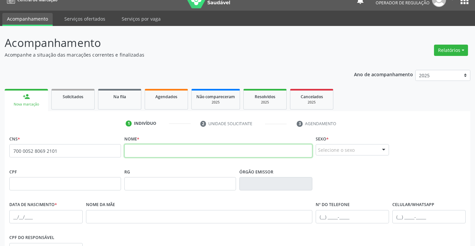
click at [201, 153] on input "text" at bounding box center [218, 150] width 188 height 13
click at [130, 153] on input "[PERSON_NAME]" at bounding box center [218, 150] width 188 height 13
click at [148, 153] on input "[PERSON_NAME]" at bounding box center [218, 150] width 188 height 13
click at [164, 153] on input "[PERSON_NAME]" at bounding box center [218, 150] width 188 height 13
type input "[PERSON_NAME]"
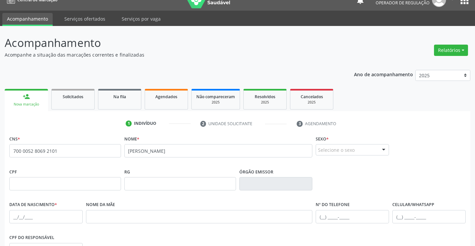
click at [324, 148] on div "Selecione o sexo" at bounding box center [352, 149] width 73 height 11
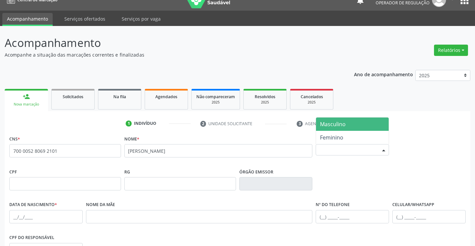
click at [328, 123] on span "Masculino" at bounding box center [333, 124] width 26 height 7
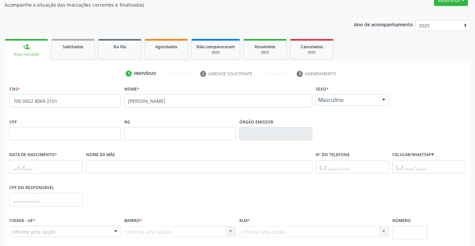
scroll to position [115, 0]
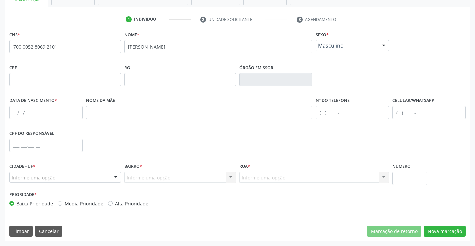
click at [341, 106] on label "Nº do Telefone" at bounding box center [333, 101] width 34 height 10
click at [338, 113] on input "text" at bounding box center [352, 112] width 73 height 13
type input "[PHONE_NUMBER]"
click at [60, 177] on div "Informe uma opção" at bounding box center [65, 177] width 112 height 11
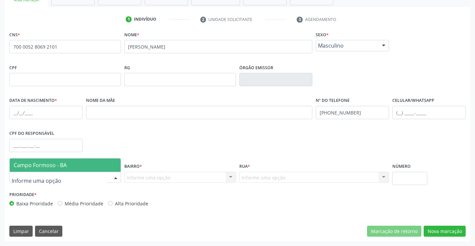
click at [45, 168] on span "Campo Formoso - BA" at bounding box center [40, 165] width 53 height 7
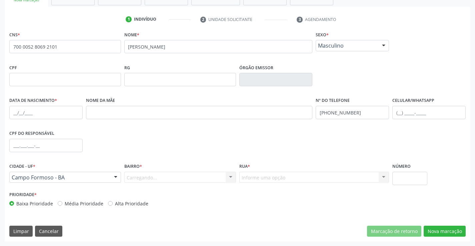
click at [149, 179] on div "Carregando... Nenhum resultado encontrado para: " " Nenhuma opção encontrada. D…" at bounding box center [180, 177] width 112 height 11
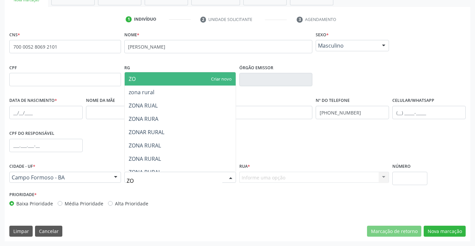
type input "ZON"
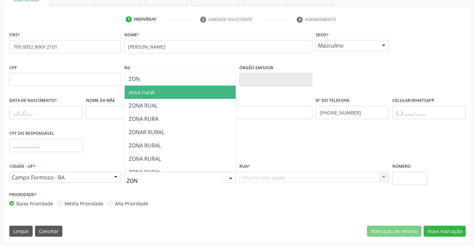
click at [154, 93] on span "zona rural" at bounding box center [180, 92] width 111 height 13
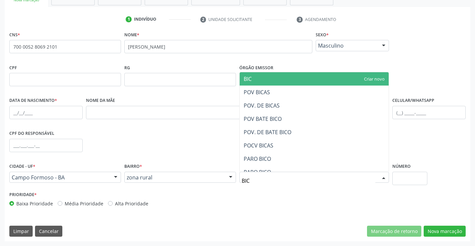
type input "BICA"
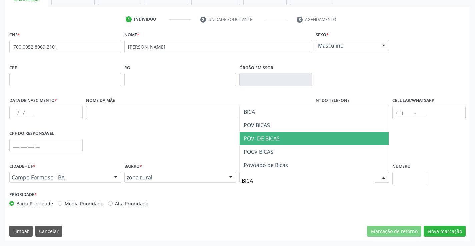
click at [279, 141] on span "POV. DE BICAS" at bounding box center [262, 138] width 36 height 7
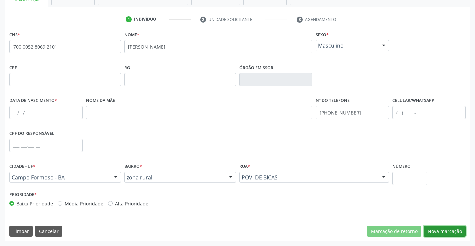
click at [447, 232] on button "Nova marcação" at bounding box center [445, 231] width 42 height 11
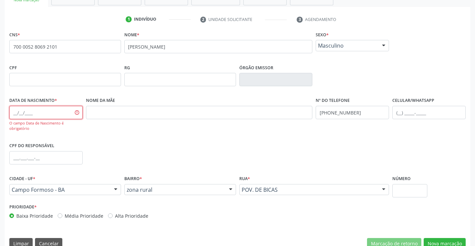
click at [16, 114] on input "text" at bounding box center [45, 112] width 73 height 13
type input "[DATE]"
click at [433, 241] on button "Nova marcação" at bounding box center [445, 243] width 42 height 11
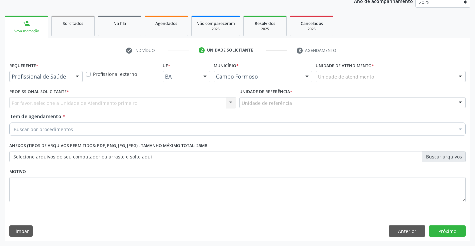
scroll to position [84, 0]
click at [23, 72] on div "Profissional de Saúde" at bounding box center [45, 76] width 73 height 11
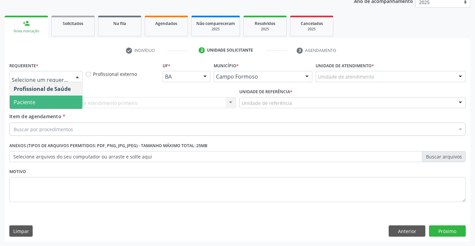
click at [18, 102] on span "Paciente" at bounding box center [25, 102] width 22 height 7
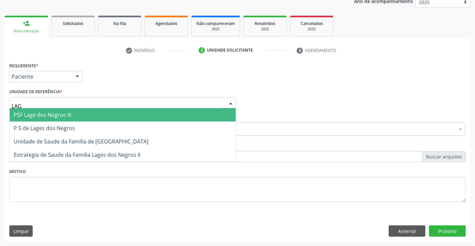
type input "LAGE"
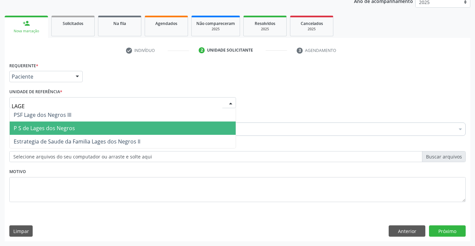
click at [35, 127] on span "P S de Lages dos Negros" at bounding box center [44, 128] width 61 height 7
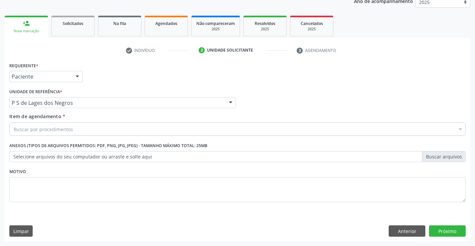
click at [31, 134] on div "Buscar por procedimentos" at bounding box center [237, 129] width 456 height 13
click at [73, 127] on div "Buscar por procedimentos" at bounding box center [237, 129] width 456 height 13
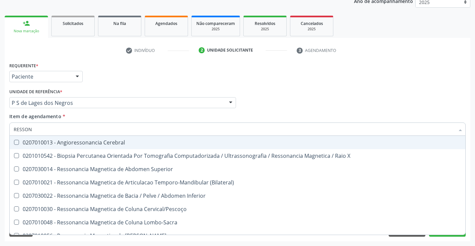
type input "RESSO"
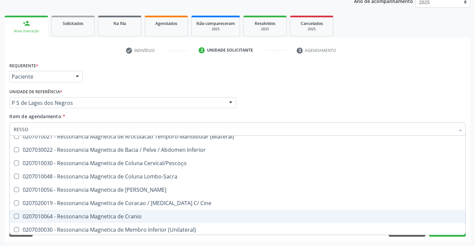
scroll to position [34, 0]
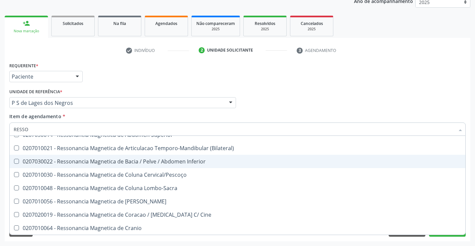
click at [177, 163] on div "0207030022 - Ressonancia Magnetica de Bacia / Pelve / Abdomen Inferior" at bounding box center [238, 161] width 448 height 5
checkbox Inferior "true"
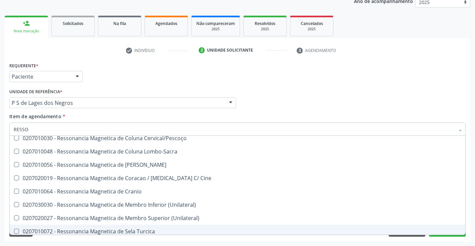
scroll to position [101, 0]
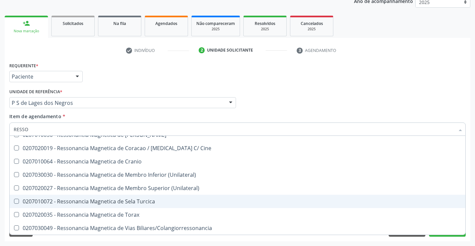
click at [448, 238] on div "Requerente * Paciente Profissional de Saúde Paciente Nenhum resultado encontrad…" at bounding box center [238, 151] width 466 height 181
checkbox X "true"
checkbox Inferior "false"
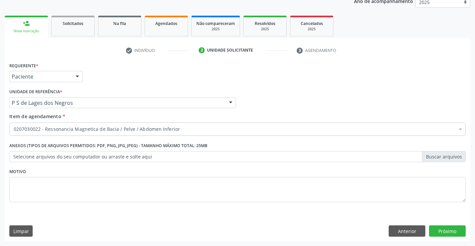
scroll to position [0, 0]
click at [445, 230] on button "Próximo" at bounding box center [447, 231] width 37 height 11
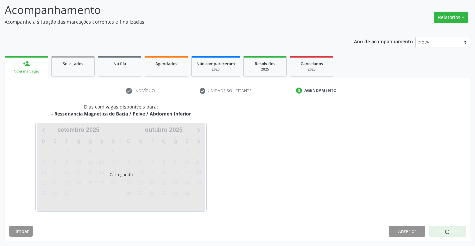
scroll to position [63, 0]
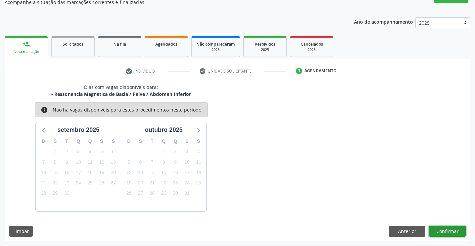
click at [439, 230] on button "Confirmar" at bounding box center [447, 231] width 37 height 11
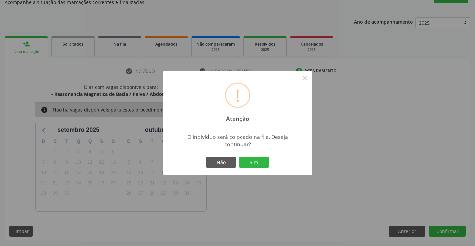
click at [259, 163] on button "Sim" at bounding box center [254, 162] width 30 height 11
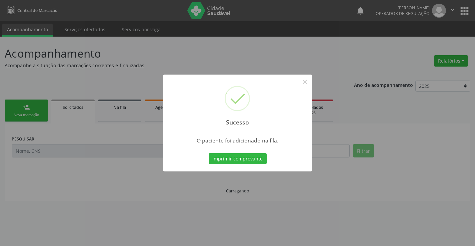
scroll to position [0, 0]
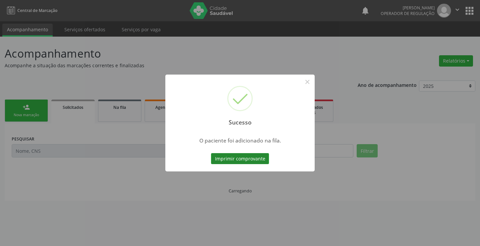
click at [260, 159] on button "Imprimir comprovante" at bounding box center [240, 158] width 58 height 11
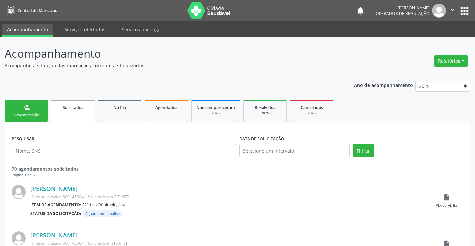
click at [29, 111] on link "person_add Nova marcação" at bounding box center [26, 111] width 43 height 22
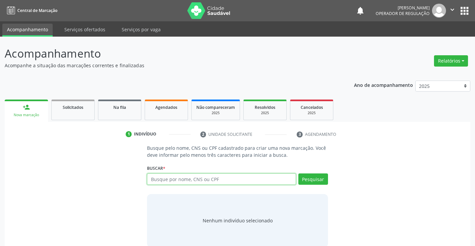
click at [233, 177] on input "text" at bounding box center [221, 179] width 149 height 11
type input "709202263199736"
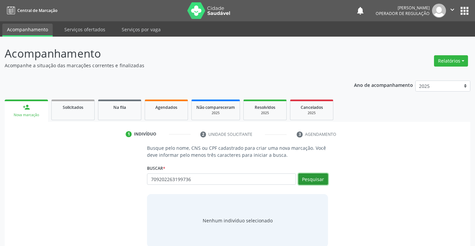
click at [312, 177] on button "Pesquisar" at bounding box center [313, 179] width 30 height 11
type input "709202263199736"
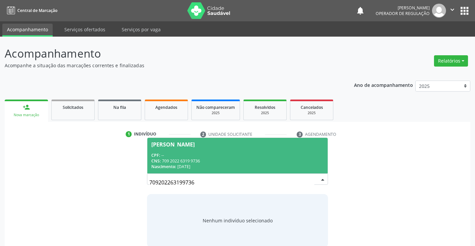
click at [249, 156] on div "CPF: --" at bounding box center [237, 156] width 172 height 6
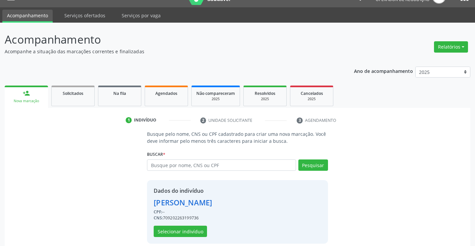
scroll to position [21, 0]
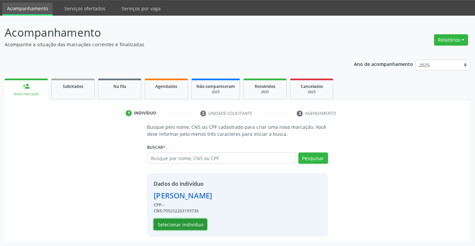
click at [182, 222] on button "Selecionar indivíduo" at bounding box center [180, 224] width 53 height 11
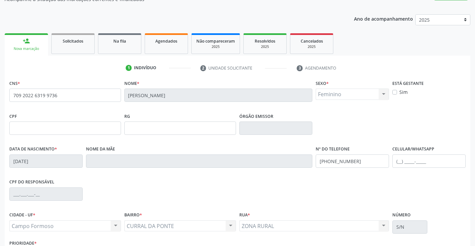
scroll to position [115, 0]
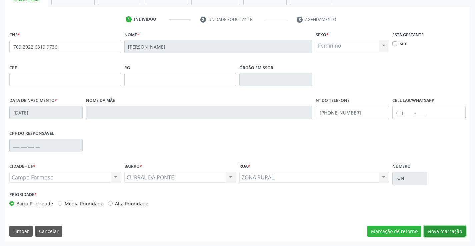
click at [438, 231] on button "Nova marcação" at bounding box center [445, 231] width 42 height 11
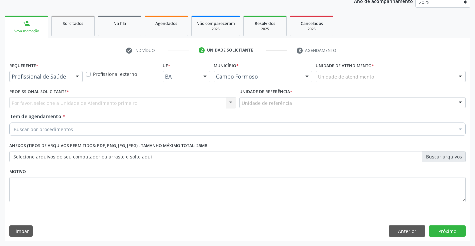
scroll to position [84, 0]
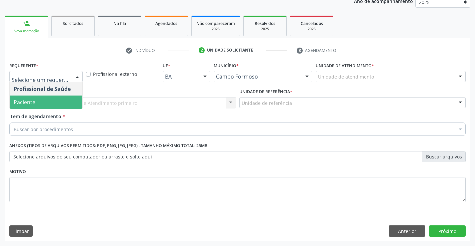
drag, startPoint x: 32, startPoint y: 103, endPoint x: 48, endPoint y: 110, distance: 17.6
click at [33, 103] on span "Paciente" at bounding box center [25, 102] width 22 height 7
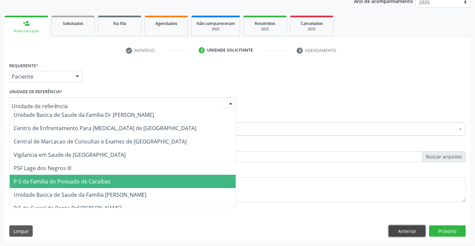
click at [408, 232] on button "Anterior" at bounding box center [407, 231] width 37 height 11
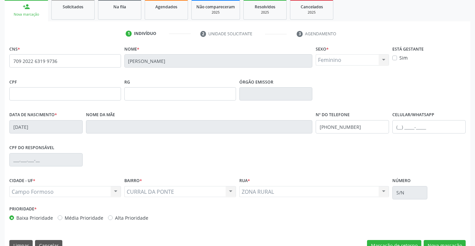
scroll to position [115, 0]
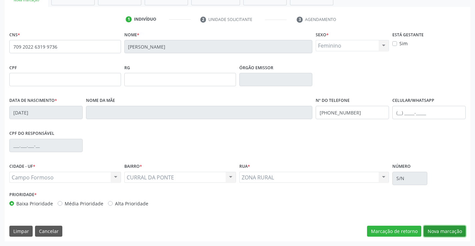
click at [428, 229] on button "Nova marcação" at bounding box center [445, 231] width 42 height 11
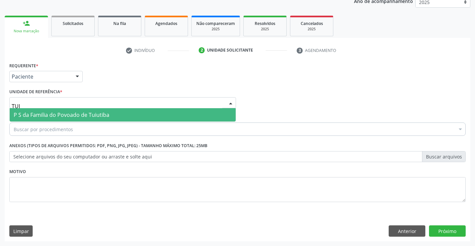
type input "TUIU"
click at [86, 118] on span "P S da Familia do Povoado de Tuiutiba" at bounding box center [62, 114] width 96 height 7
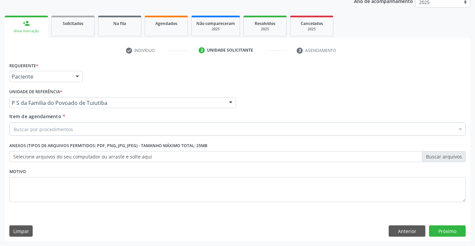
click at [82, 131] on div "Buscar por procedimentos" at bounding box center [237, 129] width 456 height 13
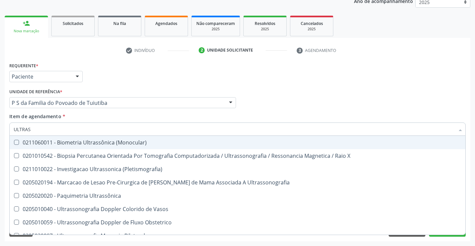
type input "ULTRASS"
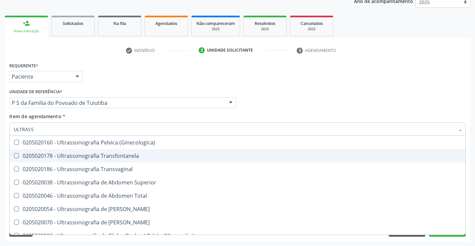
scroll to position [167, 0]
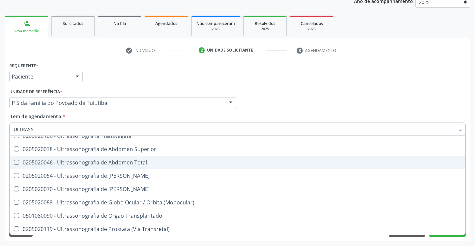
click at [172, 160] on span "0205020046 - Ultrassonografia de Abdomen Total" at bounding box center [238, 162] width 456 height 13
checkbox Total "true"
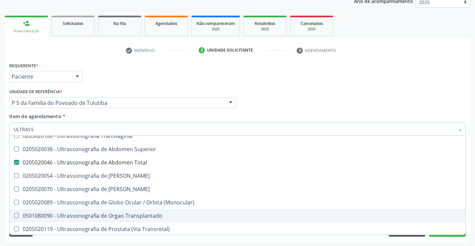
click at [426, 236] on div "Anterior Próximo" at bounding box center [427, 231] width 77 height 11
checkbox X "true"
checkbox Total "false"
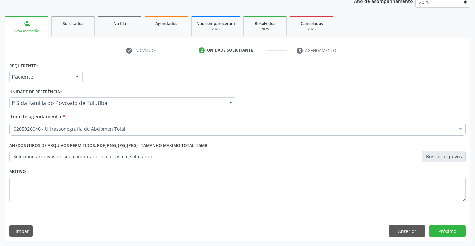
scroll to position [0, 0]
click at [436, 232] on button "Próximo" at bounding box center [447, 231] width 37 height 11
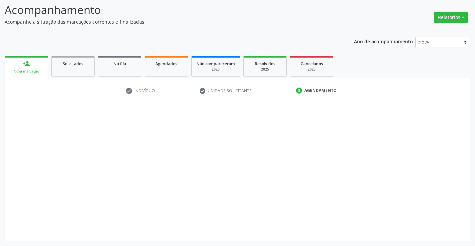
scroll to position [44, 0]
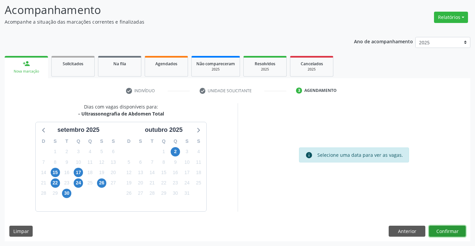
click at [433, 229] on button "Confirmar" at bounding box center [447, 231] width 37 height 11
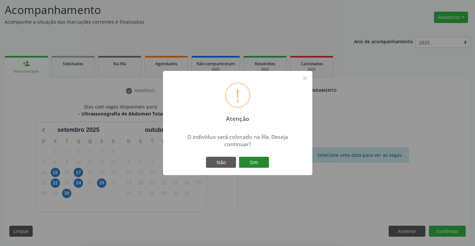
click at [263, 163] on button "Sim" at bounding box center [254, 162] width 30 height 11
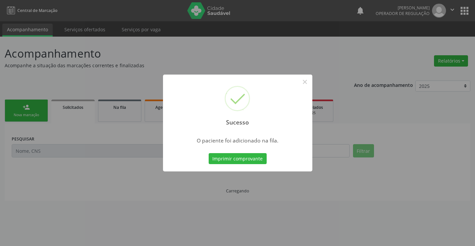
scroll to position [0, 0]
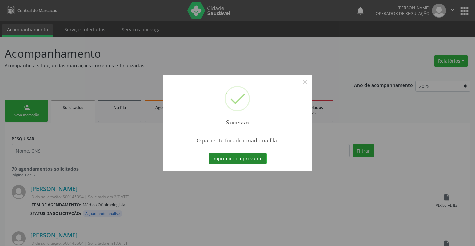
click at [242, 154] on button "Imprimir comprovante" at bounding box center [238, 158] width 58 height 11
